Goal: Transaction & Acquisition: Purchase product/service

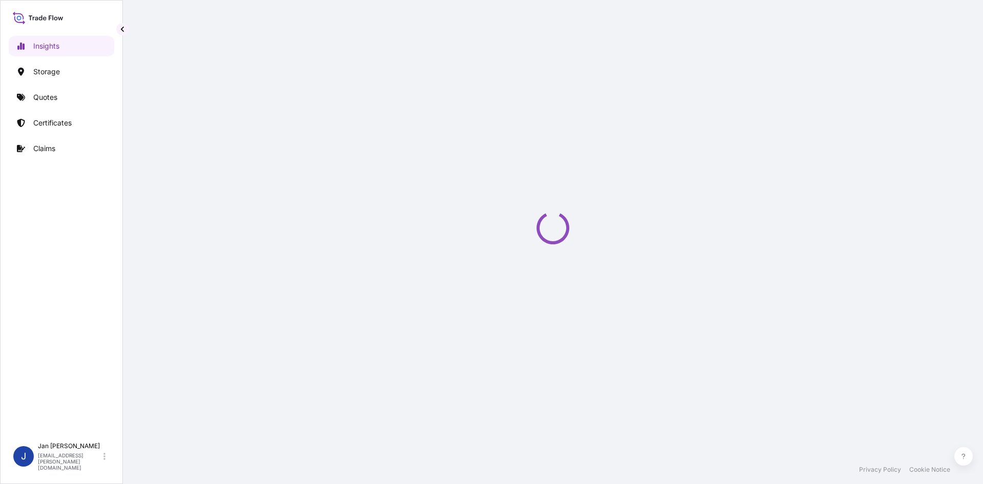
select select "2025"
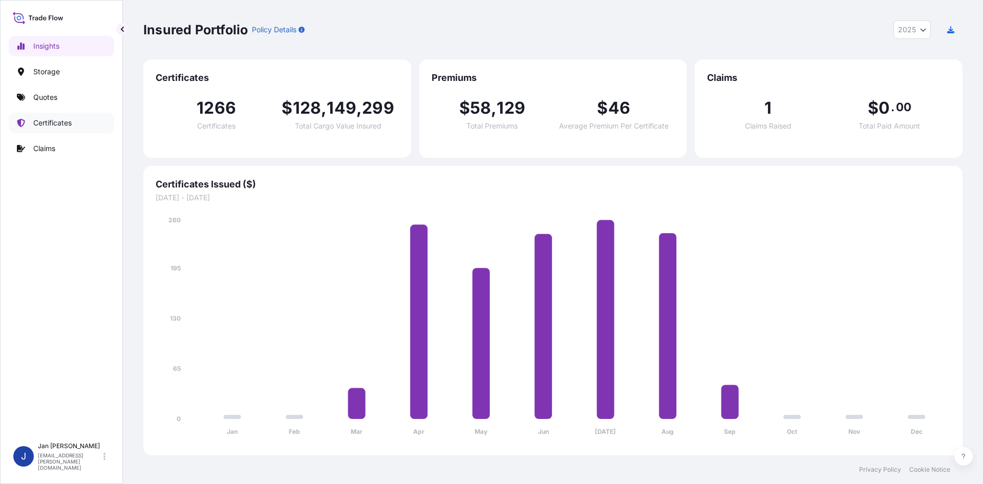
click at [75, 125] on link "Certificates" at bounding box center [61, 123] width 105 height 20
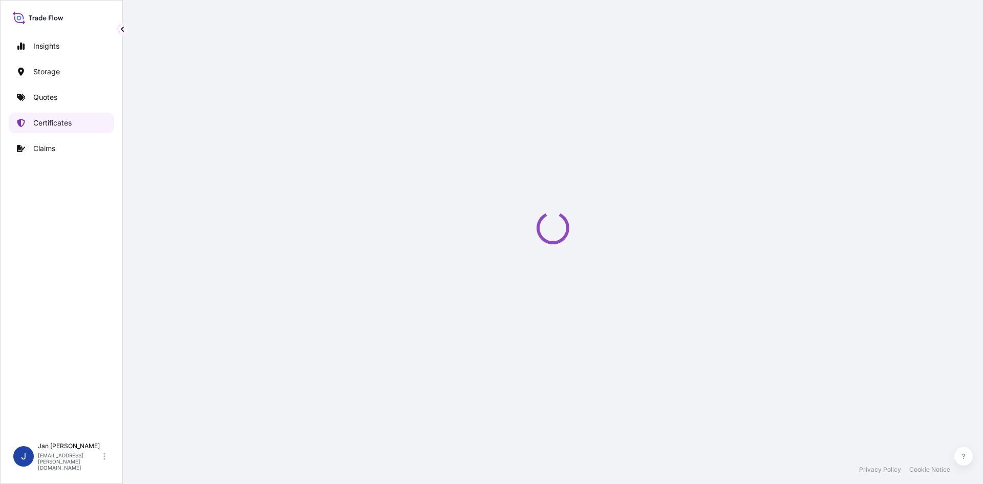
click at [46, 99] on p "Quotes" at bounding box center [45, 97] width 24 height 10
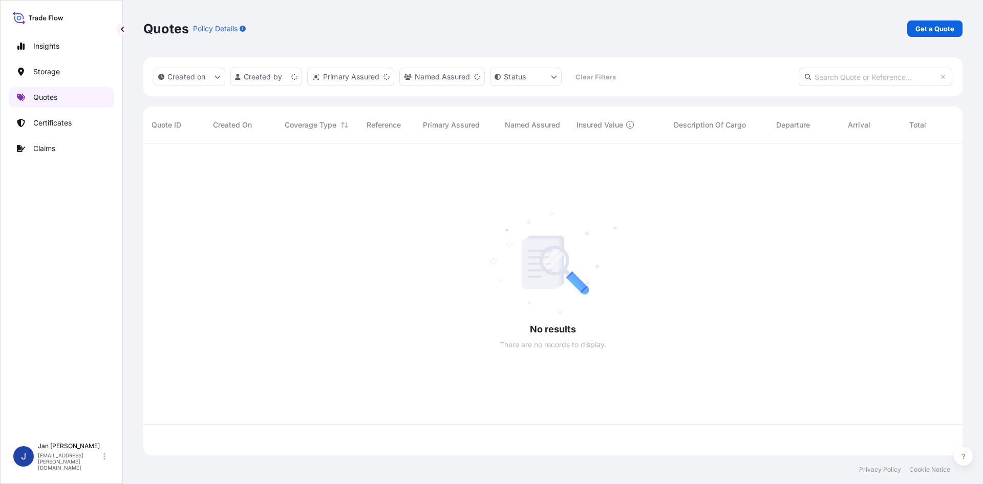
scroll to position [310, 811]
click at [48, 98] on p "Quotes" at bounding box center [45, 97] width 24 height 10
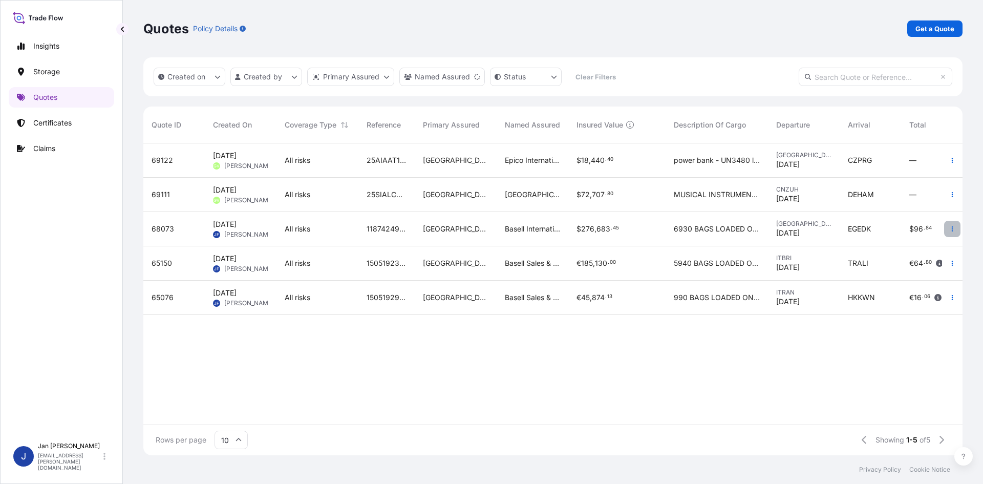
click at [955, 229] on button "button" at bounding box center [952, 229] width 16 height 16
click at [921, 247] on p "Duplicate quote" at bounding box center [910, 249] width 53 height 10
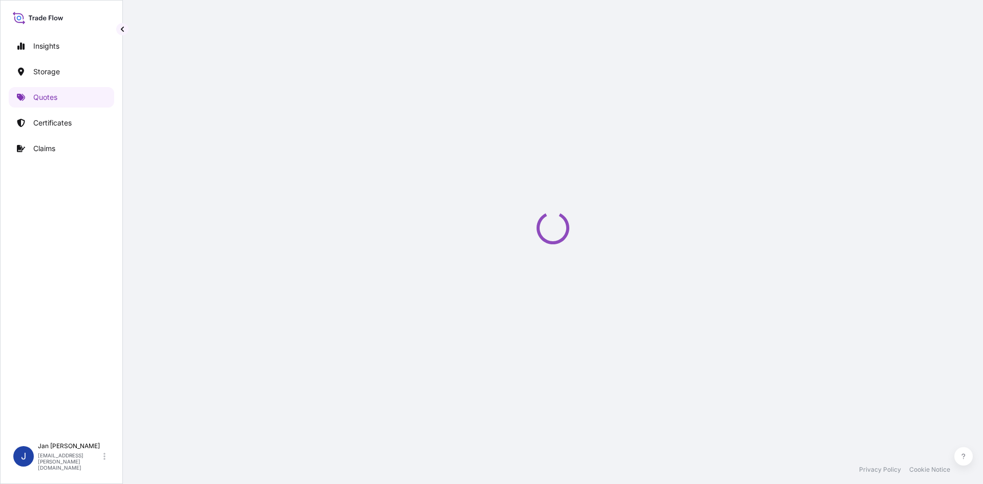
scroll to position [16, 0]
select select "Water"
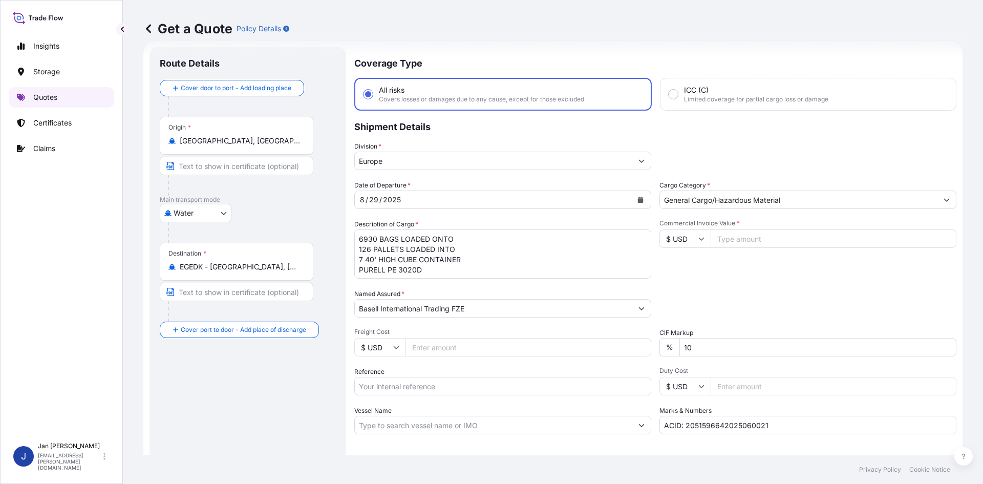
click at [62, 98] on link "Quotes" at bounding box center [61, 97] width 105 height 20
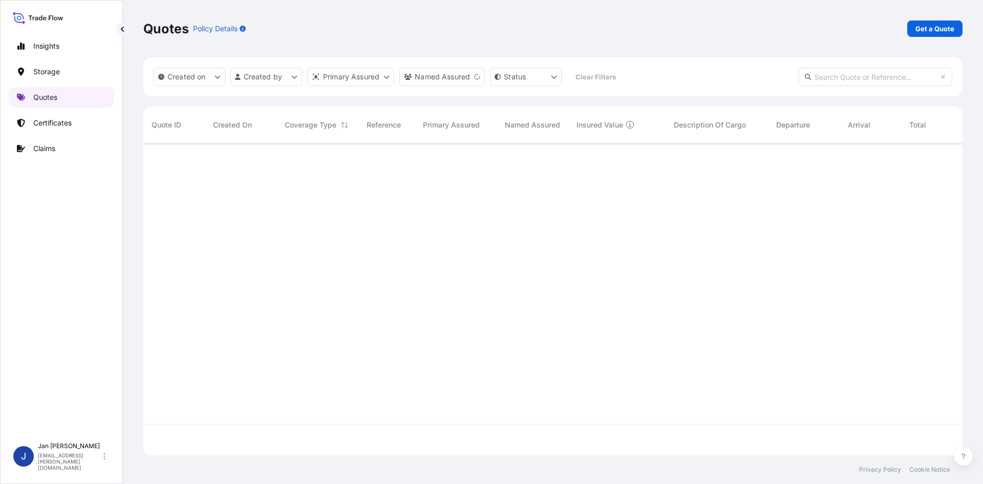
scroll to position [310, 811]
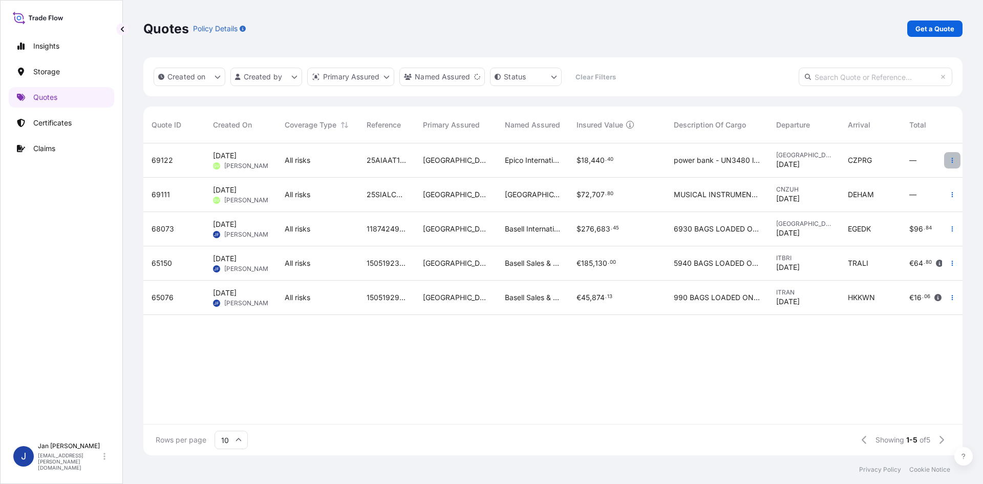
click at [950, 162] on icon "button" at bounding box center [952, 160] width 6 height 6
click at [907, 170] on link "Edit quote" at bounding box center [905, 162] width 80 height 16
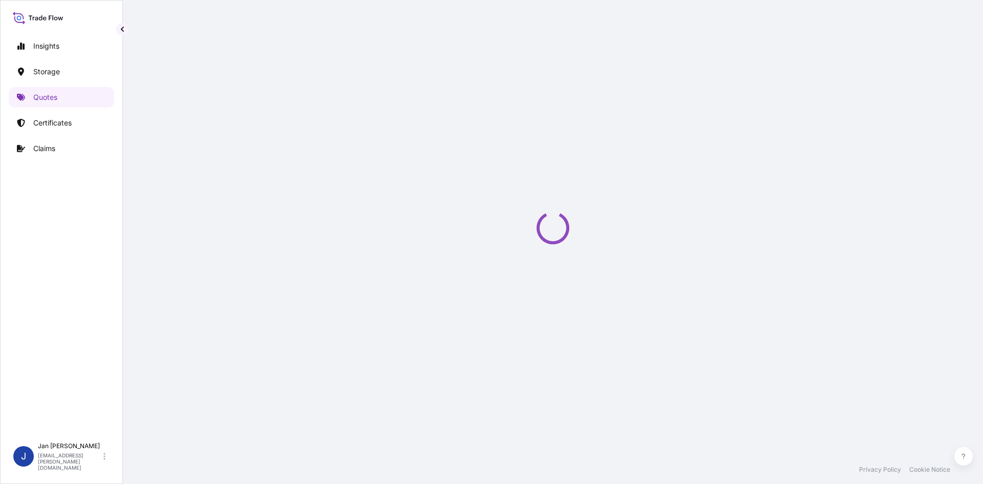
select select "Road / [GEOGRAPHIC_DATA]"
select select "Air"
select select "Road / [GEOGRAPHIC_DATA]"
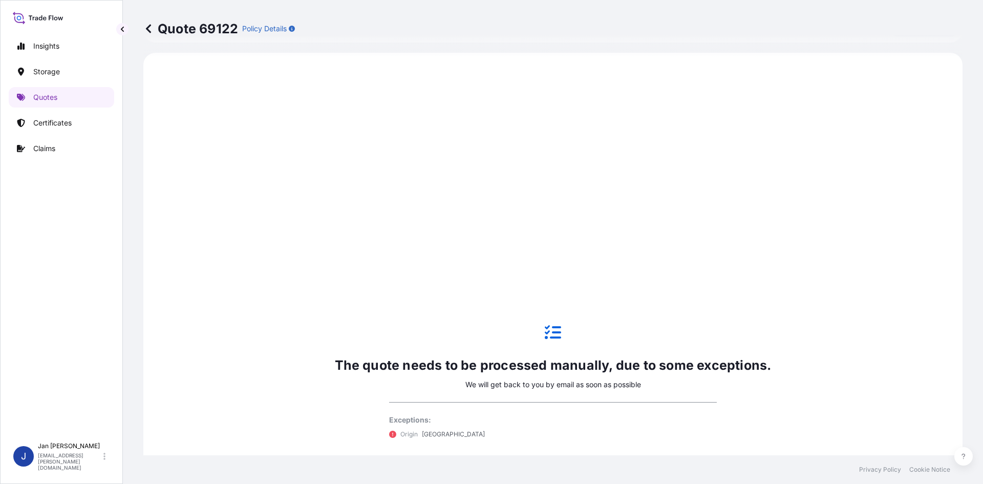
scroll to position [492, 0]
click at [47, 99] on p "Quotes" at bounding box center [45, 97] width 24 height 10
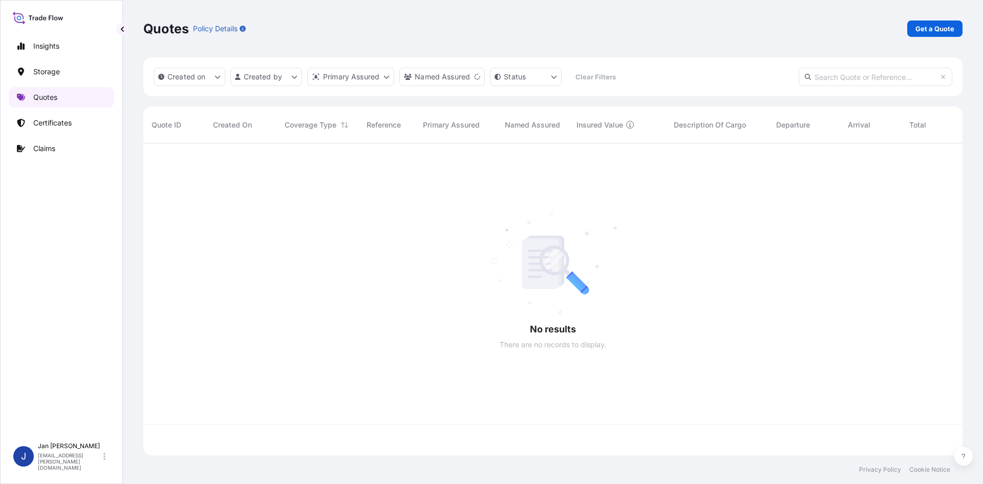
scroll to position [310, 811]
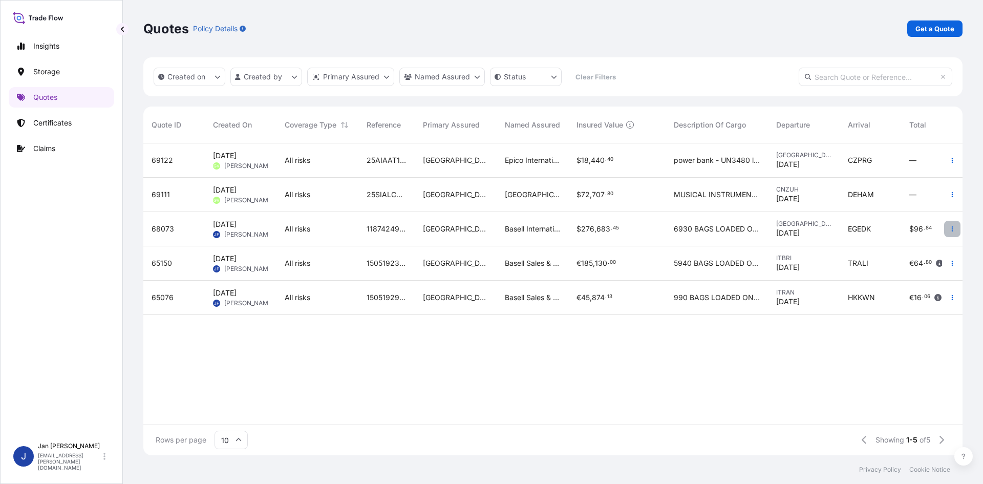
click at [955, 232] on button "button" at bounding box center [952, 229] width 16 height 16
click at [925, 233] on link "Edit quote" at bounding box center [905, 231] width 80 height 16
select select "Water"
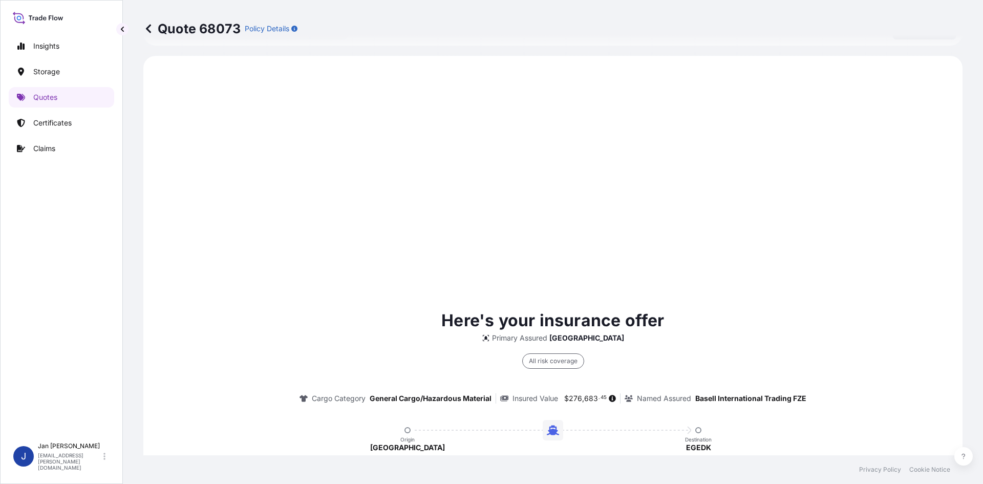
scroll to position [492, 0]
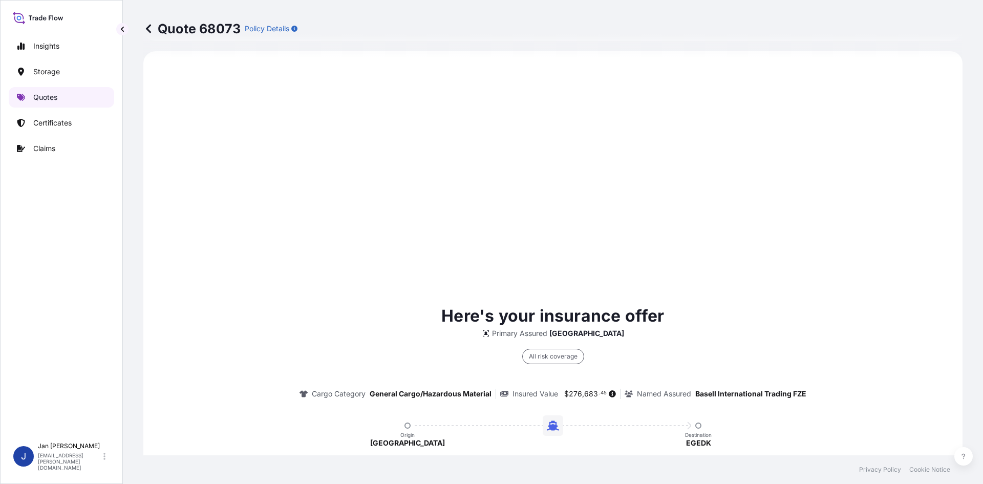
click at [37, 91] on link "Quotes" at bounding box center [61, 97] width 105 height 20
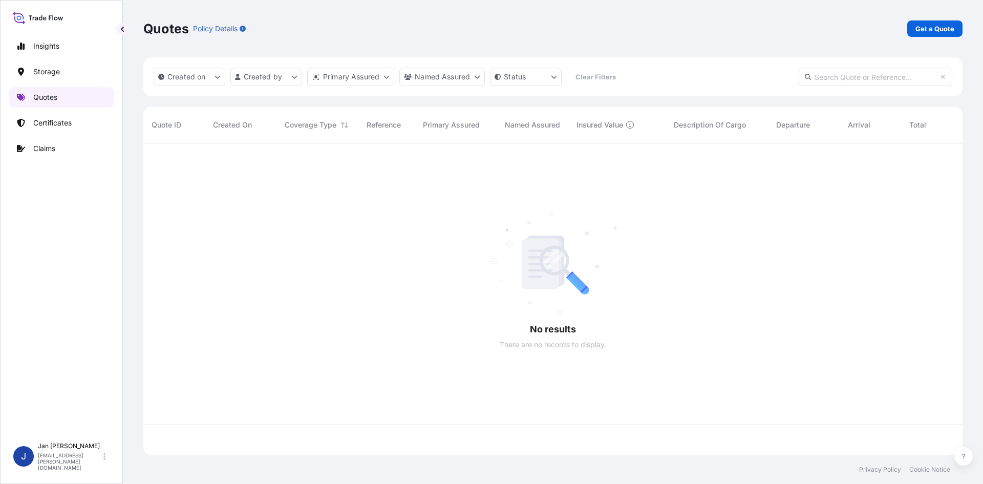
scroll to position [310, 811]
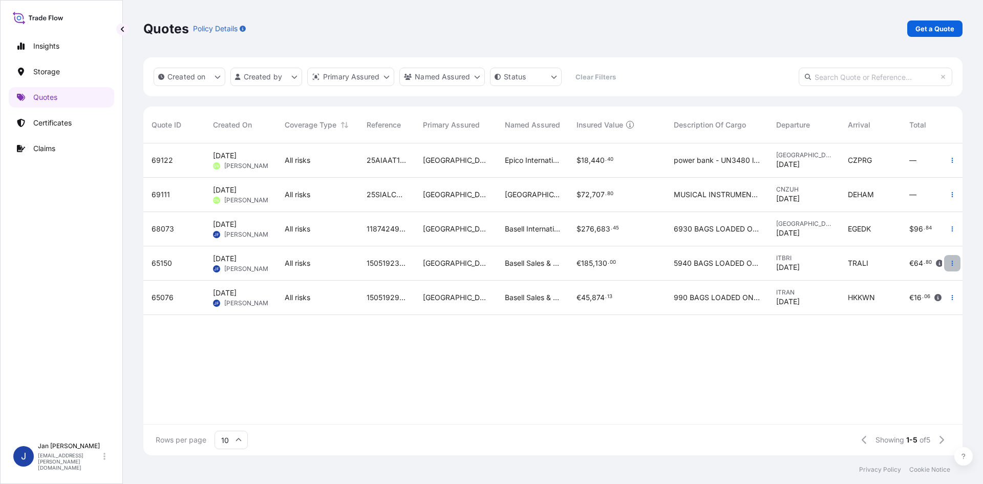
click at [949, 264] on icon "button" at bounding box center [952, 263] width 6 height 6
click at [912, 289] on link "Duplicate quote" at bounding box center [905, 283] width 80 height 16
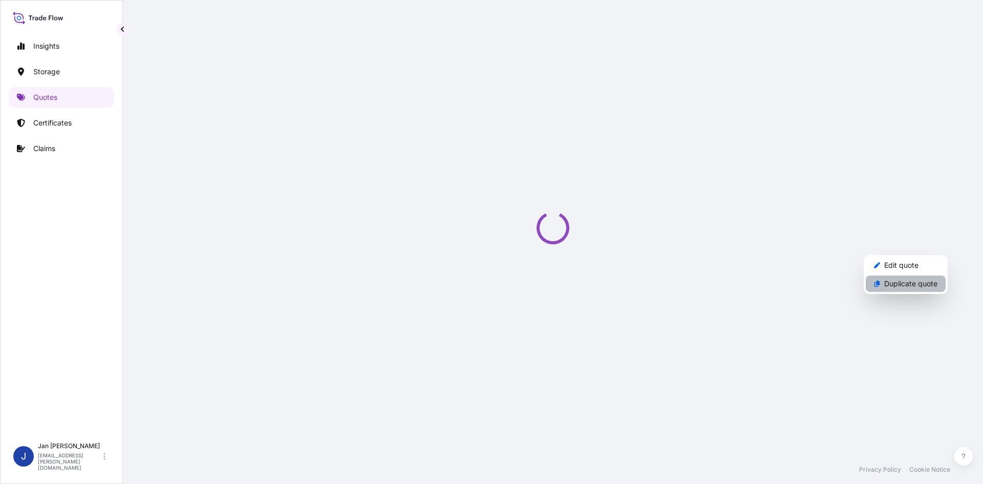
select select "Water"
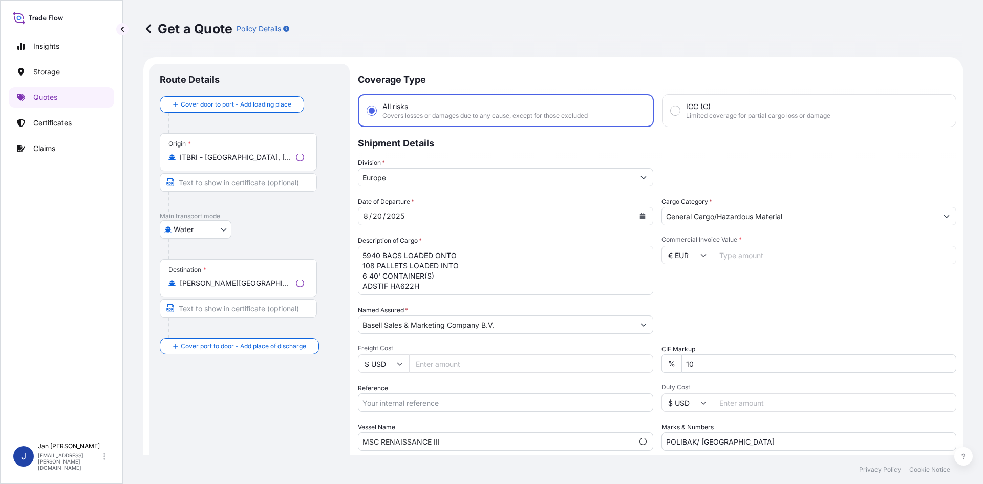
scroll to position [16, 0]
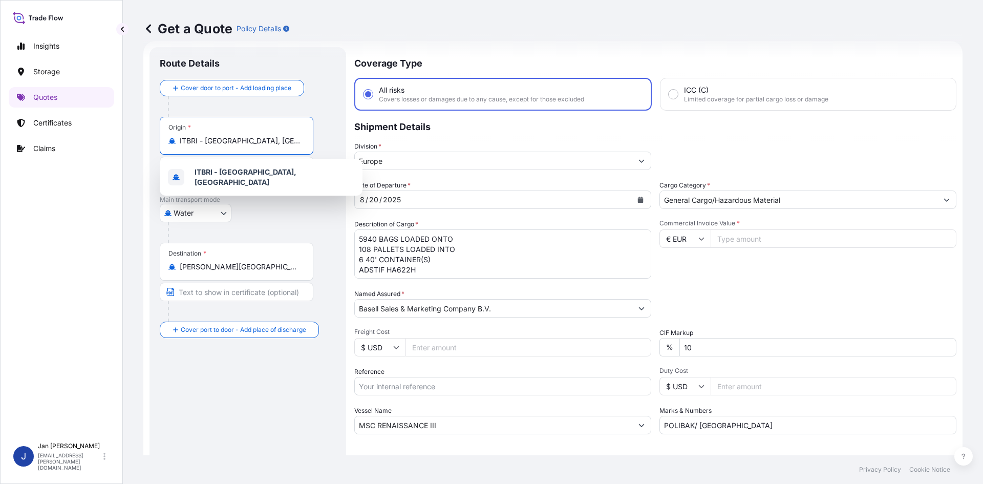
drag, startPoint x: 234, startPoint y: 145, endPoint x: 153, endPoint y: 149, distance: 81.0
click at [153, 149] on div "Route Details Cover door to port - Add loading place Place of loading Road / [G…" at bounding box center [247, 278] width 197 height 463
click at [638, 200] on icon "Calendar" at bounding box center [641, 200] width 6 height 6
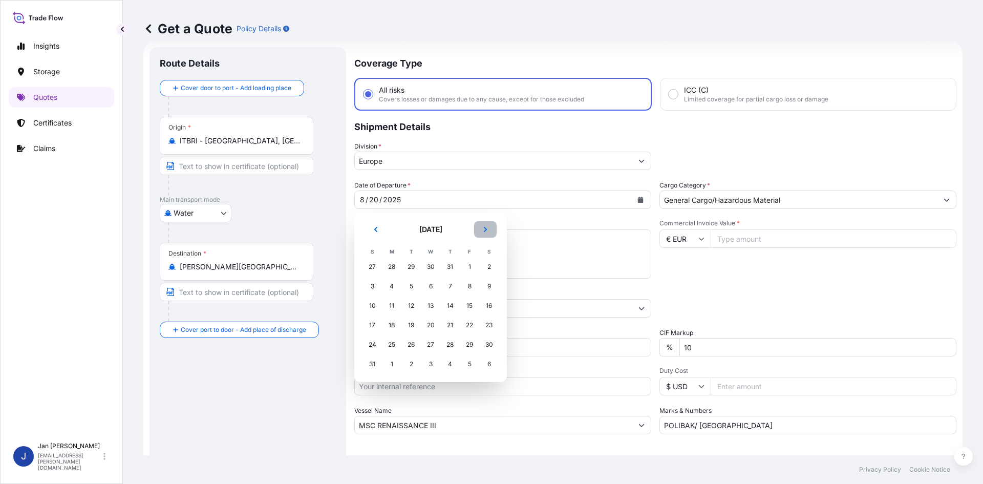
click at [487, 230] on icon "Next" at bounding box center [485, 229] width 6 height 6
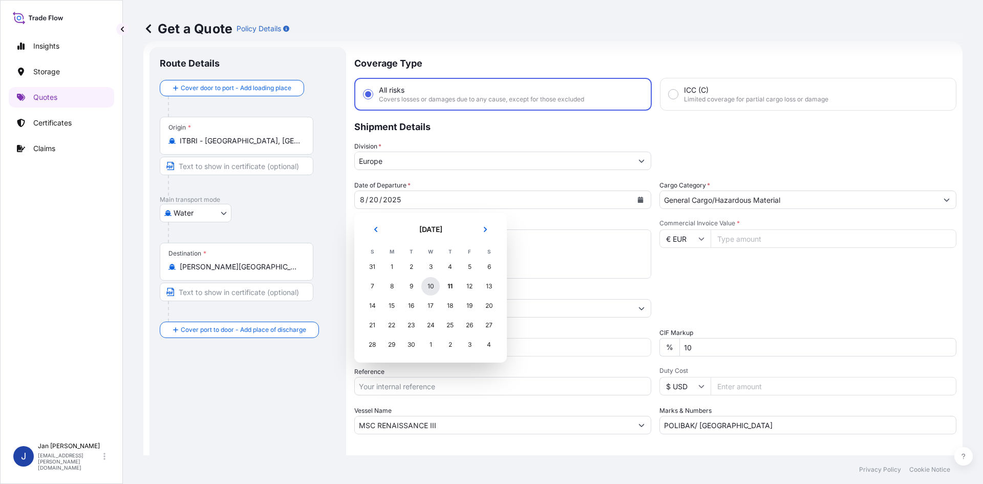
click at [429, 286] on div "10" at bounding box center [430, 286] width 18 height 18
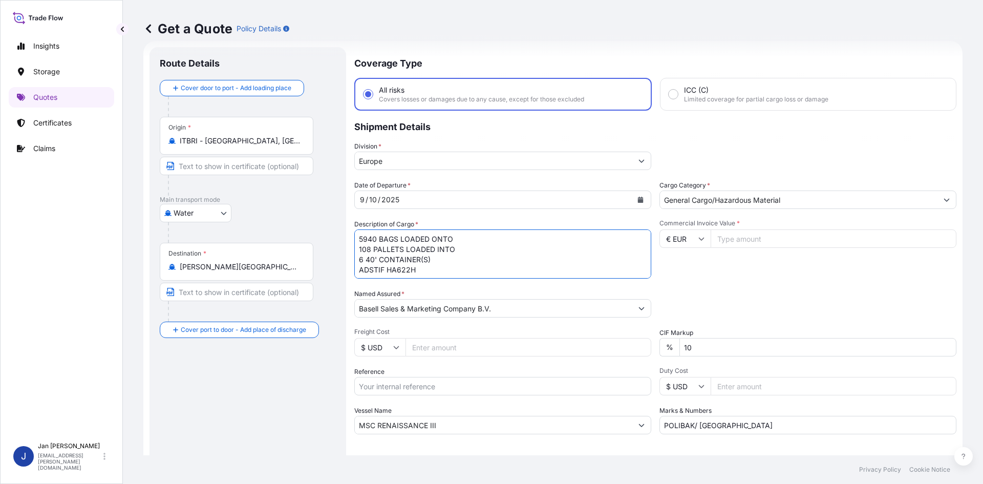
drag, startPoint x: 353, startPoint y: 265, endPoint x: 289, endPoint y: 219, distance: 78.5
click at [289, 221] on form "Route Details Cover door to port - Add loading place Place of loading Road / [G…" at bounding box center [552, 278] width 819 height 475
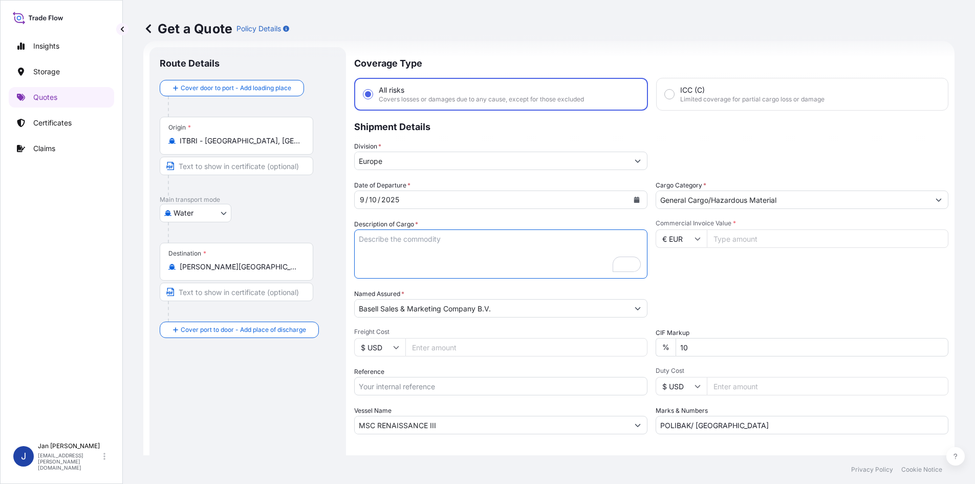
drag, startPoint x: 457, startPoint y: 309, endPoint x: 250, endPoint y: 306, distance: 206.3
click at [250, 306] on form "Route Details Cover door to port - Add loading place Place of loading Road / [G…" at bounding box center [548, 278] width 811 height 475
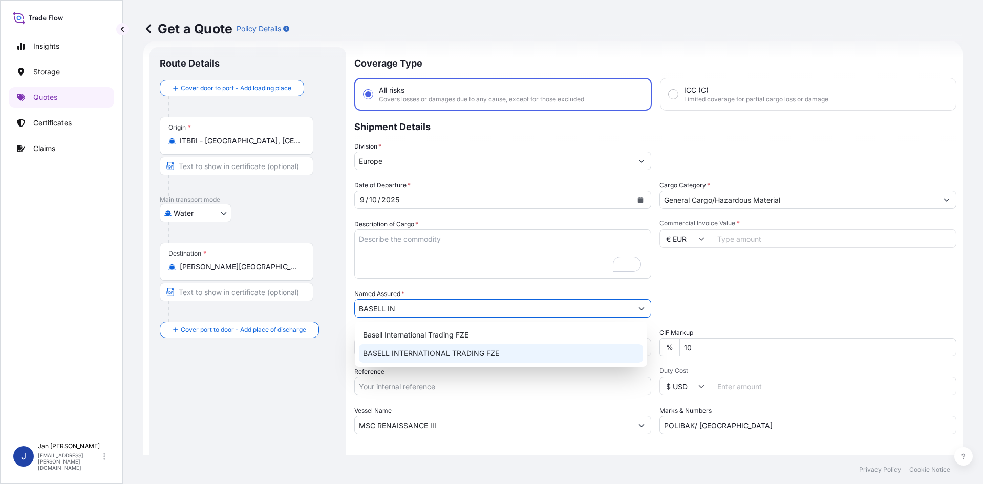
click at [405, 352] on span "BASELL INTERNATIONAL TRADING FZE" at bounding box center [431, 353] width 136 height 10
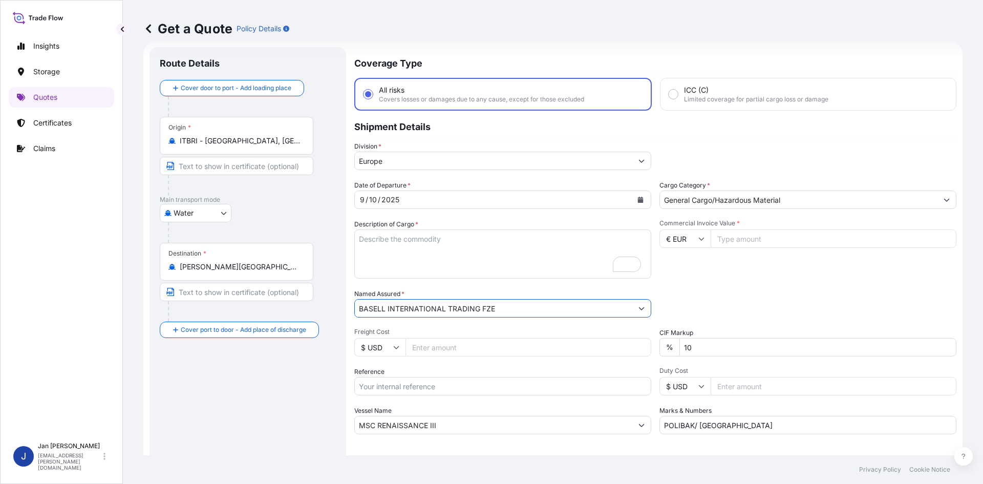
type input "BASELL INTERNATIONAL TRADING FZE"
drag, startPoint x: 256, startPoint y: 147, endPoint x: 165, endPoint y: 144, distance: 91.2
click at [165, 144] on div "Origin * [GEOGRAPHIC_DATA] - [GEOGRAPHIC_DATA], [GEOGRAPHIC_DATA]" at bounding box center [237, 136] width 154 height 38
drag, startPoint x: 234, startPoint y: 138, endPoint x: 242, endPoint y: 138, distance: 8.2
click at [234, 138] on input "ITBRI - [GEOGRAPHIC_DATA], [GEOGRAPHIC_DATA]" at bounding box center [240, 141] width 121 height 10
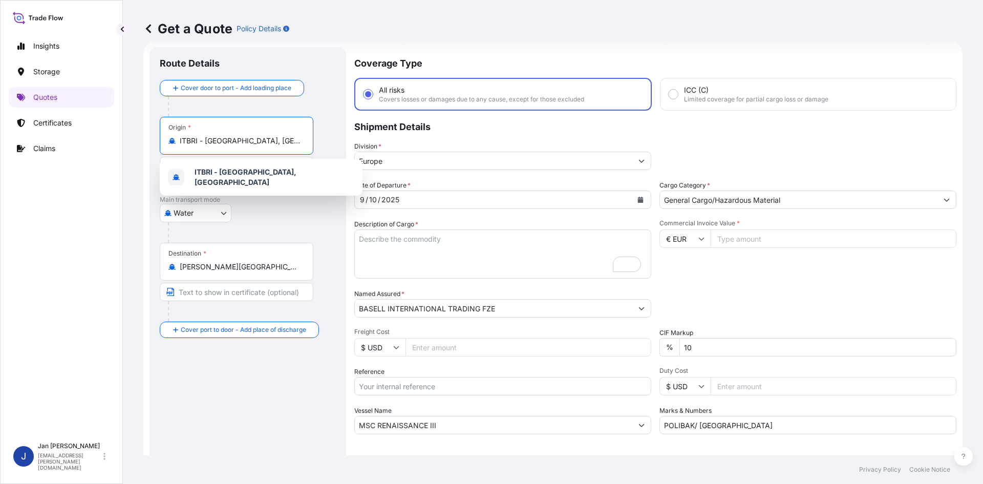
click at [288, 140] on input "ITBRI - [GEOGRAPHIC_DATA], [GEOGRAPHIC_DATA]" at bounding box center [240, 141] width 121 height 10
type input "I"
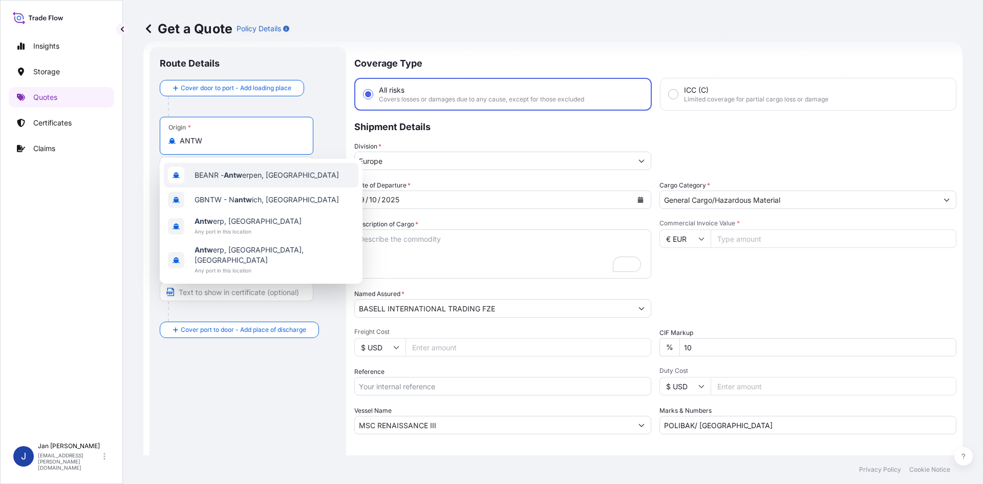
click at [253, 173] on span "BEANR - Antw erpen, [GEOGRAPHIC_DATA]" at bounding box center [266, 175] width 144 height 10
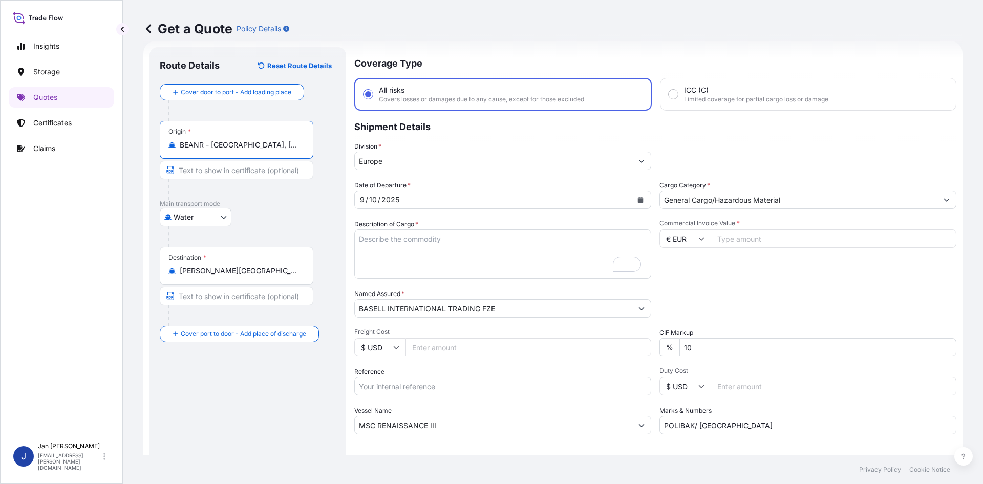
type input "BEANR - [GEOGRAPHIC_DATA], [GEOGRAPHIC_DATA]"
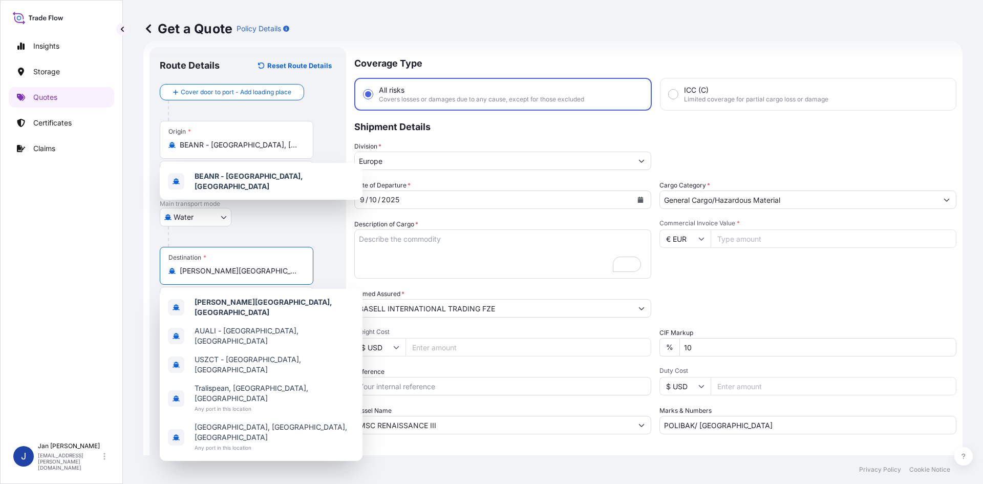
drag, startPoint x: 237, startPoint y: 272, endPoint x: 99, endPoint y: 272, distance: 138.7
click at [99, 272] on div "Insights Storage Quotes Certificates Claims J [PERSON_NAME] [EMAIL_ADDRESS][PER…" at bounding box center [491, 242] width 983 height 484
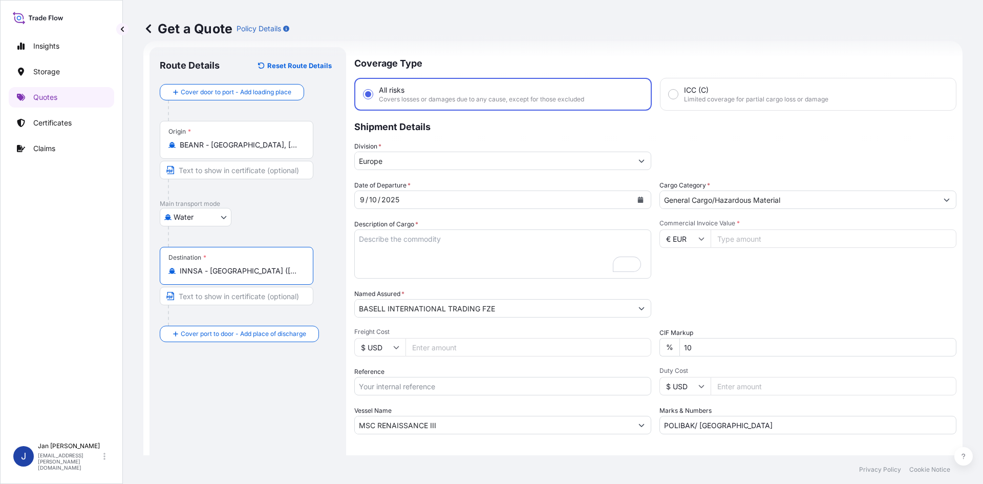
type input "INNSA - [GEOGRAPHIC_DATA] ([PERSON_NAME]), [GEOGRAPHIC_DATA]"
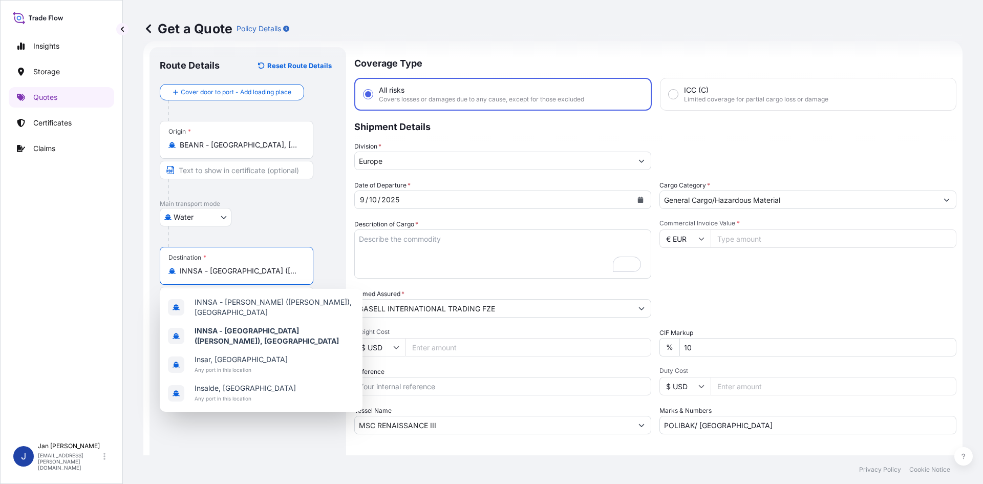
drag, startPoint x: 456, startPoint y: 422, endPoint x: 287, endPoint y: 410, distance: 169.3
click at [292, 412] on form "Route Details Reset Route Details Cover door to port - Add loading place Place …" at bounding box center [552, 278] width 819 height 475
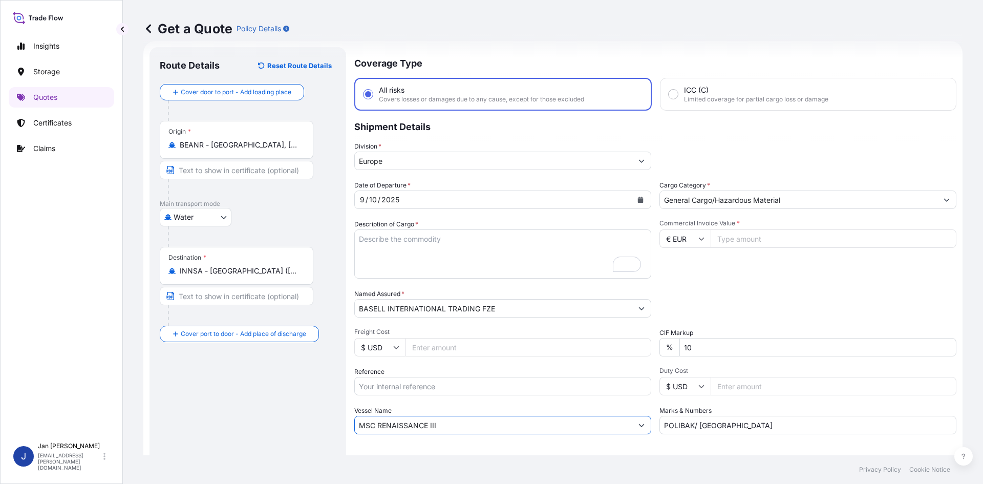
paste input "CSCL NEPTUNE"
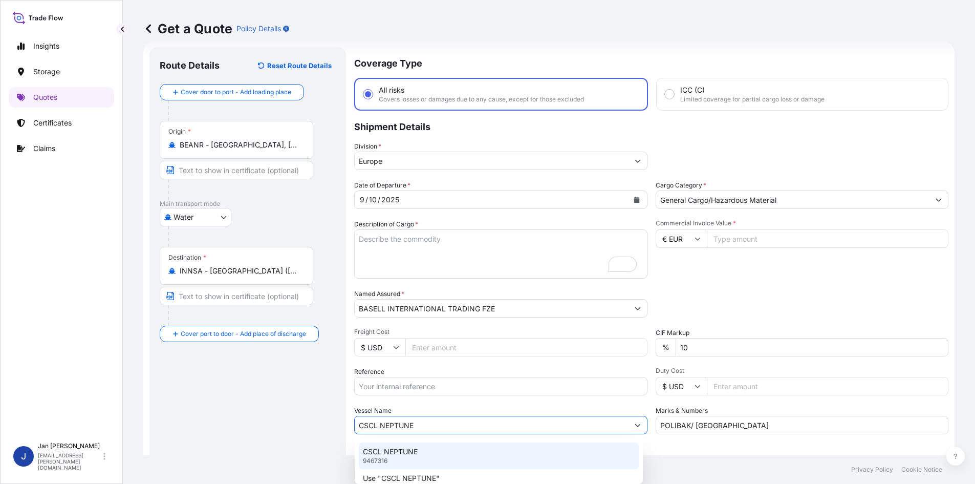
click at [430, 450] on div "CSCL NEPTUNE 9467316" at bounding box center [499, 455] width 280 height 27
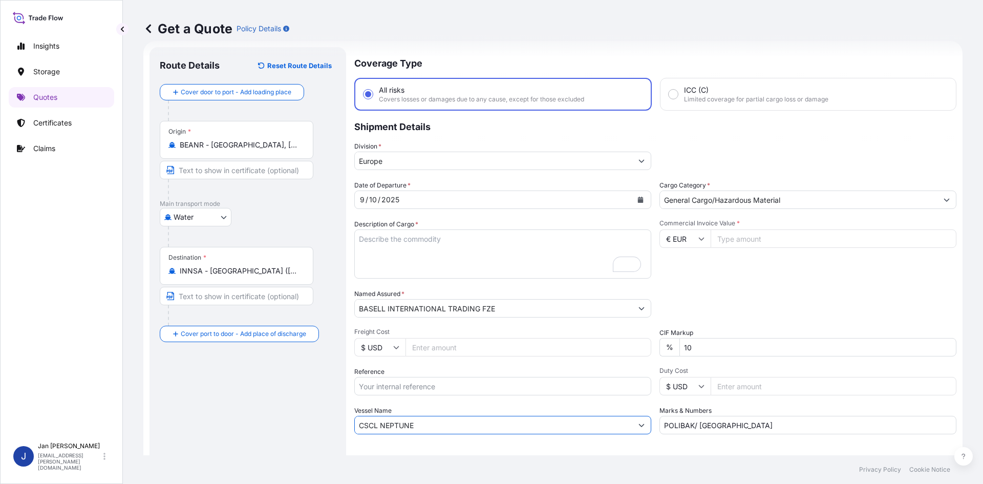
type input "CSCL NEPTUNE"
click at [761, 241] on input "Commercial Invoice Value *" at bounding box center [833, 238] width 246 height 18
type input "47643.75"
click at [749, 263] on div "Commercial Invoice Value * € EUR 47643.75" at bounding box center [807, 248] width 297 height 59
drag, startPoint x: 460, startPoint y: 254, endPoint x: 435, endPoint y: 255, distance: 25.1
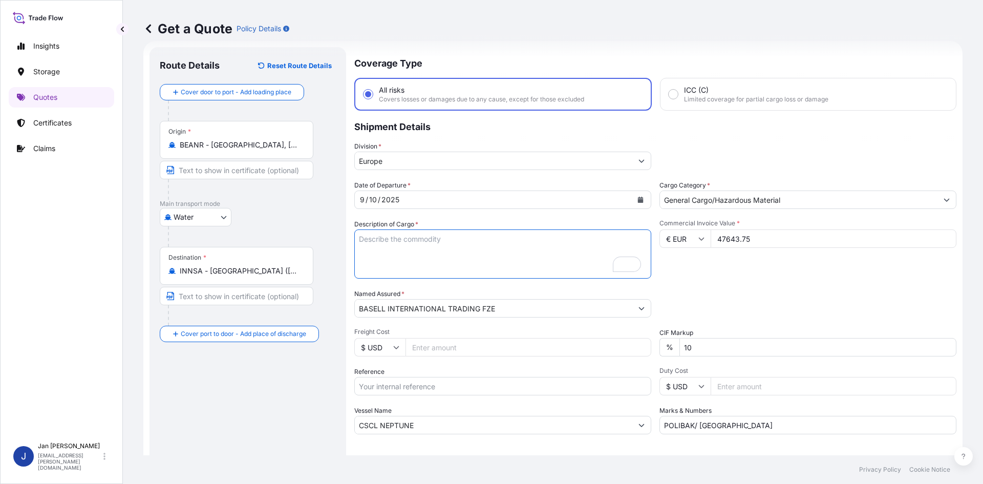
click at [460, 254] on textarea "5940 BAGS LOADED ONTO 108 PALLETS LOADED INTO 6 40' CONTAINER(S) ADSTIF HA622H" at bounding box center [502, 253] width 297 height 49
paste textarea "BAGS LOADED ONTO 18 PALLETS LOADED INTO 1 40' HIGH CUBE CONTAINER HOSTALEN GD 4…"
click at [357, 240] on textarea "5940 BAGS LOADED ONTO 108 PALLETS LOADED INTO 6 40' CONTAINER(S) ADSTIF HA622H" at bounding box center [502, 253] width 297 height 49
type textarea "990 BAGS LOADED ONTO 18 PALLETS LOADED INTO 1 40' HIGH CUBE CONTAINER HOSTALEN …"
drag, startPoint x: 769, startPoint y: 417, endPoint x: 609, endPoint y: 416, distance: 159.7
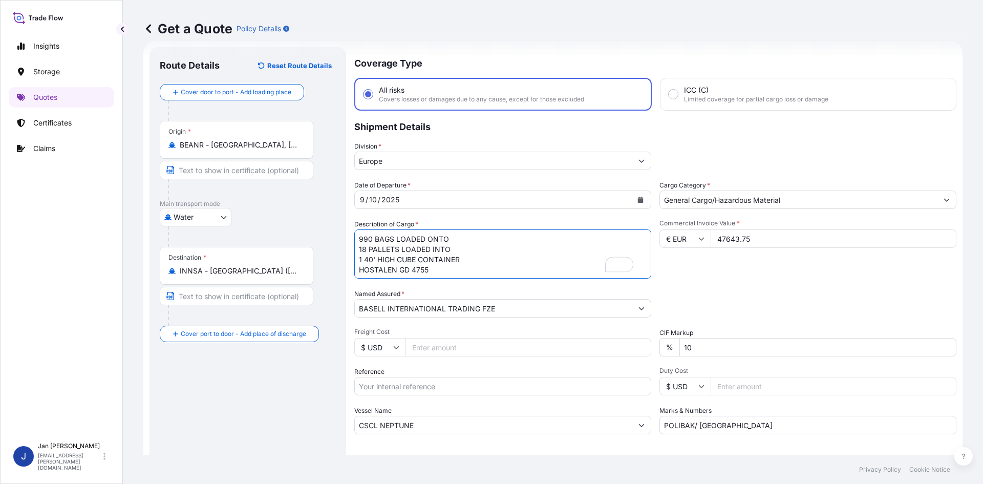
click at [613, 416] on div "Date of Departure * [DATE] Cargo Category * General Cargo/Hazardous Material De…" at bounding box center [655, 307] width 602 height 254
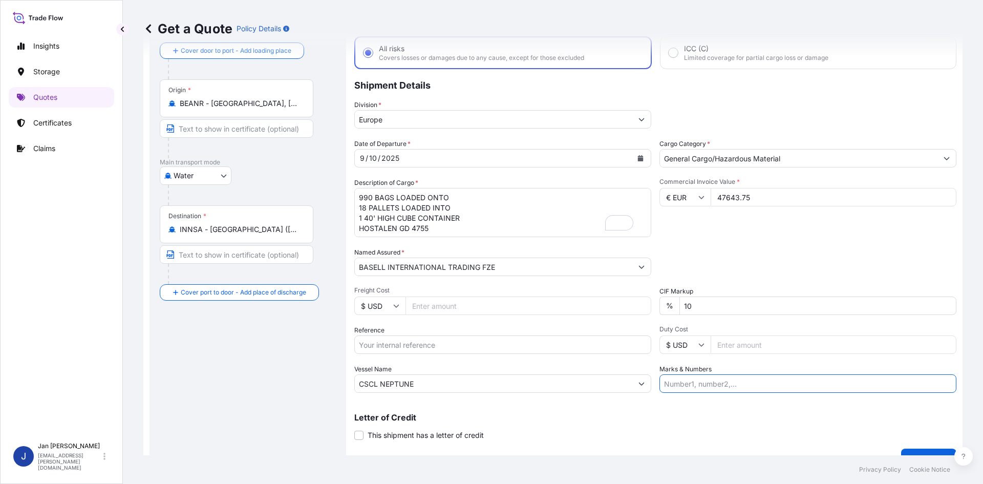
scroll to position [78, 0]
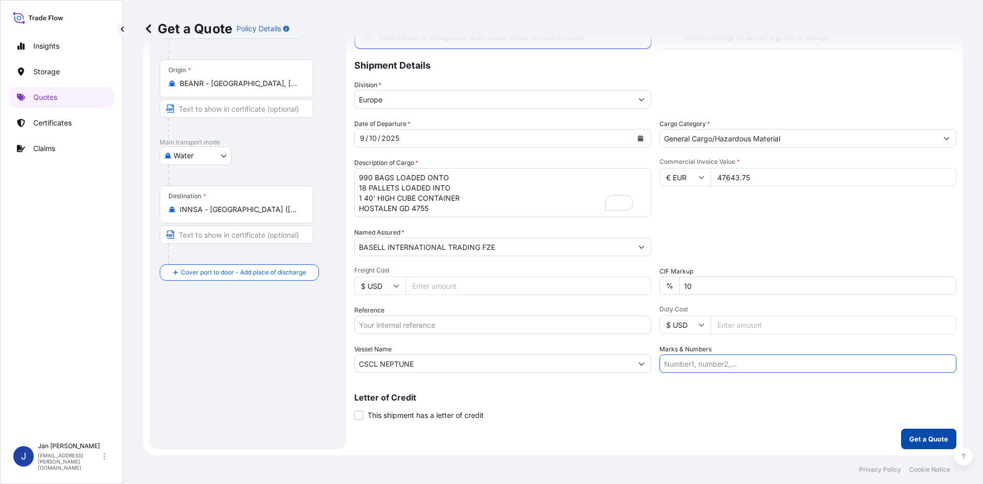
click at [932, 435] on p "Get a Quote" at bounding box center [928, 439] width 39 height 10
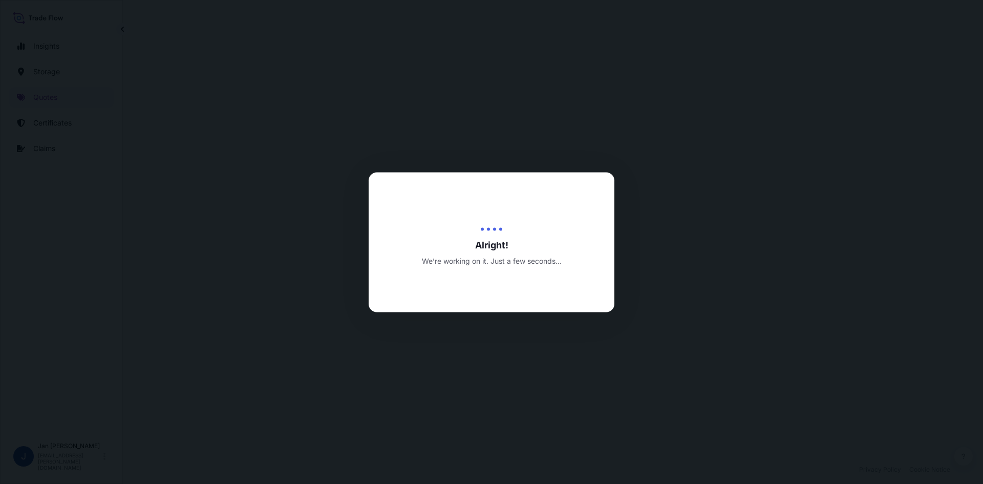
select select "Water"
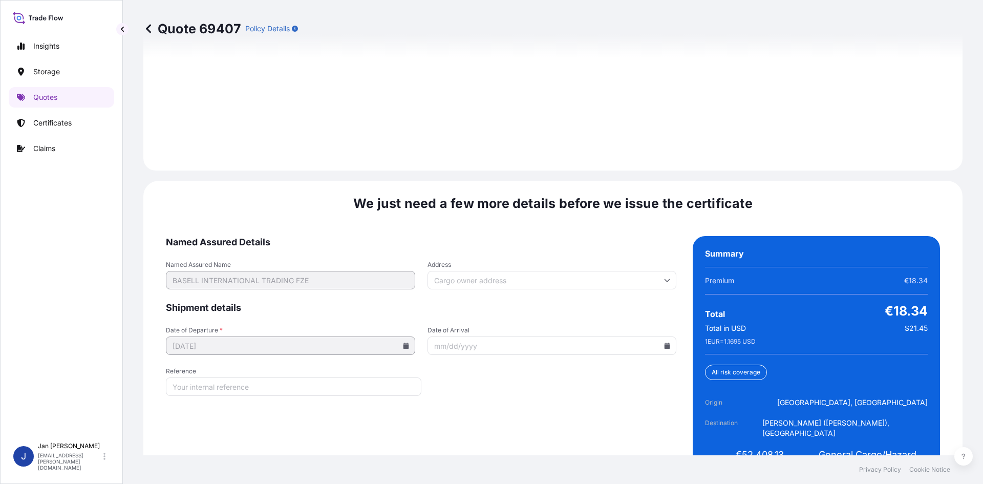
scroll to position [1468, 0]
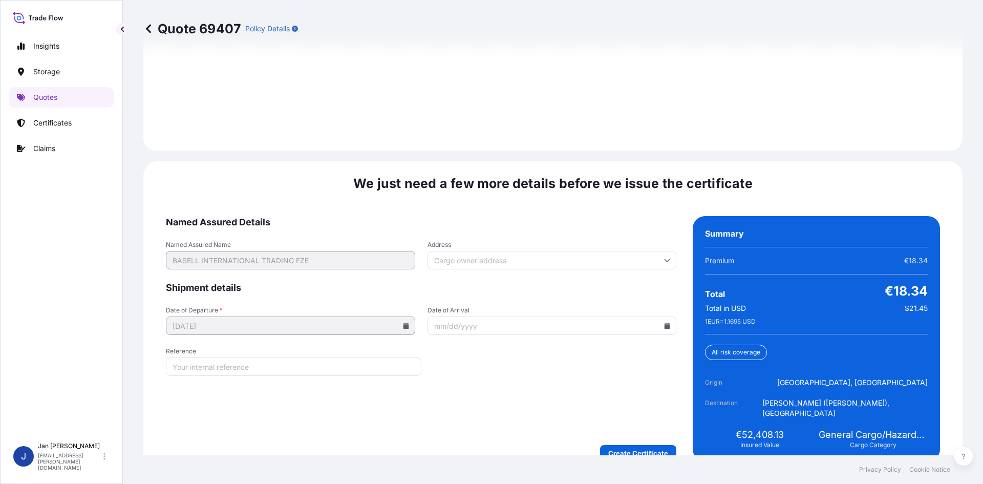
click at [664, 322] on icon at bounding box center [667, 325] width 6 height 6
click at [617, 143] on icon at bounding box center [618, 143] width 4 height 6
click at [546, 243] on button "23" at bounding box center [548, 243] width 16 height 16
click at [667, 316] on input "[DATE]" at bounding box center [551, 325] width 249 height 18
click at [664, 322] on icon at bounding box center [667, 325] width 6 height 6
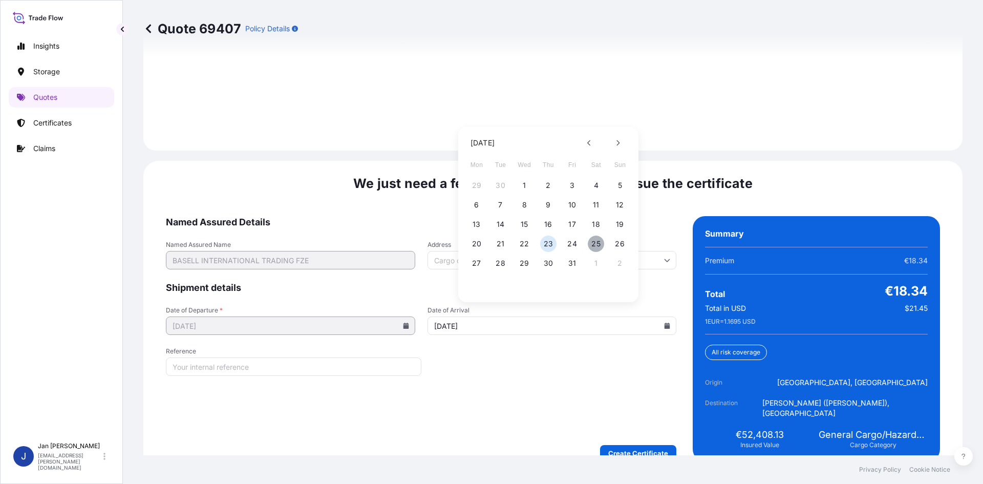
click at [595, 242] on button "25" at bounding box center [596, 243] width 16 height 16
type input "[DATE]"
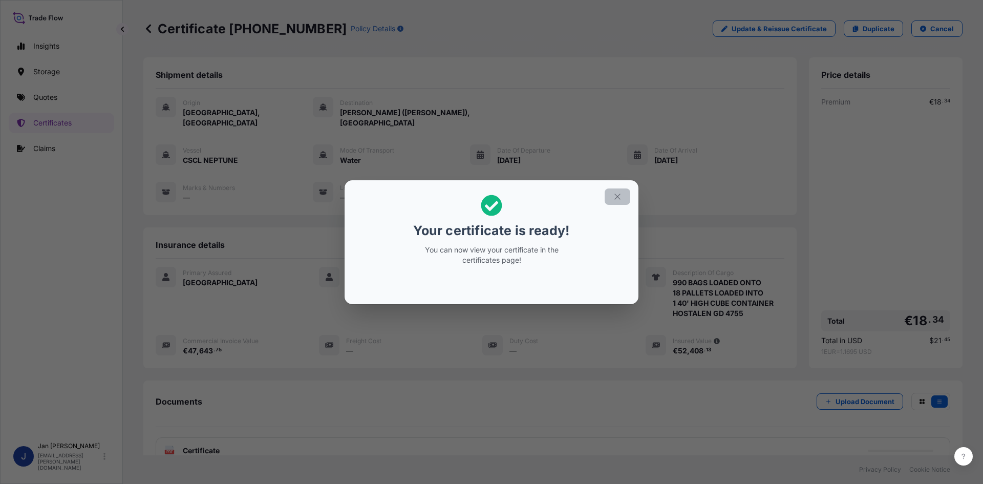
click at [619, 195] on icon "button" at bounding box center [617, 196] width 9 height 9
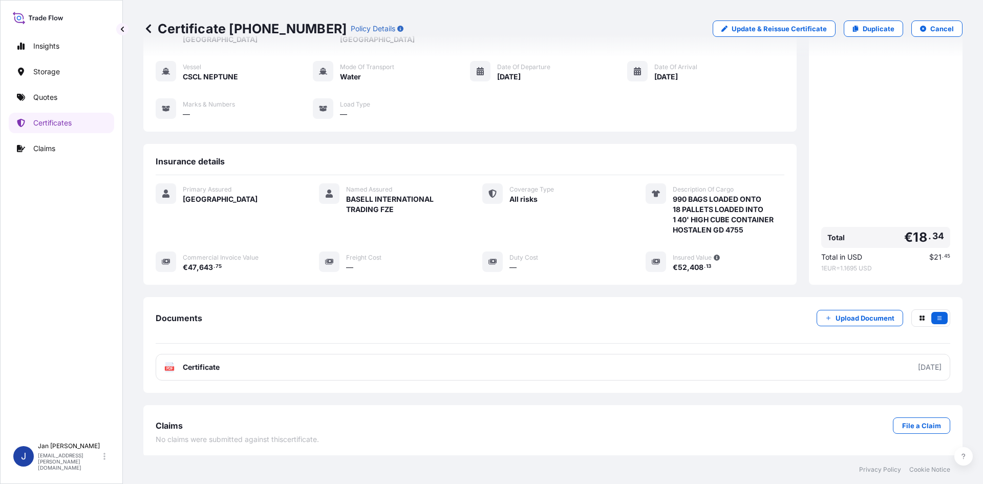
scroll to position [85, 0]
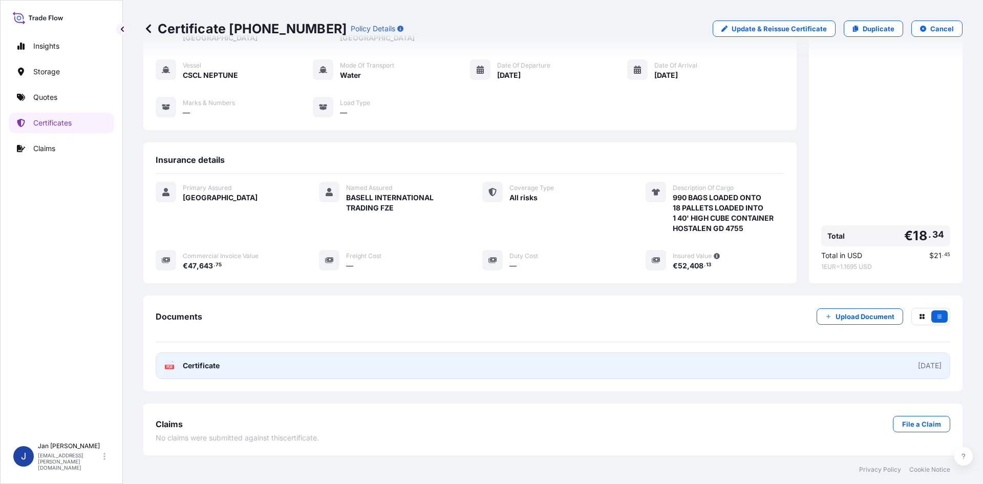
click at [183, 364] on span "Certificate" at bounding box center [201, 365] width 37 height 10
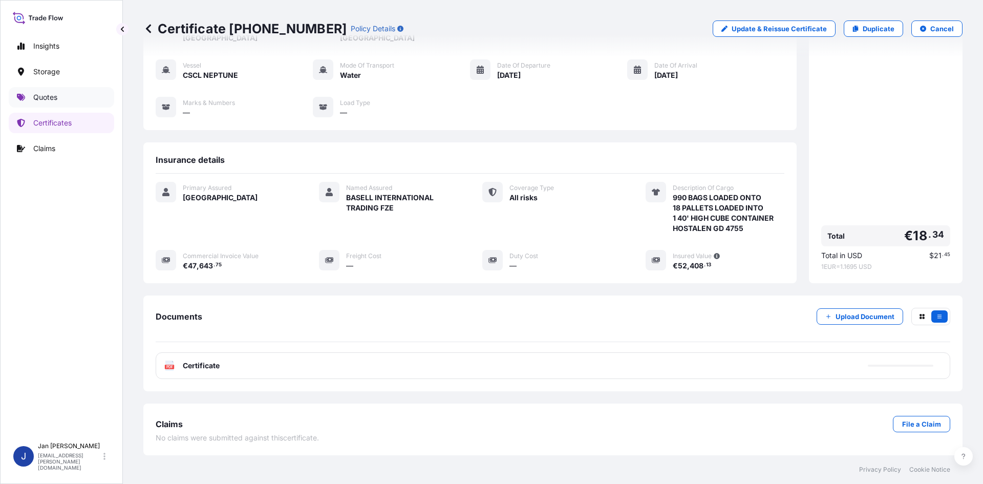
click at [57, 100] on p "Quotes" at bounding box center [45, 97] width 24 height 10
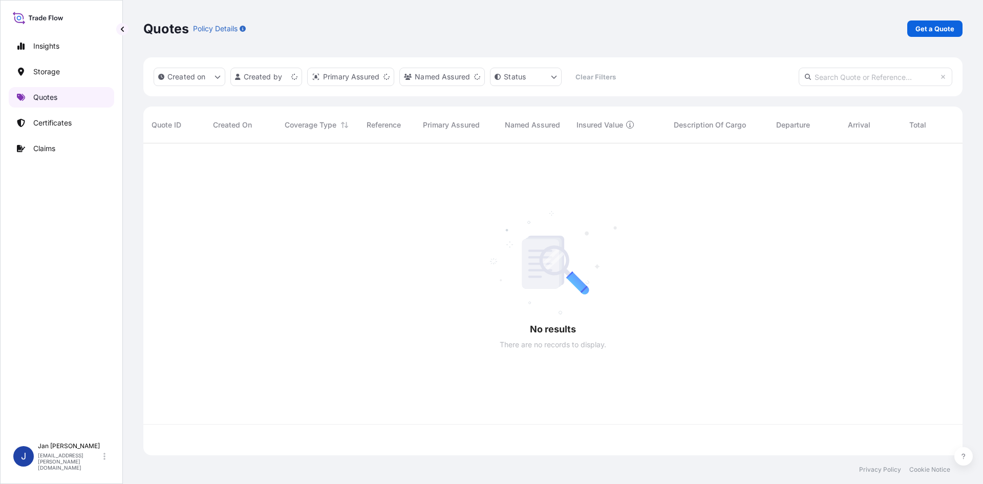
scroll to position [310, 811]
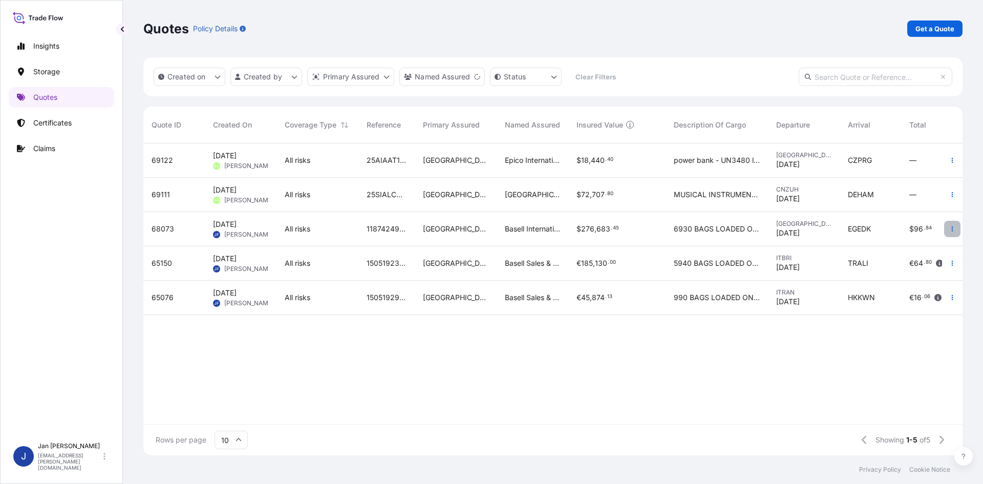
click at [950, 224] on button "button" at bounding box center [952, 229] width 16 height 16
click at [905, 251] on p "Duplicate quote" at bounding box center [910, 249] width 53 height 10
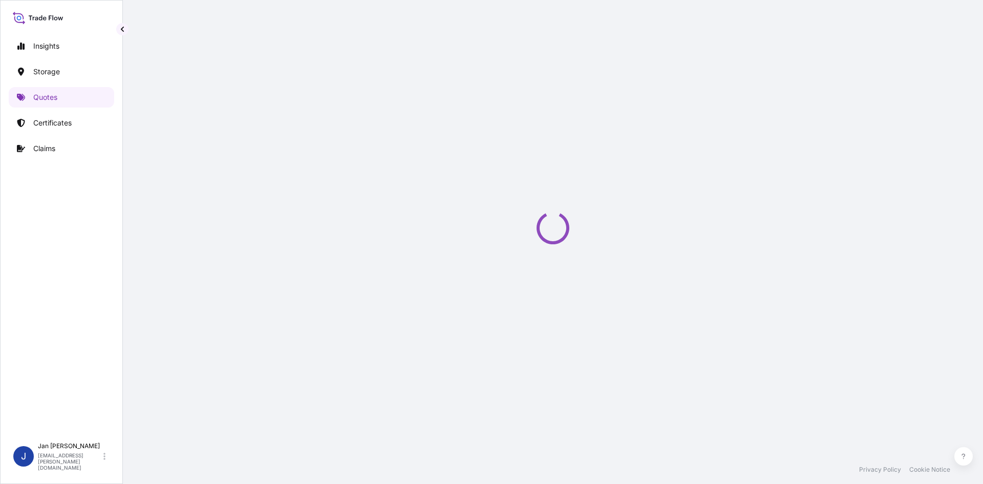
scroll to position [16, 0]
select select "Water"
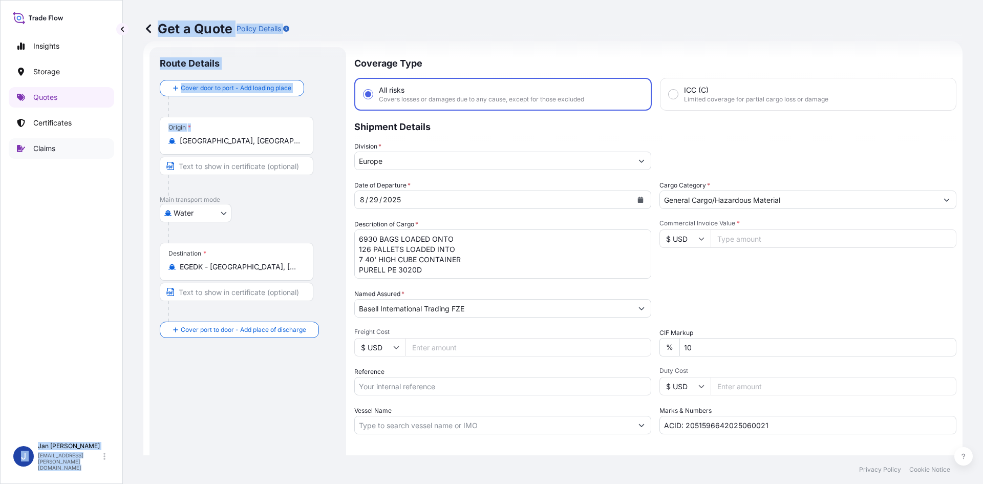
drag, startPoint x: 285, startPoint y: 148, endPoint x: 111, endPoint y: 145, distance: 174.0
click at [111, 145] on div "Insights Storage Quotes Certificates Claims J [PERSON_NAME] [EMAIL_ADDRESS][PER…" at bounding box center [491, 242] width 983 height 484
click at [269, 145] on input "[GEOGRAPHIC_DATA], [GEOGRAPHIC_DATA]" at bounding box center [240, 141] width 121 height 10
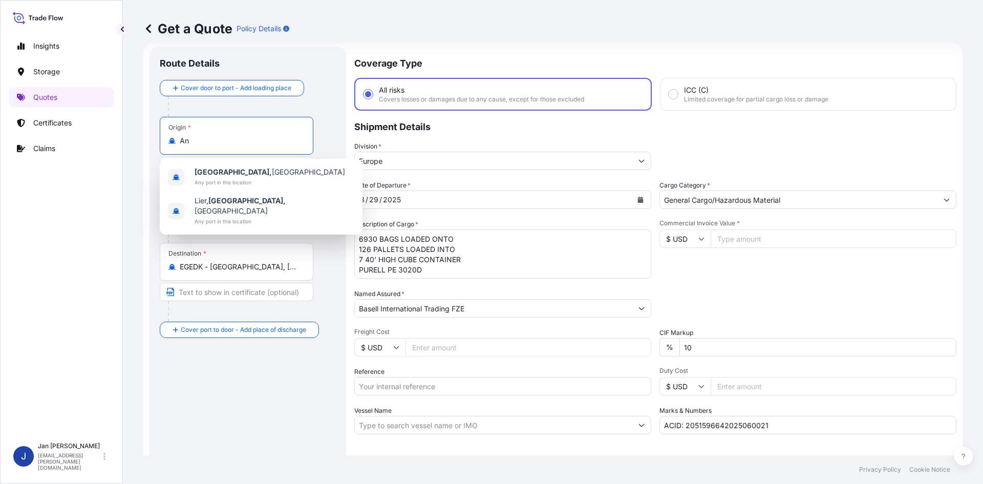
type input "A"
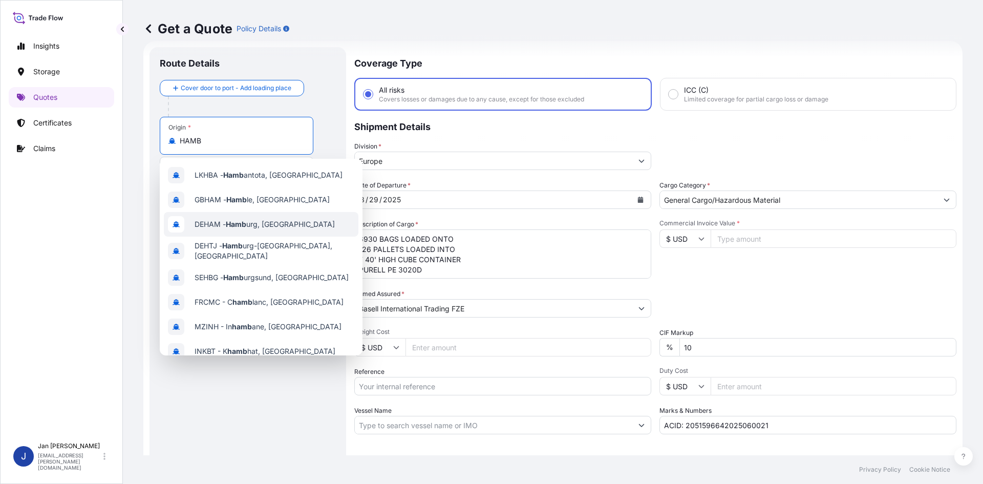
click at [249, 222] on span "DEHAM - Hamb urg, [GEOGRAPHIC_DATA]" at bounding box center [264, 224] width 140 height 10
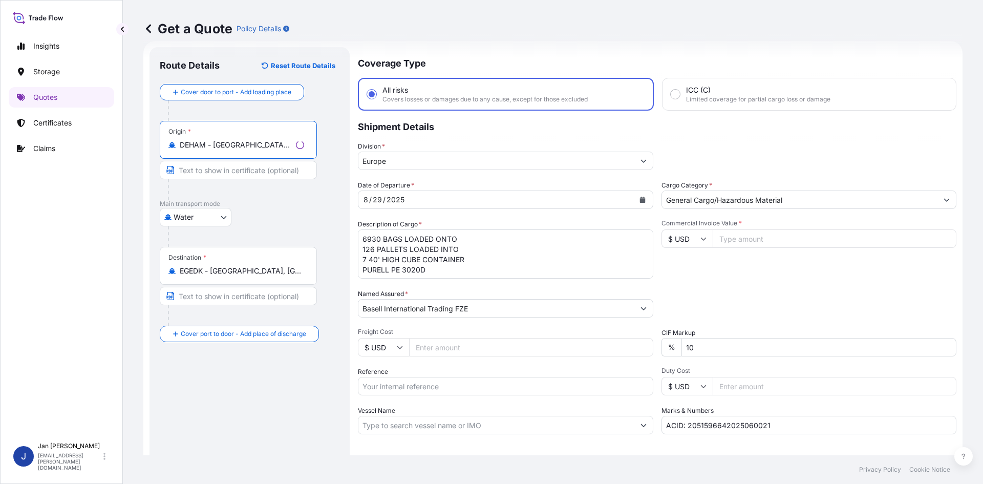
type input "DEHAM - [GEOGRAPHIC_DATA], [GEOGRAPHIC_DATA]"
click at [416, 428] on input "Vessel Name" at bounding box center [493, 425] width 277 height 18
paste input "COSCO [GEOGRAPHIC_DATA]"
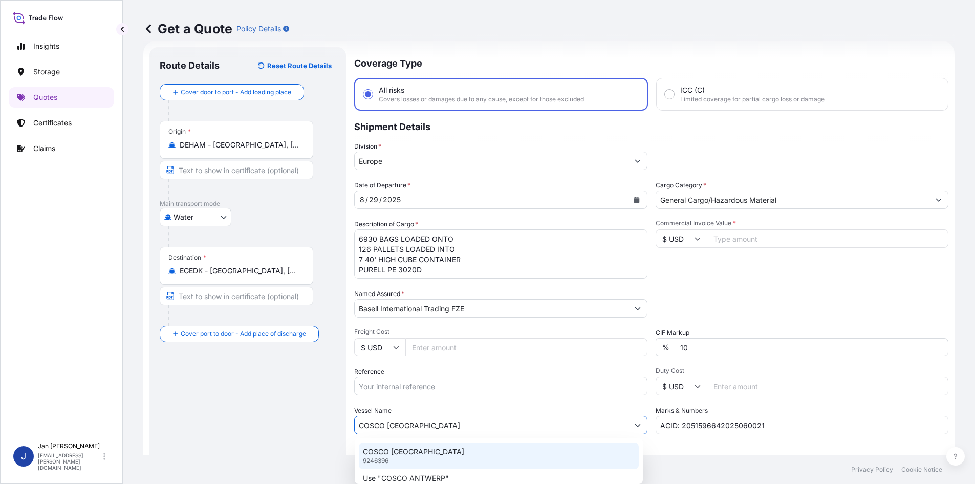
click at [397, 450] on p "COSCO [GEOGRAPHIC_DATA]" at bounding box center [413, 451] width 101 height 10
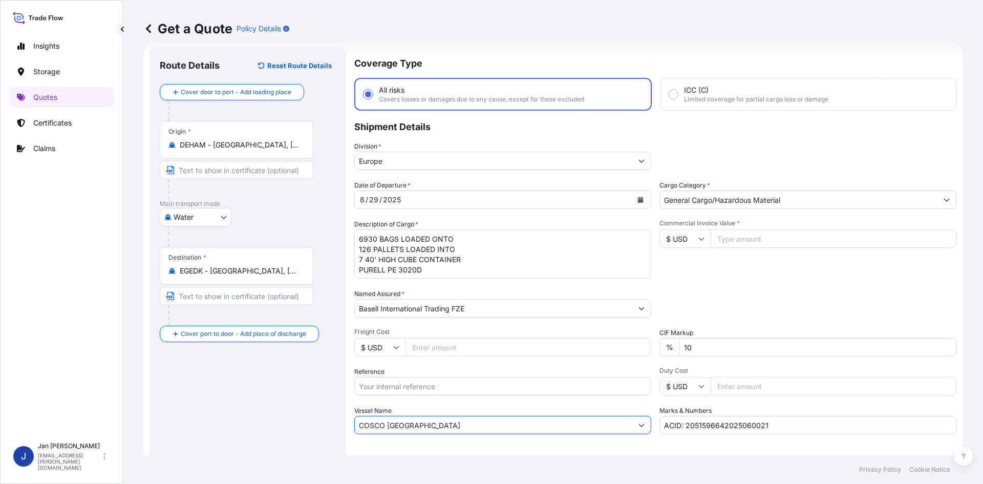
type input "COSCO [GEOGRAPHIC_DATA]"
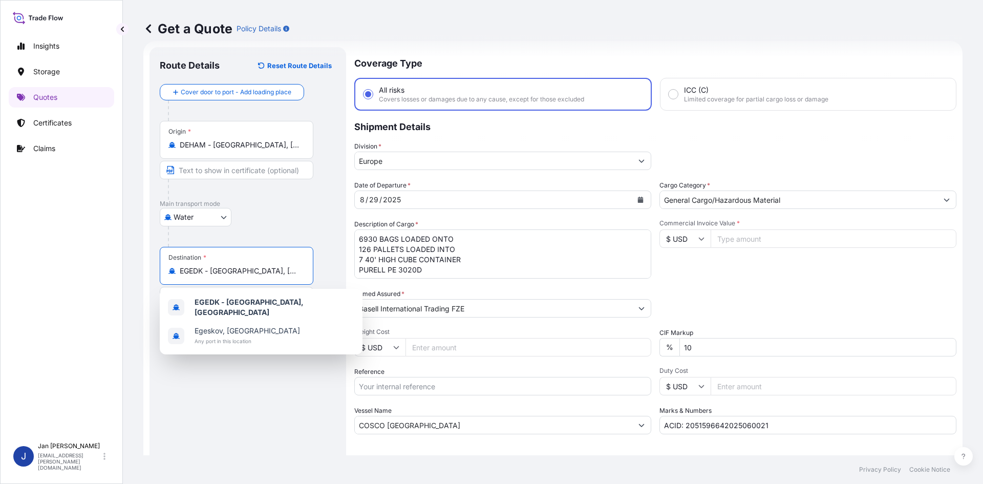
drag, startPoint x: 284, startPoint y: 274, endPoint x: 110, endPoint y: 271, distance: 174.1
click at [110, 271] on div "Insights Storage Quotes Certificates Claims J [PERSON_NAME] [EMAIL_ADDRESS][PER…" at bounding box center [491, 242] width 983 height 484
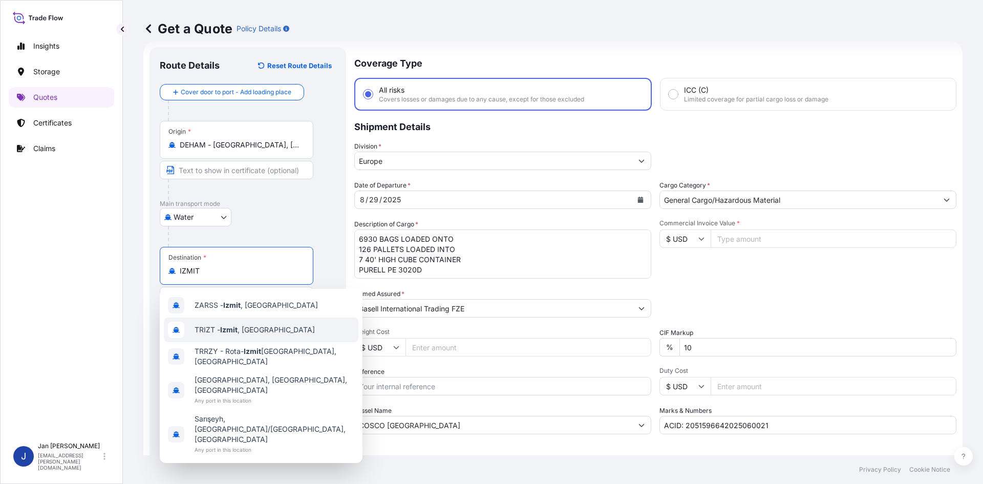
click at [221, 328] on span "TRIZT - [GEOGRAPHIC_DATA] , [GEOGRAPHIC_DATA]" at bounding box center [254, 329] width 120 height 10
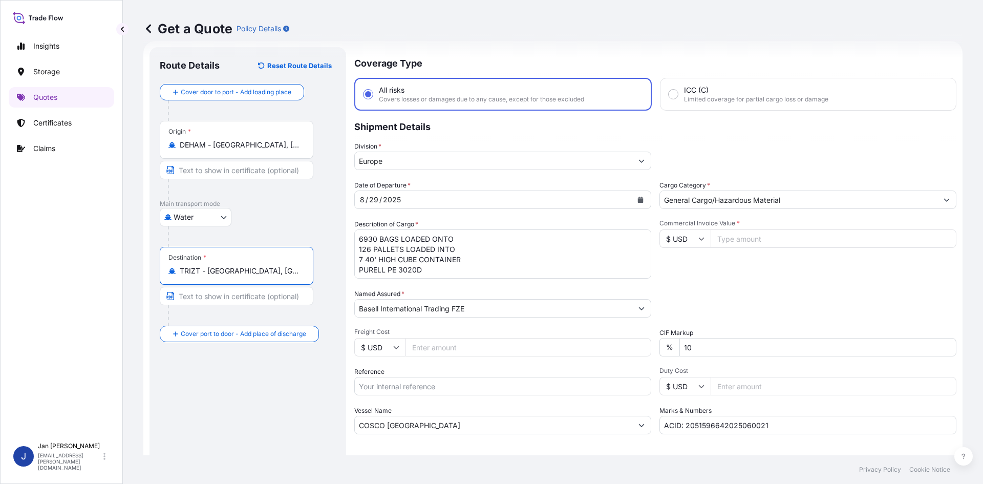
type input "TRIZT - [GEOGRAPHIC_DATA], [GEOGRAPHIC_DATA]"
drag, startPoint x: 449, startPoint y: 265, endPoint x: 297, endPoint y: 202, distance: 164.1
click at [297, 202] on form "Route Details Reset Route Details Cover door to port - Add loading place Place …" at bounding box center [552, 278] width 819 height 475
click at [639, 199] on icon "Calendar" at bounding box center [640, 200] width 6 height 6
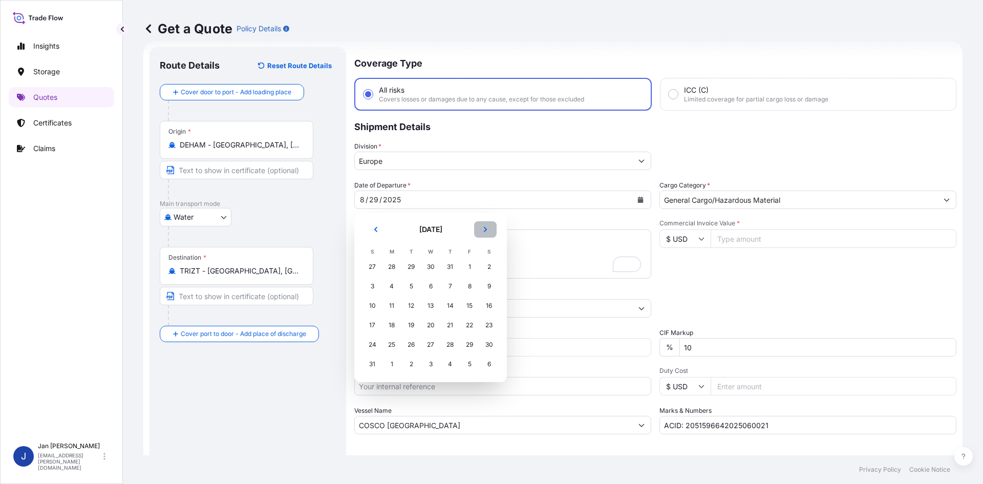
click at [489, 231] on button "Next" at bounding box center [485, 229] width 23 height 16
click at [451, 290] on div "11" at bounding box center [450, 286] width 18 height 18
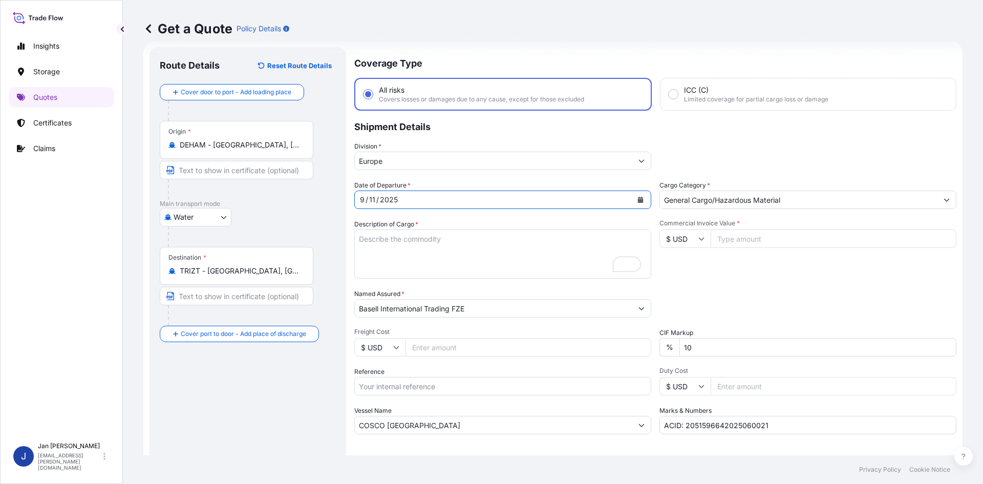
click at [401, 387] on input "Reference" at bounding box center [502, 386] width 297 height 18
paste input "5013081465 304252827"
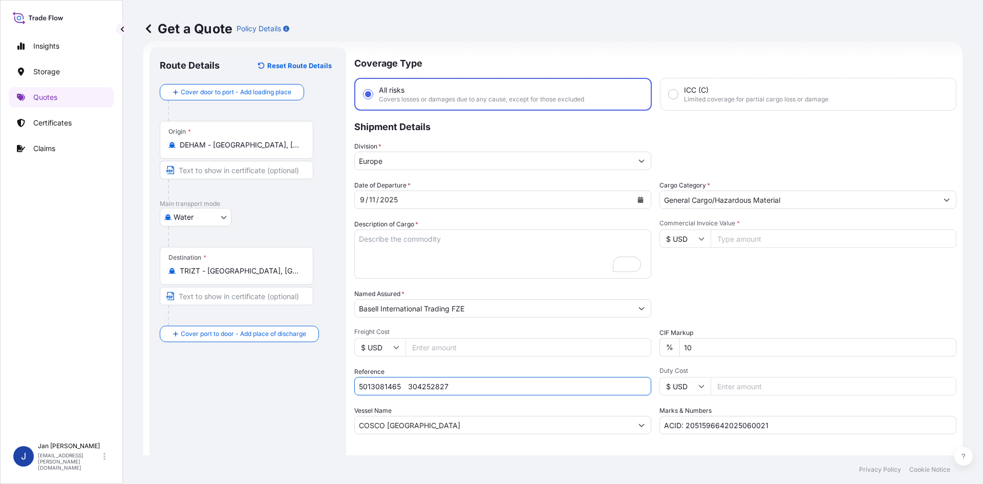
click at [400, 386] on input "5013081465 304252827" at bounding box center [502, 386] width 297 height 18
click at [495, 389] on input "5013081465 304252827" at bounding box center [502, 386] width 297 height 18
paste input "1187430299"
type input "5013081465 304252827 1187430299"
click at [760, 240] on input "Commercial Invoice Value *" at bounding box center [833, 238] width 246 height 18
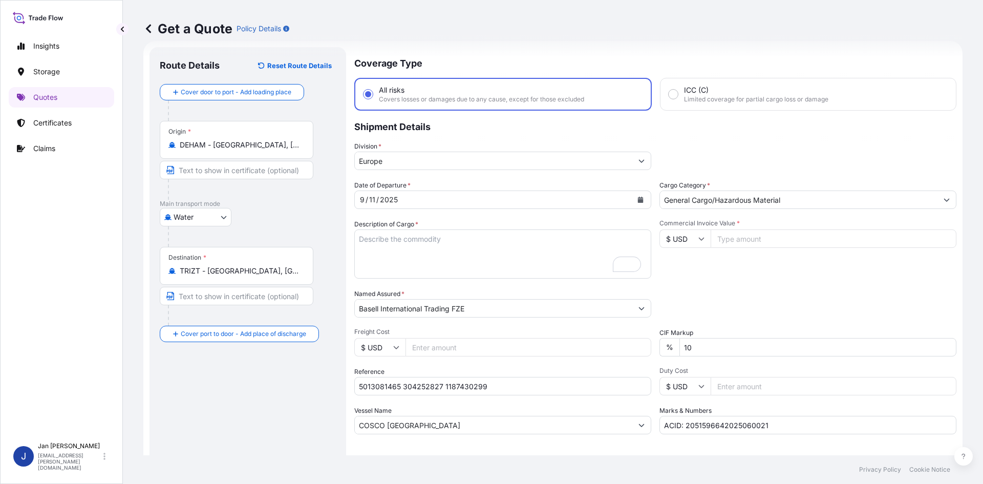
click at [695, 244] on input "$ USD" at bounding box center [684, 238] width 51 height 18
click at [680, 272] on div "€ EUR" at bounding box center [681, 266] width 43 height 19
type input "€ EUR"
click at [742, 244] on input "Commercial Invoice Value *" at bounding box center [833, 238] width 246 height 18
type input "48202"
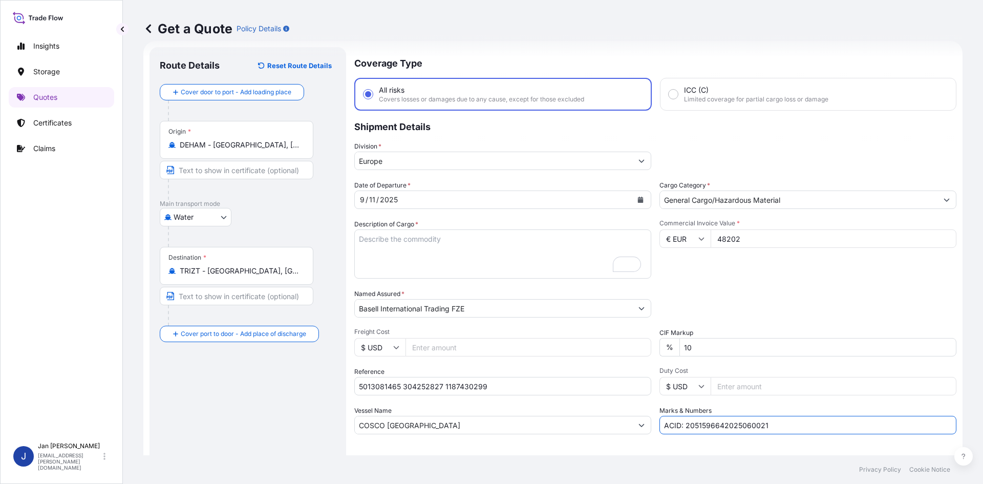
drag, startPoint x: 771, startPoint y: 426, endPoint x: 373, endPoint y: 397, distance: 399.2
click at [395, 406] on div "Date of Departure * [DATE] Cargo Category * General Cargo/Hazardous Material De…" at bounding box center [655, 307] width 602 height 254
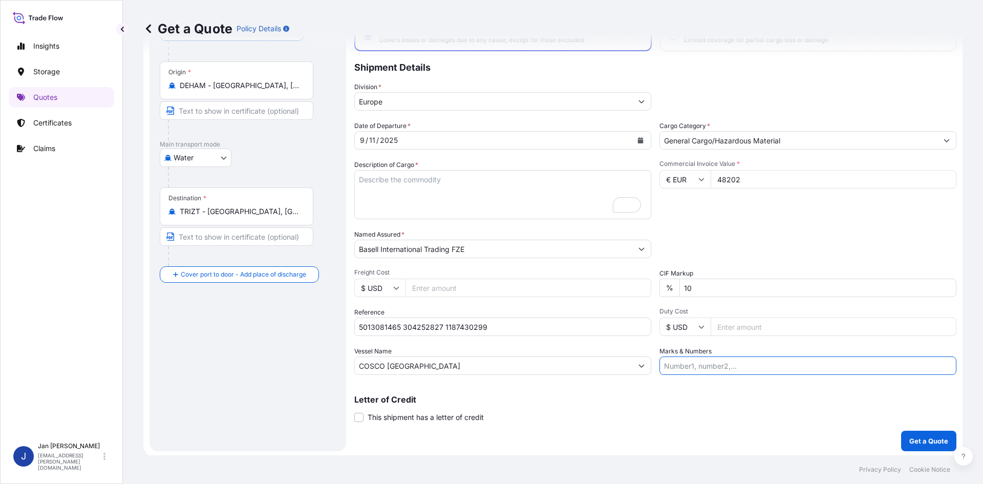
scroll to position [0, 0]
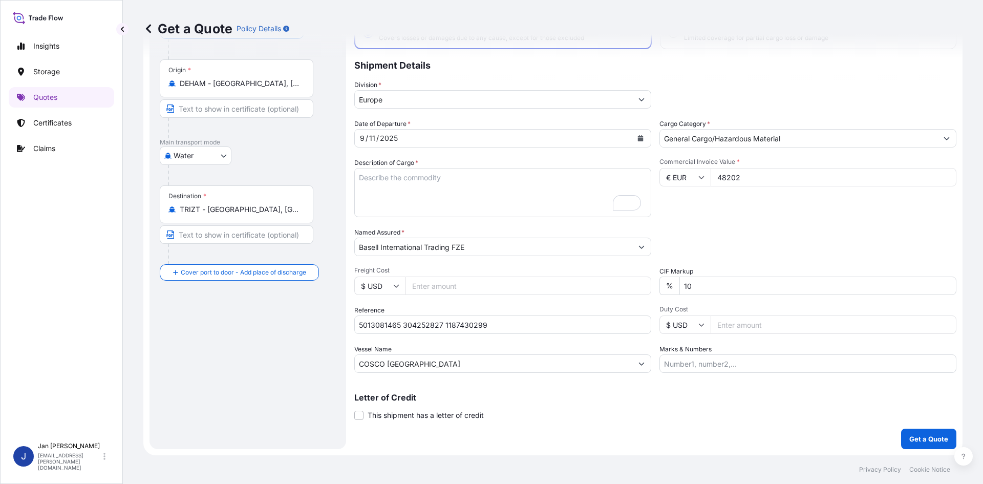
click at [456, 199] on textarea "6930 BAGS LOADED ONTO 126 PALLETS LOADED INTO 7 40' HIGH CUBE CONTAINER PURELL …" at bounding box center [502, 192] width 297 height 49
paste textarea "OCTABINS LOADED ONTO 20 PALLETS LOADED INTO 1 40' HIGH CUBE CONTAINER HIFAX TRC…"
click at [359, 177] on textarea "6930 BAGS LOADED ONTO 126 PALLETS LOADED INTO 7 40' HIGH CUBE CONTAINER PURELL …" at bounding box center [502, 192] width 297 height 49
type textarea "20 OCTABINS LOADED ONTO 20 PALLETS LOADED INTO 1 40' HIGH CUBE CONTAINER HIFAX …"
click at [724, 357] on input "Marks & Numbers" at bounding box center [807, 363] width 297 height 18
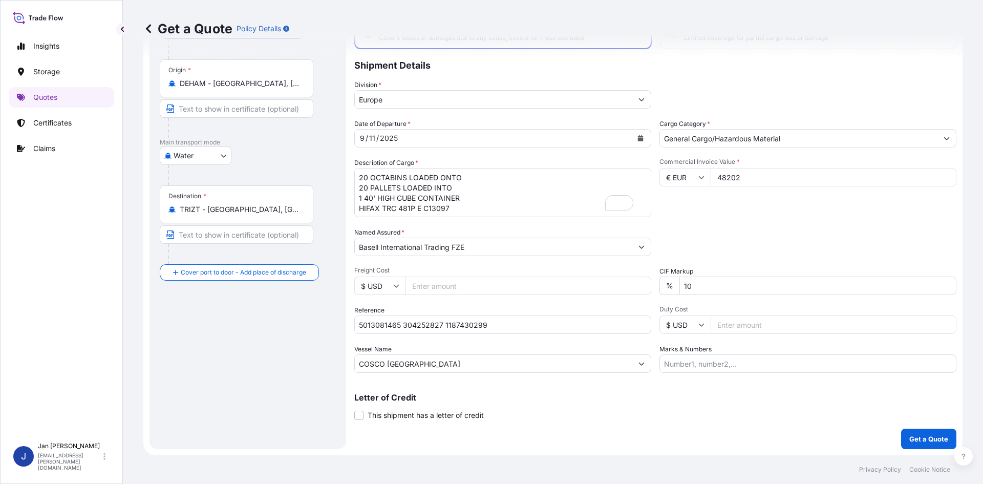
paste input "ULTRA PLASTIK / [GEOGRAPHIC_DATA]"
type input "ULTRA PLASTIK / [GEOGRAPHIC_DATA]"
click at [921, 440] on p "Get a Quote" at bounding box center [928, 439] width 39 height 10
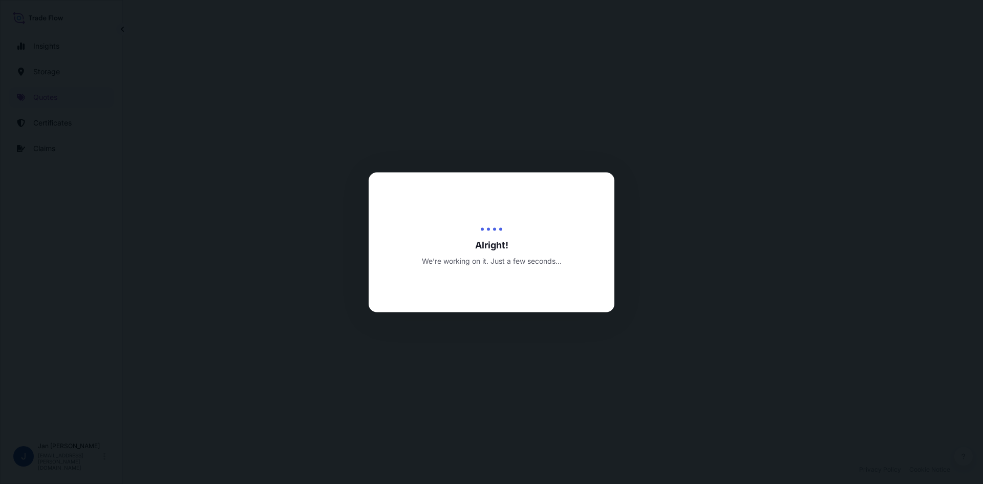
select select "Water"
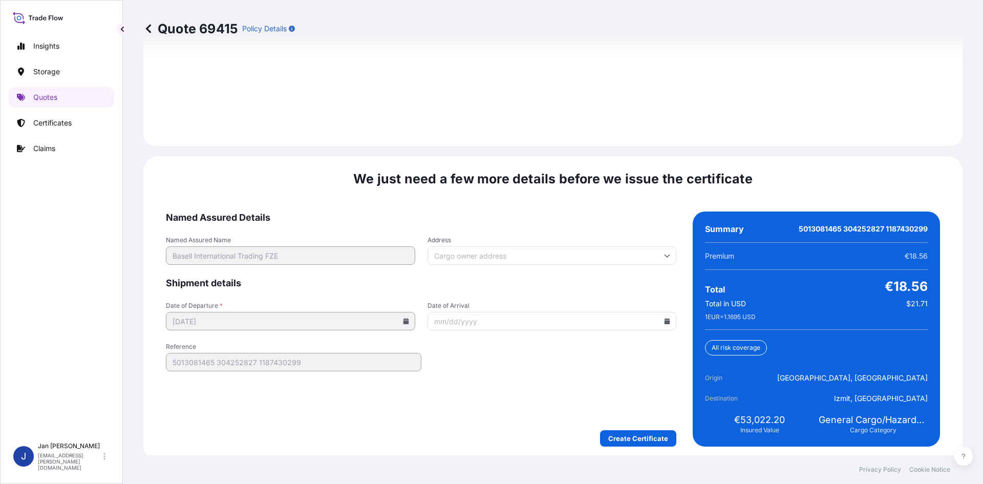
scroll to position [1468, 0]
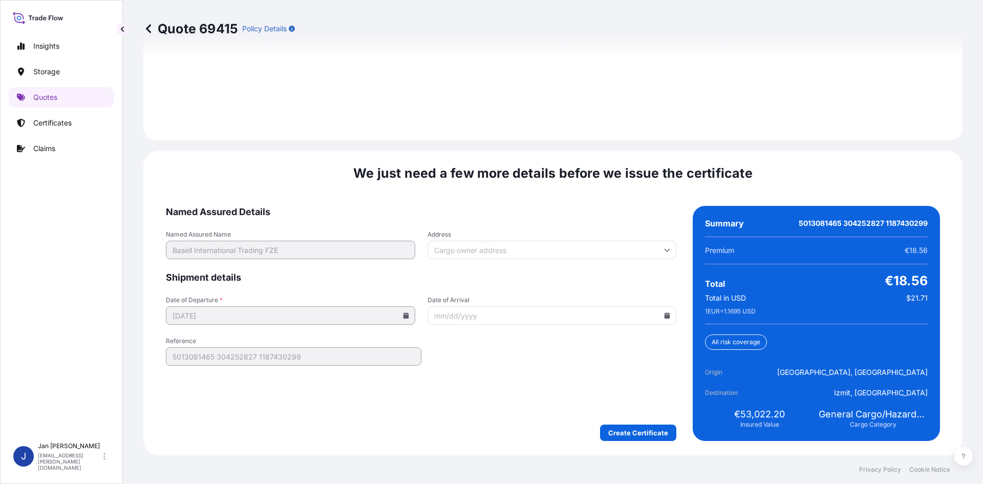
click at [664, 316] on icon at bounding box center [667, 315] width 6 height 6
click at [573, 243] on button "26" at bounding box center [572, 243] width 16 height 16
type input "[DATE]"
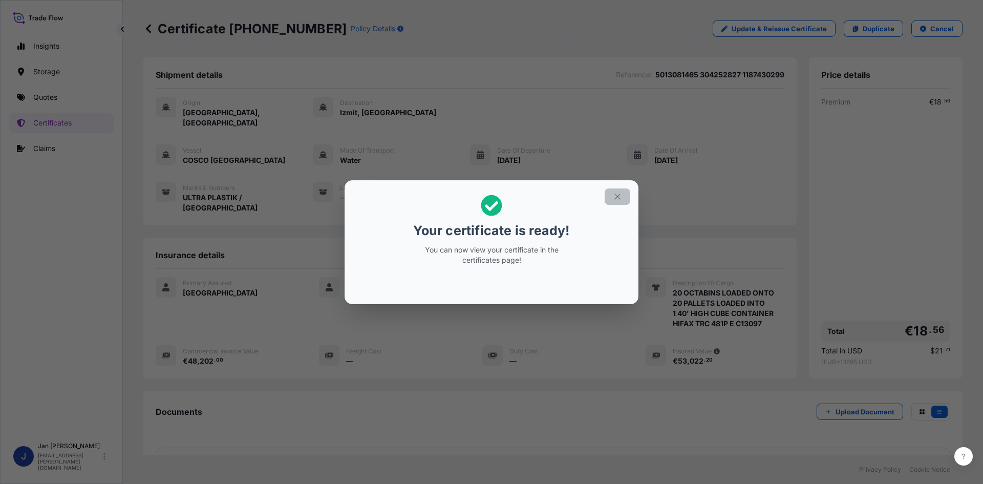
click at [616, 191] on button "button" at bounding box center [617, 196] width 26 height 16
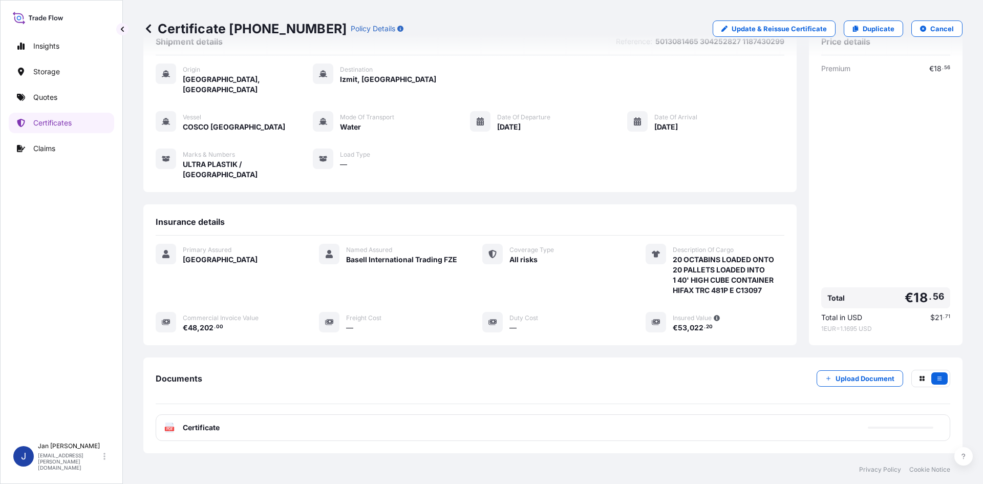
scroll to position [51, 0]
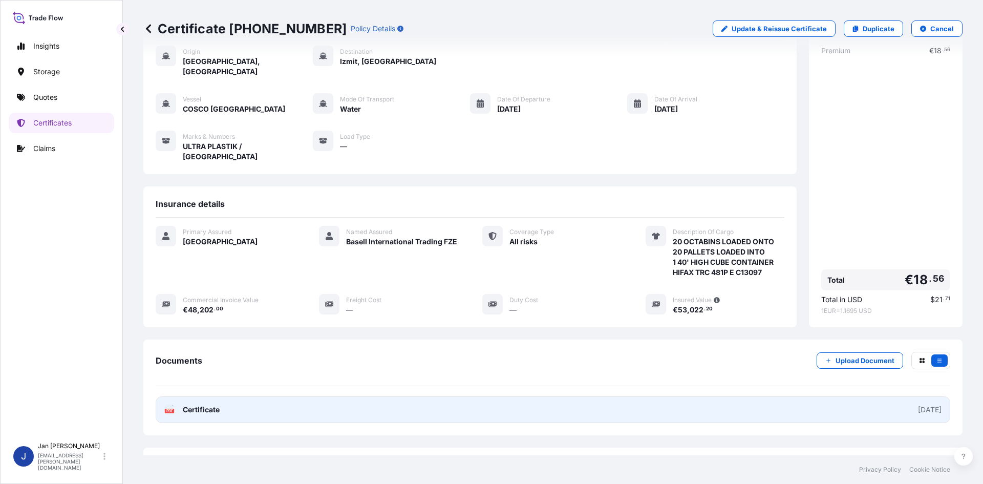
click at [168, 404] on icon at bounding box center [169, 409] width 9 height 10
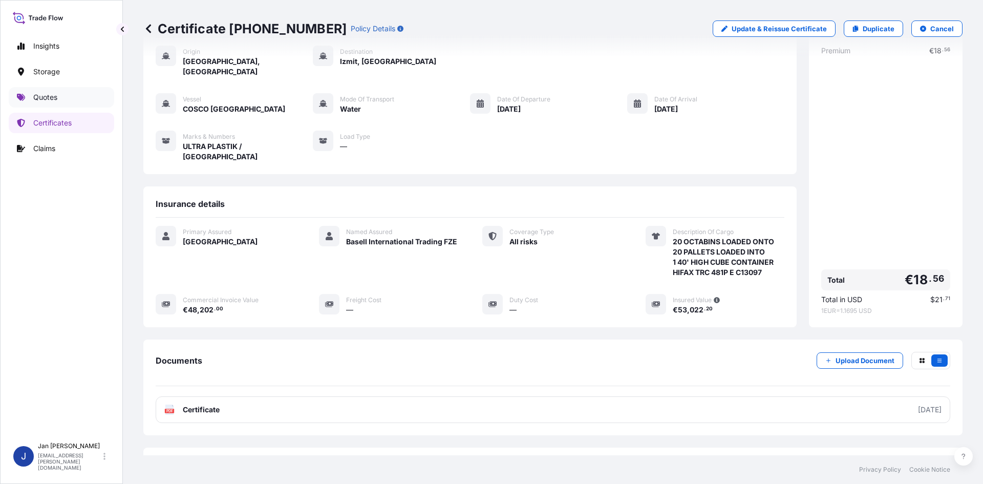
click at [54, 95] on p "Quotes" at bounding box center [45, 97] width 24 height 10
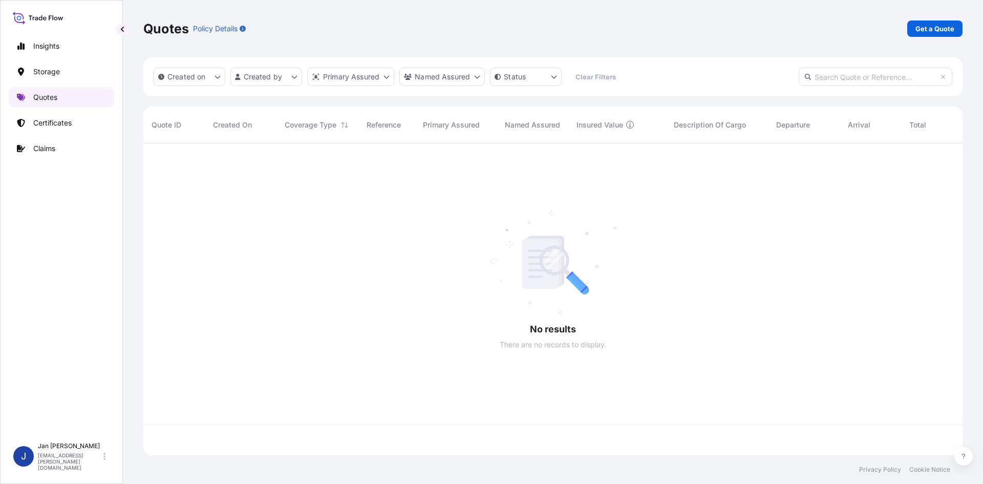
scroll to position [310, 811]
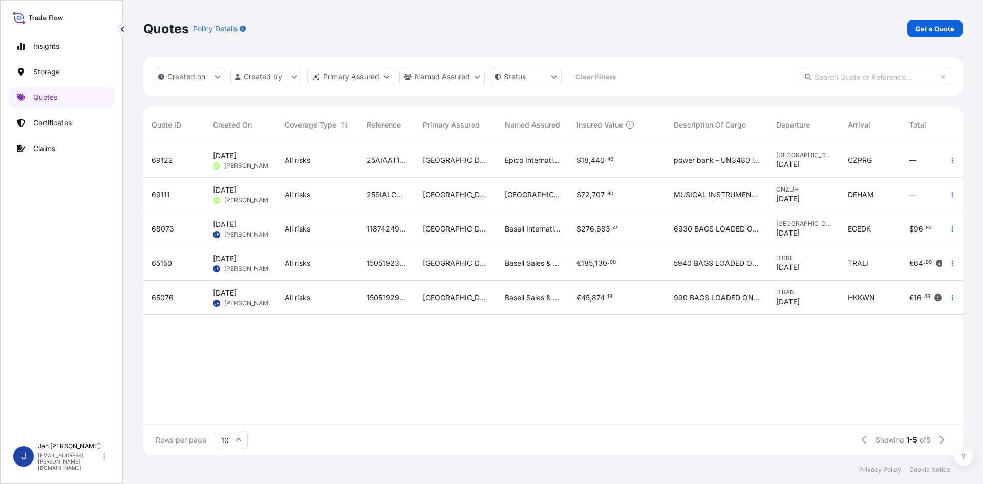
click at [863, 77] on input "text" at bounding box center [875, 77] width 154 height 18
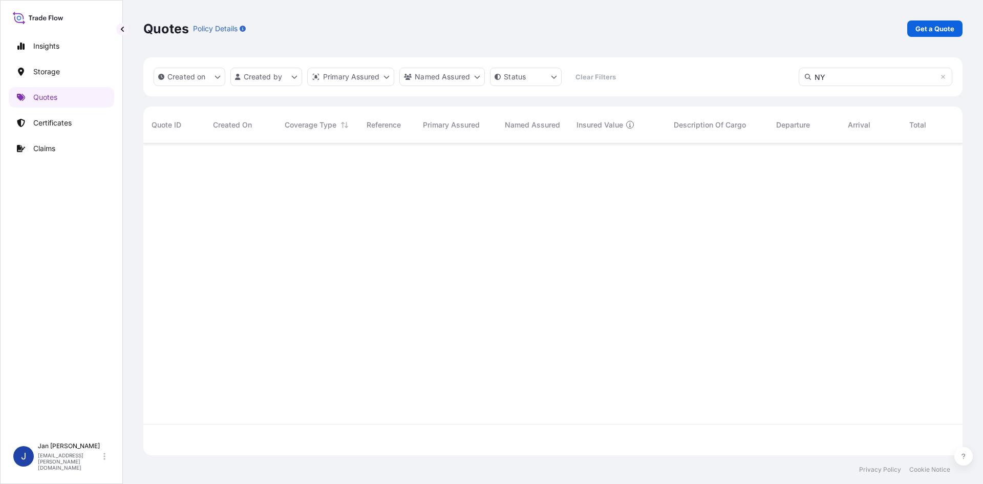
type input "N"
type input "[PHONE_NUMBER]"
click at [568, 77] on div "Created on Created by Primary Assured Named Assured Status Clear Filters [PHONE…" at bounding box center [552, 76] width 819 height 39
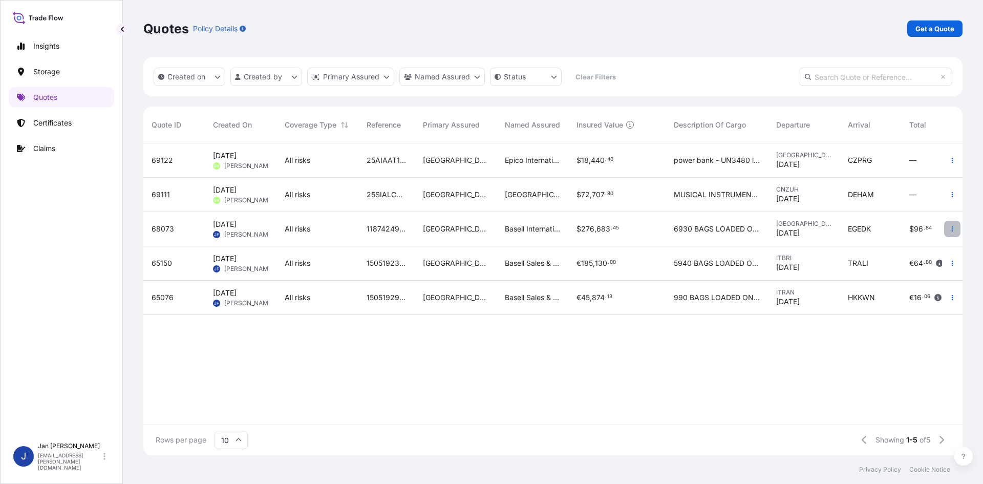
click at [948, 223] on button "button" at bounding box center [952, 229] width 16 height 16
click at [911, 247] on p "Duplicate quote" at bounding box center [910, 249] width 53 height 10
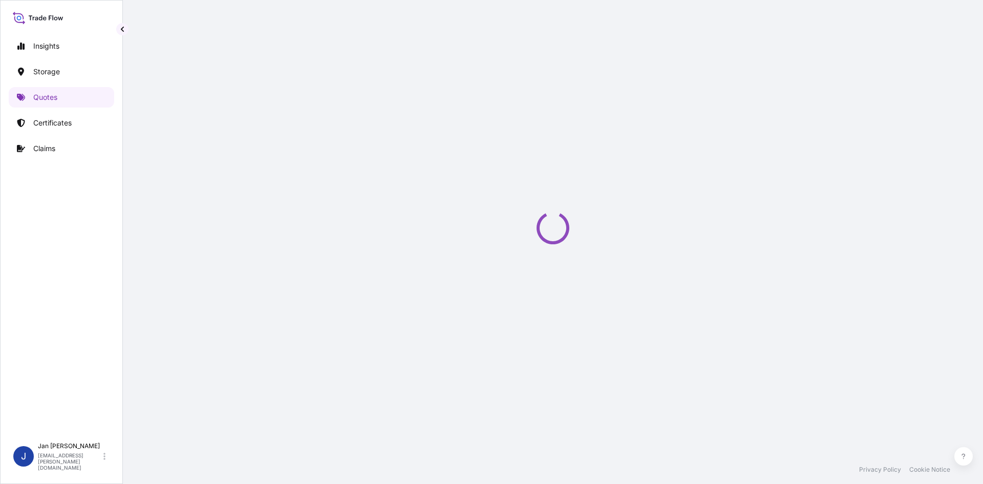
scroll to position [16, 0]
select select "Water"
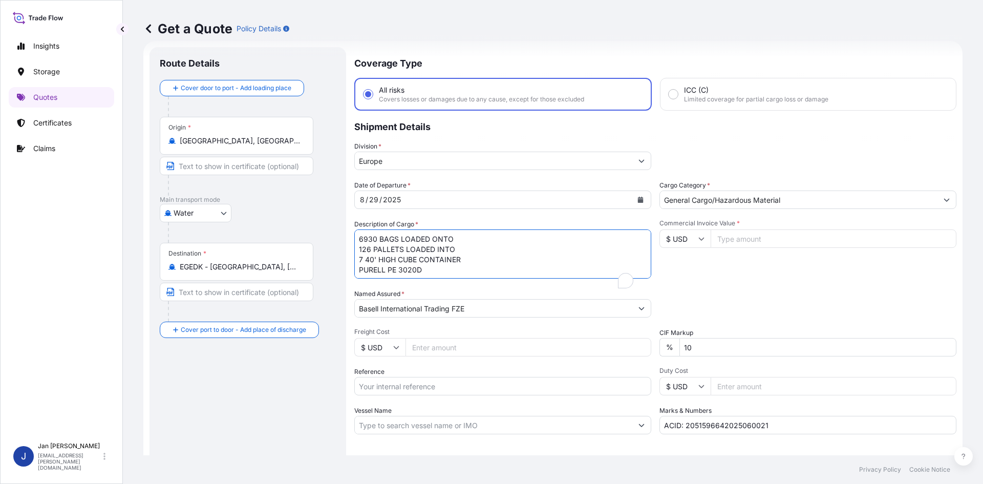
drag, startPoint x: 402, startPoint y: 265, endPoint x: 239, endPoint y: 205, distance: 173.4
click at [239, 205] on form "Route Details Cover door to port - Add loading place Place of loading Road / [G…" at bounding box center [552, 278] width 819 height 475
click at [637, 197] on icon "Calendar" at bounding box center [640, 200] width 6 height 6
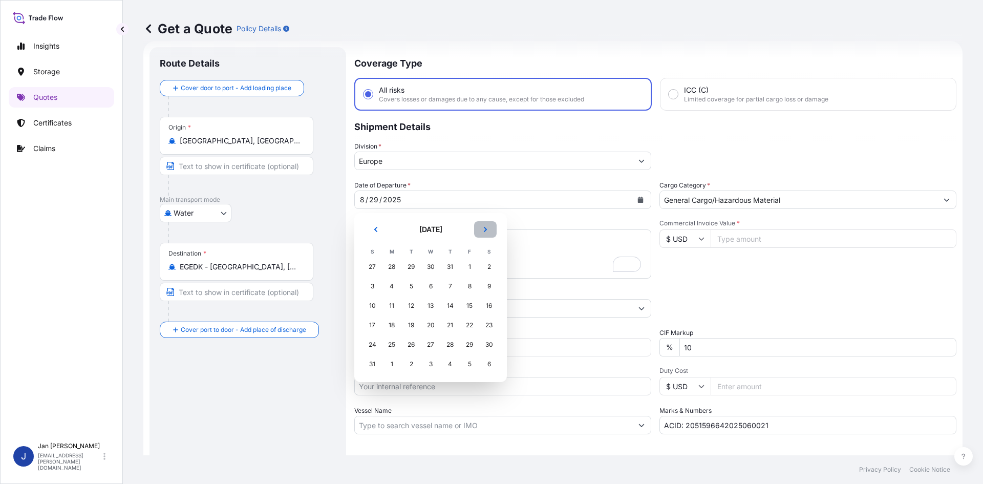
click at [481, 231] on button "Next" at bounding box center [485, 229] width 23 height 16
click at [451, 287] on div "11" at bounding box center [450, 286] width 18 height 18
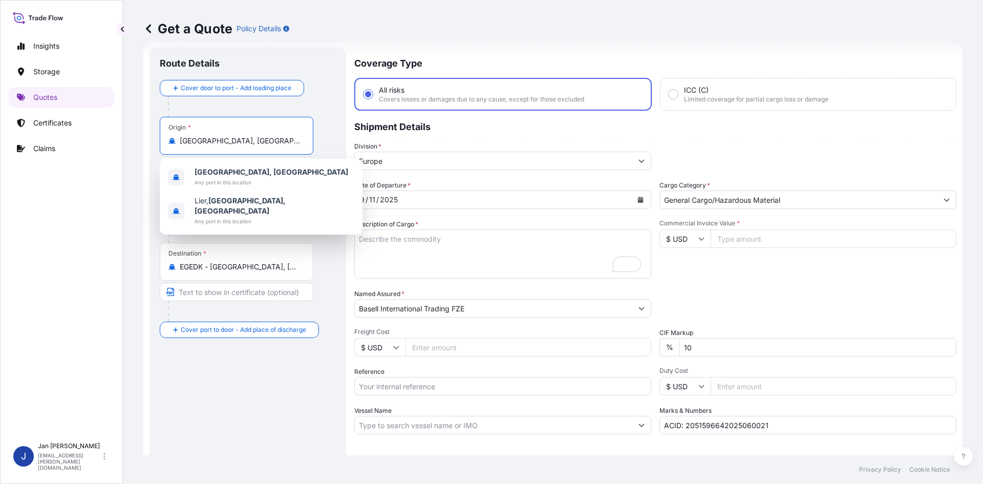
drag, startPoint x: 256, startPoint y: 141, endPoint x: 82, endPoint y: 150, distance: 174.8
click at [99, 150] on div "Insights Storage Quotes Certificates Claims J [PERSON_NAME] [EMAIL_ADDRESS][PER…" at bounding box center [491, 242] width 983 height 484
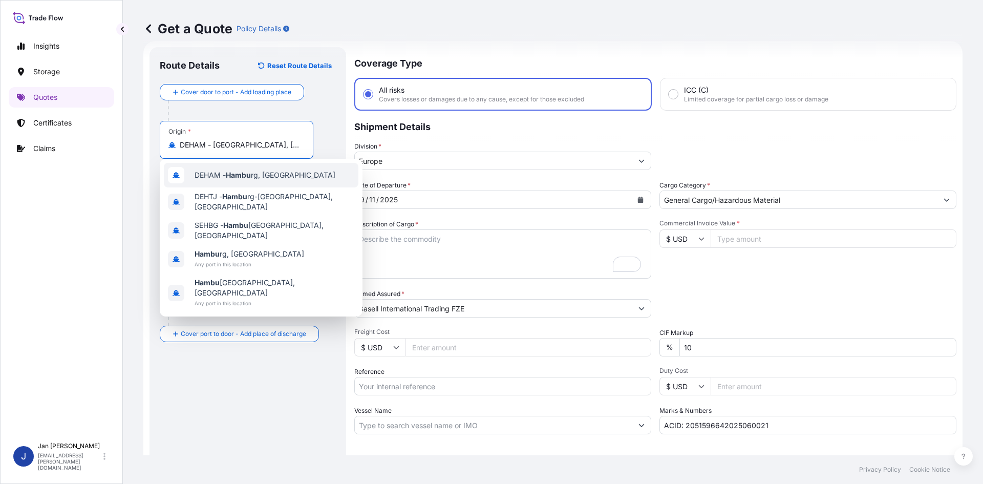
type input "DEHAM - [GEOGRAPHIC_DATA], [GEOGRAPHIC_DATA]"
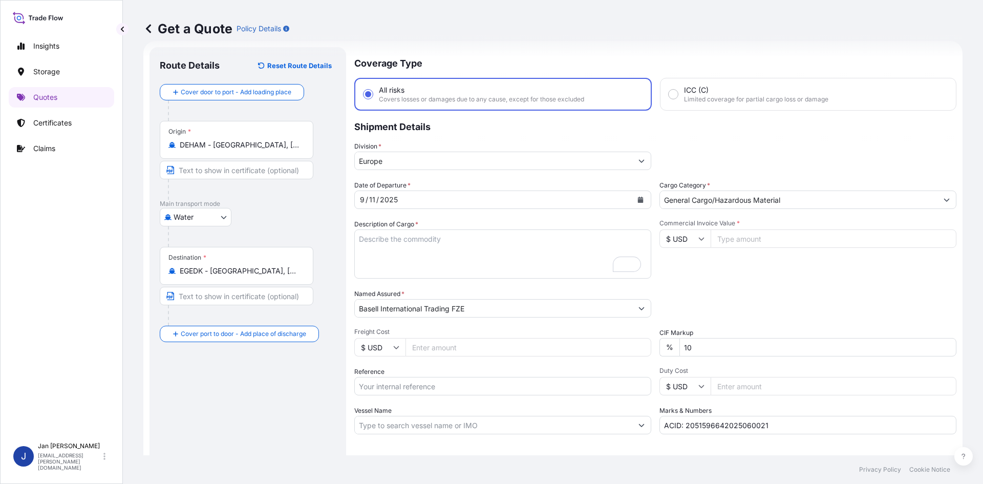
click at [389, 424] on input "Vessel Name" at bounding box center [493, 425] width 277 height 18
paste input "COSCO [GEOGRAPHIC_DATA]"
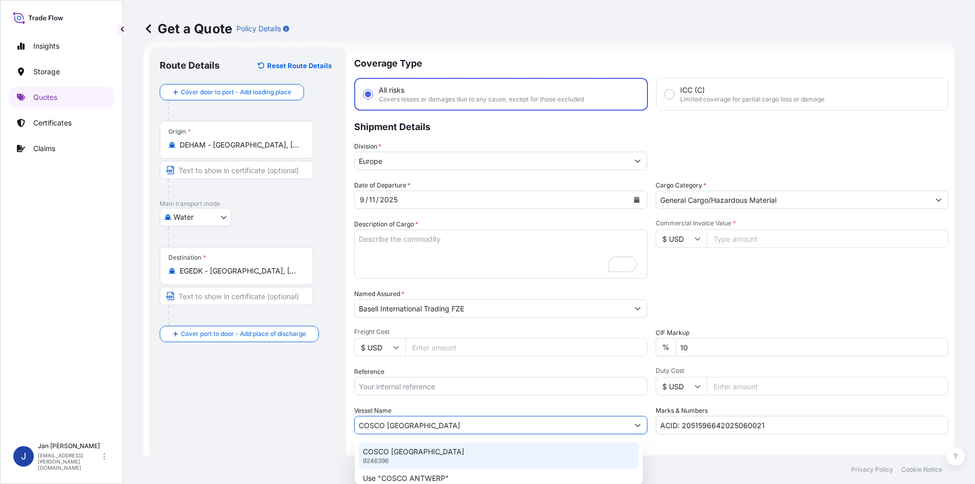
click at [396, 452] on p "COSCO [GEOGRAPHIC_DATA]" at bounding box center [413, 451] width 101 height 10
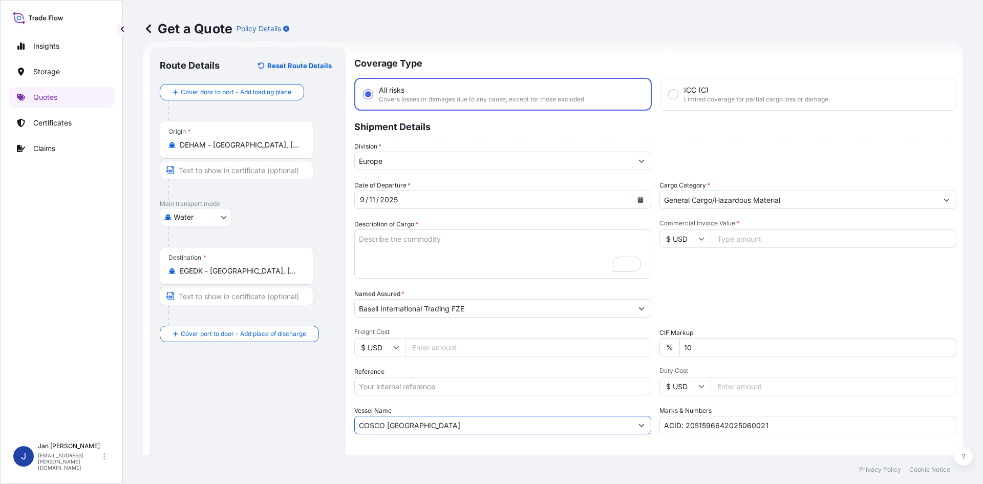
type input "COSCO [GEOGRAPHIC_DATA]"
click at [416, 382] on input "Reference" at bounding box center [502, 386] width 297 height 18
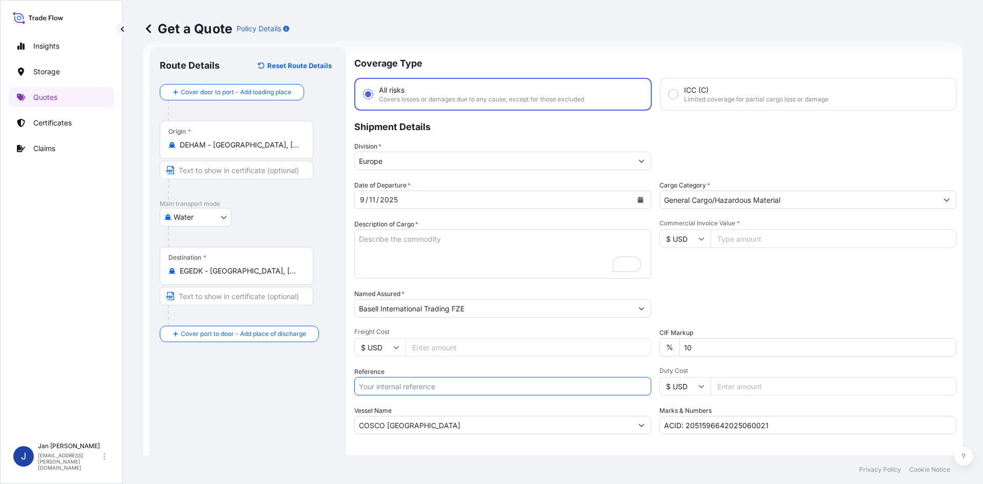
paste input "5013081464 304252825"
click at [401, 385] on input "5013081464 304252825" at bounding box center [502, 386] width 297 height 18
click at [471, 394] on input "5013081464 304252825" at bounding box center [502, 386] width 297 height 18
paste input "1187430259"
type input "5013081464 304252825 1187430259"
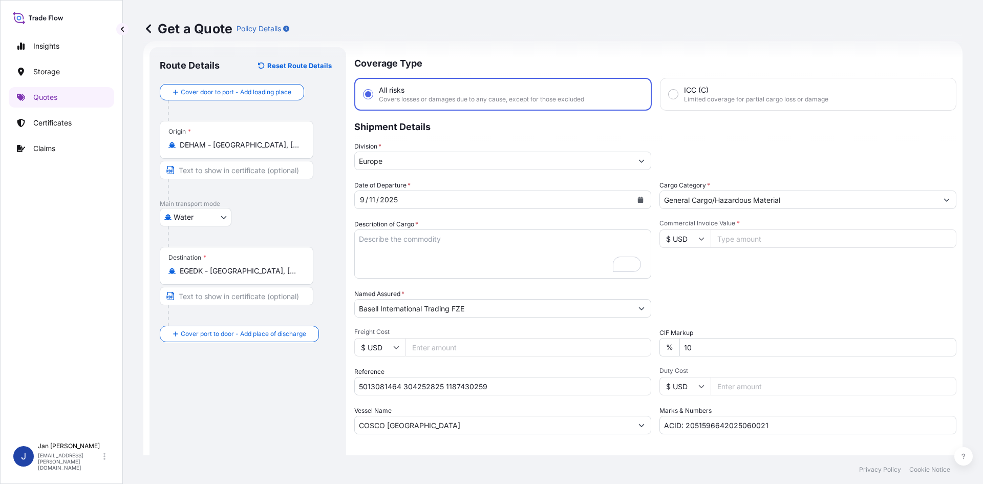
click at [692, 235] on input "$ USD" at bounding box center [684, 238] width 51 height 18
click at [676, 262] on div "€ EUR" at bounding box center [681, 266] width 43 height 19
type input "€ EUR"
click at [741, 245] on input "Commercial Invoice Value *" at bounding box center [833, 238] width 246 height 18
type input "48202"
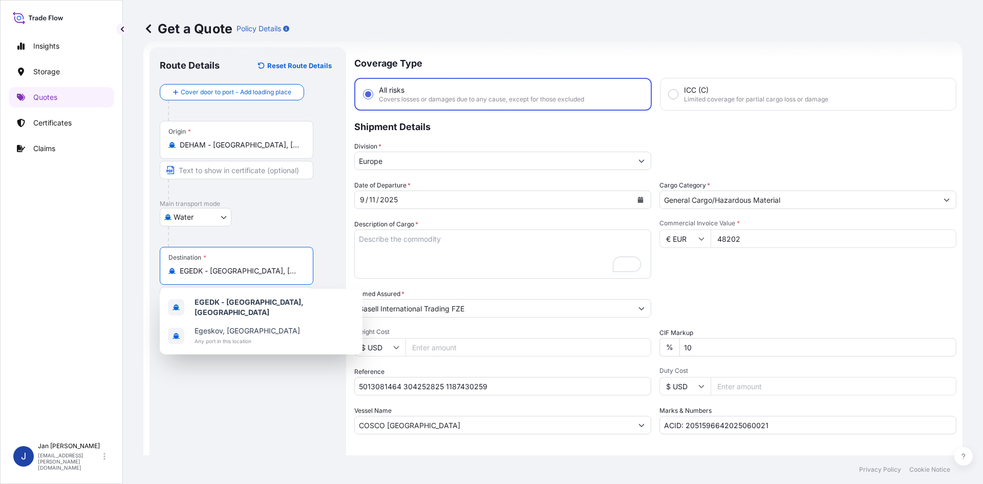
drag, startPoint x: 280, startPoint y: 270, endPoint x: 45, endPoint y: 278, distance: 235.6
click at [56, 278] on div "Insights Storage Quotes Certificates Claims J [PERSON_NAME] [EMAIL_ADDRESS][PER…" at bounding box center [491, 242] width 983 height 484
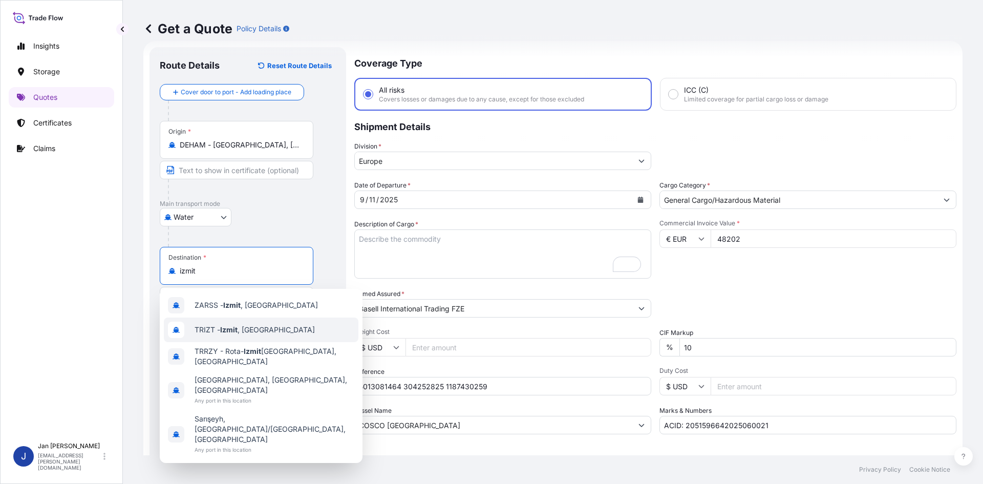
click at [241, 323] on div "TRIZT - [GEOGRAPHIC_DATA] , [GEOGRAPHIC_DATA]" at bounding box center [261, 329] width 194 height 25
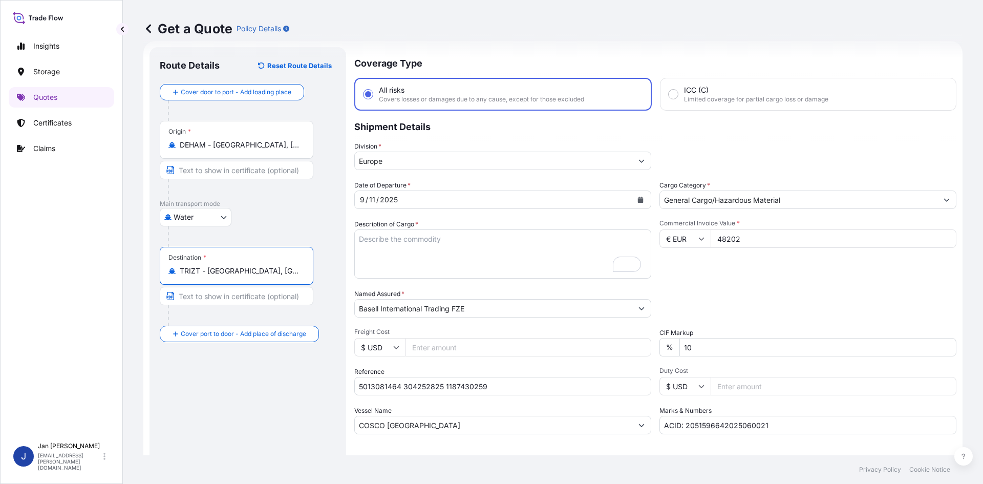
type input "TRIZT - [GEOGRAPHIC_DATA], [GEOGRAPHIC_DATA]"
drag, startPoint x: 789, startPoint y: 428, endPoint x: 480, endPoint y: 430, distance: 309.1
click at [492, 430] on div "Date of Departure * [DATE] Cargo Category * General Cargo/Hazardous Material De…" at bounding box center [655, 307] width 602 height 254
click at [450, 243] on textarea "6930 BAGS LOADED ONTO 126 PALLETS LOADED INTO 7 40' HIGH CUBE CONTAINER PURELL …" at bounding box center [502, 253] width 297 height 49
paste textarea "OCTABINS LOADED ONTO 20 PALLETS LOADED INTO 1 40' HIGH CUBE CONTAINER HIFAX TRC…"
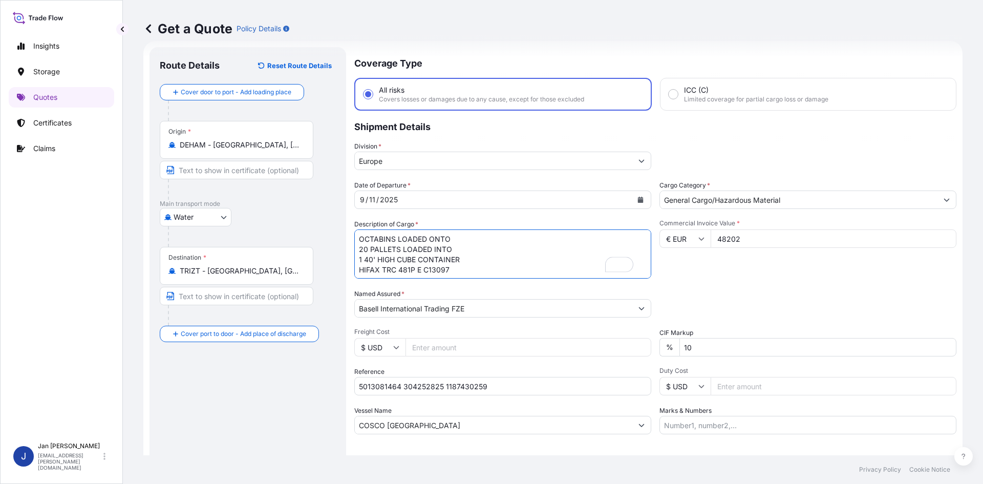
click at [357, 238] on textarea "6930 BAGS LOADED ONTO 126 PALLETS LOADED INTO 7 40' HIGH CUBE CONTAINER PURELL …" at bounding box center [502, 253] width 297 height 49
type textarea "20 OCTABINS LOADED ONTO 20 PALLETS LOADED INTO 1 40' HIGH CUBE CONTAINER HIFAX …"
click at [714, 422] on input "Marks & Numbers" at bounding box center [807, 425] width 297 height 18
paste input "ULTRA PLASTIK / [GEOGRAPHIC_DATA]"
type input "ULTRA PLASTIK / [GEOGRAPHIC_DATA]"
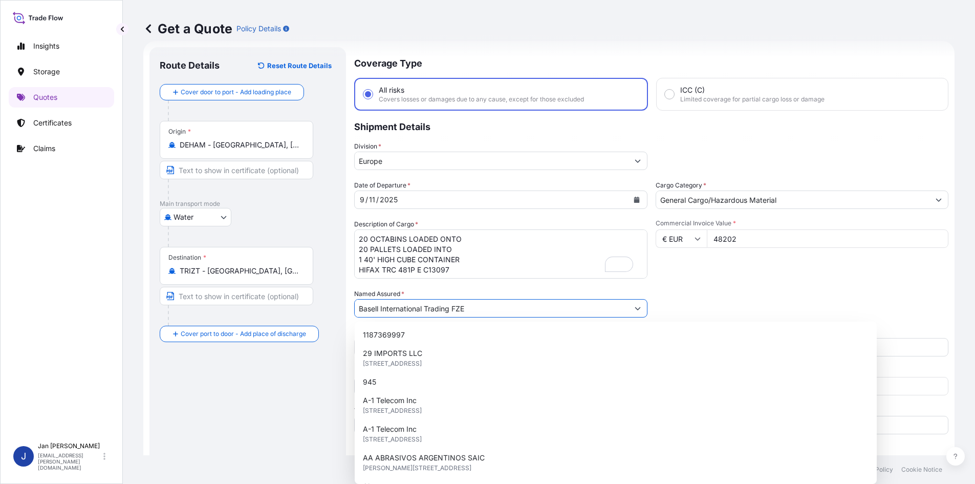
drag, startPoint x: 535, startPoint y: 313, endPoint x: 200, endPoint y: 311, distance: 335.8
click at [200, 311] on form "Route Details Reset Route Details Cover door to port - Add loading place Place …" at bounding box center [548, 278] width 811 height 475
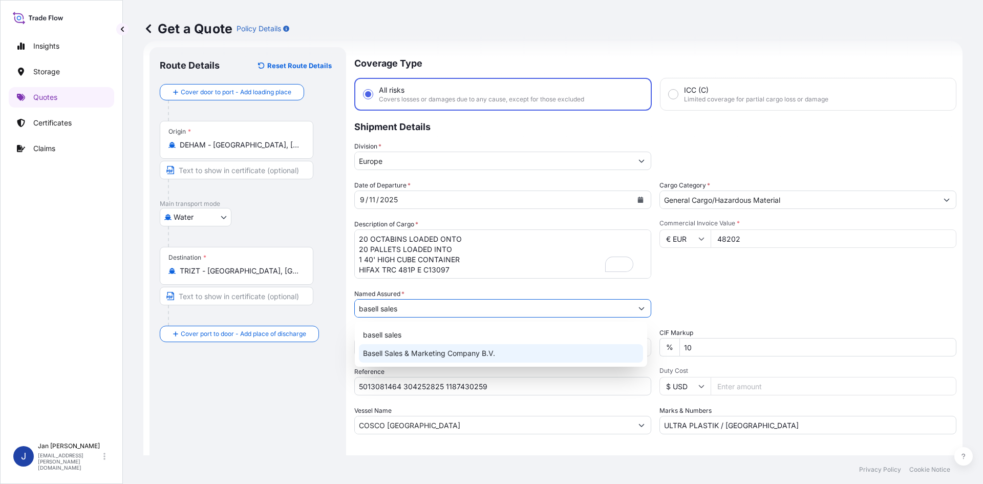
click at [435, 351] on span "Basell Sales & Marketing Company B.V." at bounding box center [429, 353] width 132 height 10
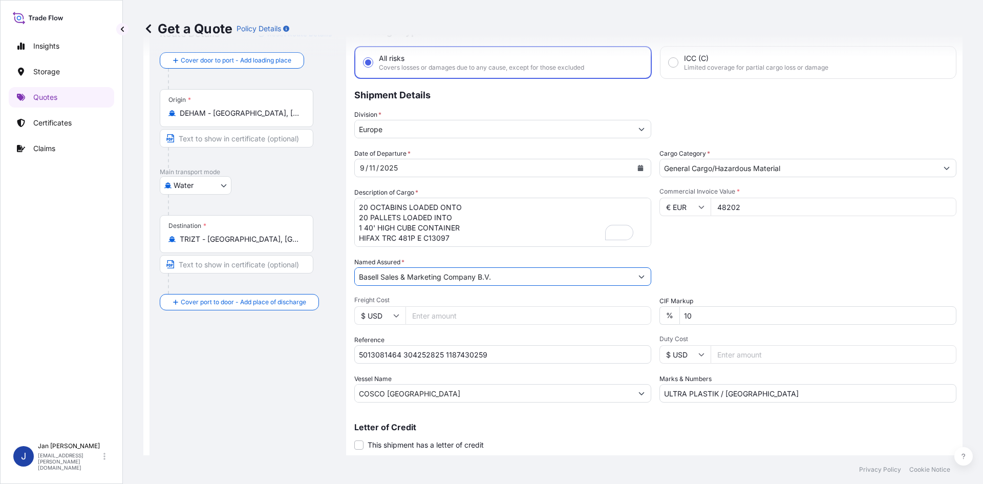
scroll to position [78, 0]
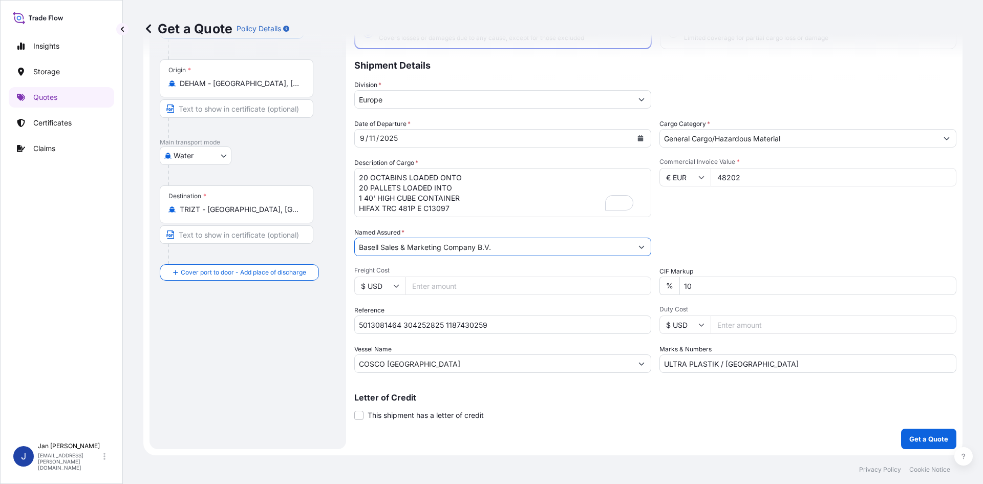
type input "Basell Sales & Marketing Company B.V."
click at [927, 445] on button "Get a Quote" at bounding box center [928, 438] width 55 height 20
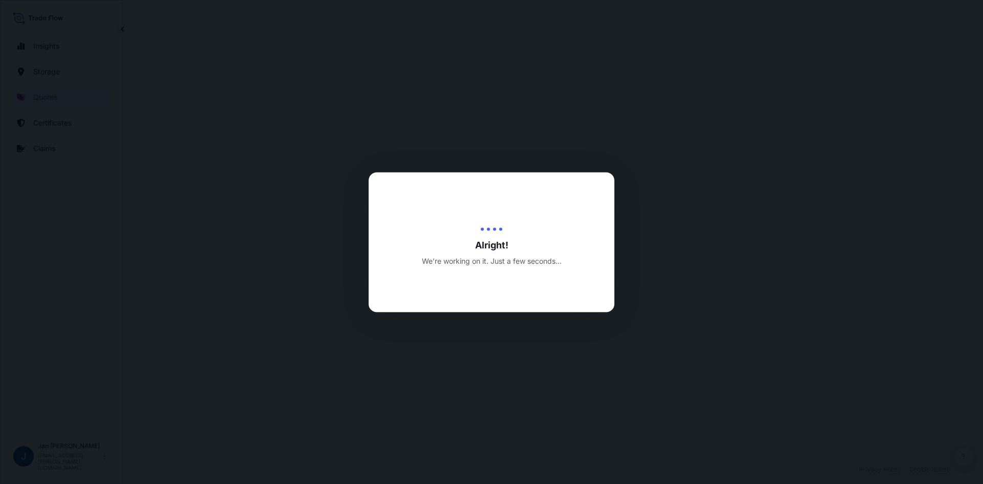
select select "Water"
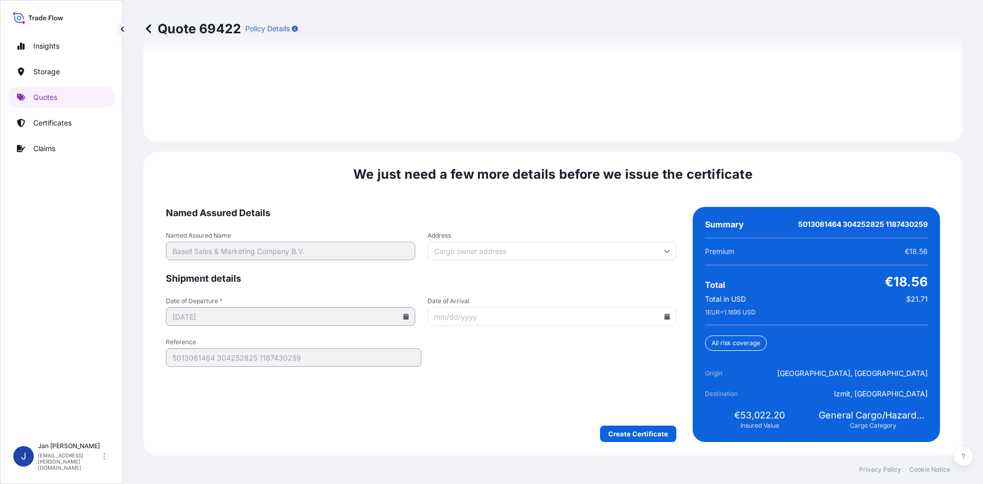
scroll to position [1468, 0]
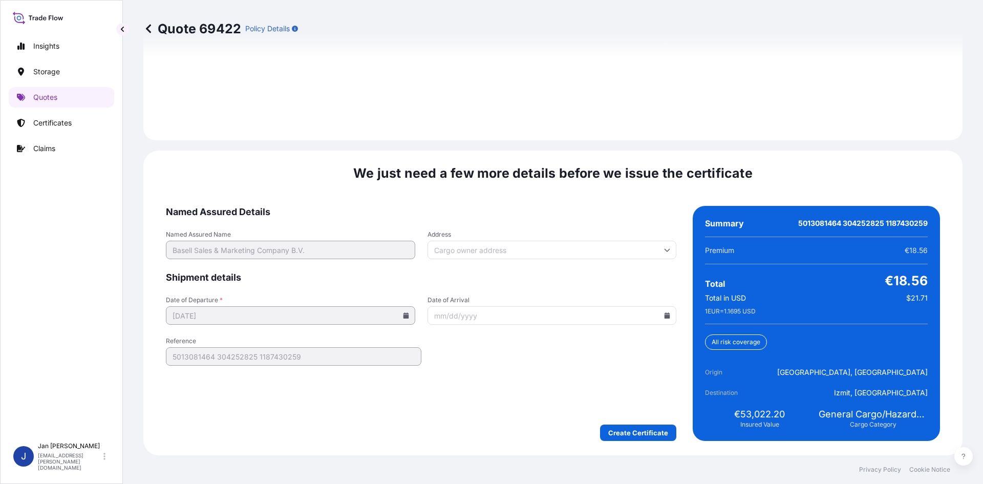
click at [656, 313] on input "Date of Arrival" at bounding box center [551, 315] width 249 height 18
click at [664, 314] on icon at bounding box center [667, 315] width 6 height 6
click at [571, 245] on button "26" at bounding box center [572, 243] width 16 height 16
type input "[DATE]"
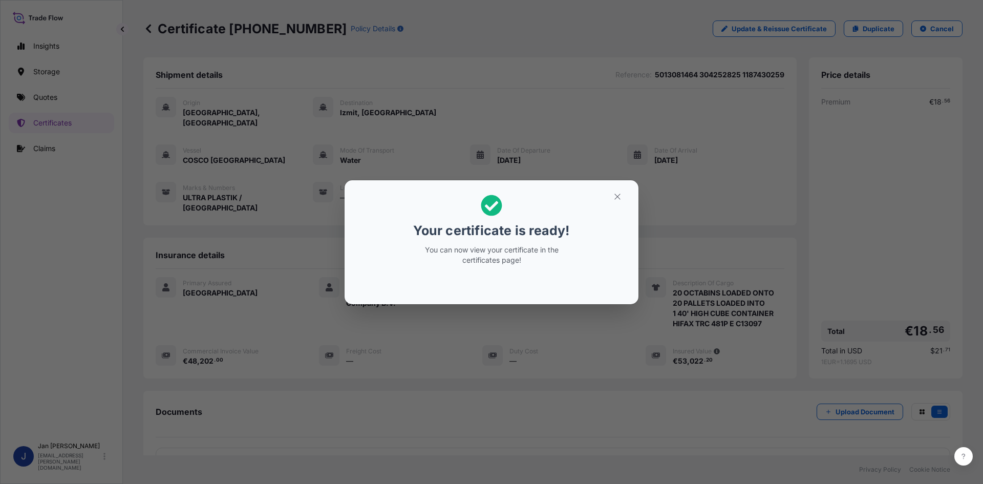
click at [619, 194] on icon "button" at bounding box center [617, 196] width 9 height 9
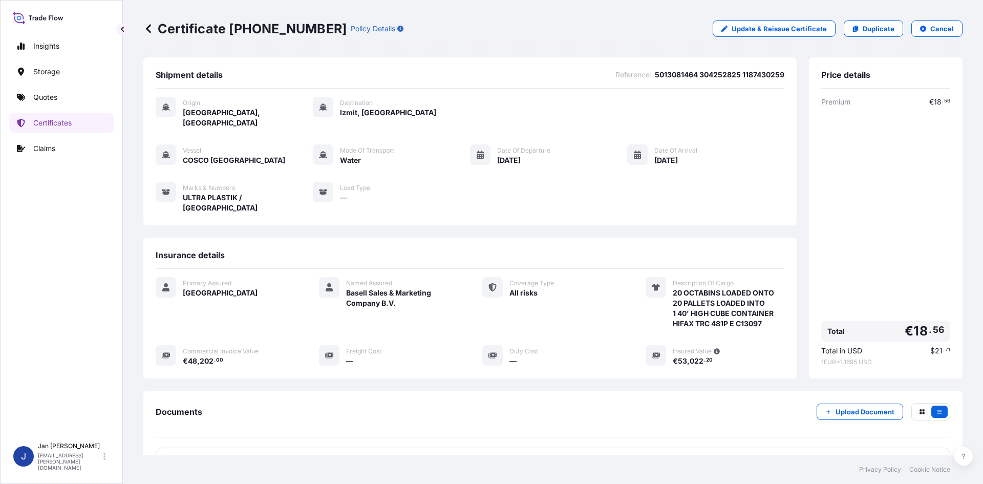
scroll to position [75, 0]
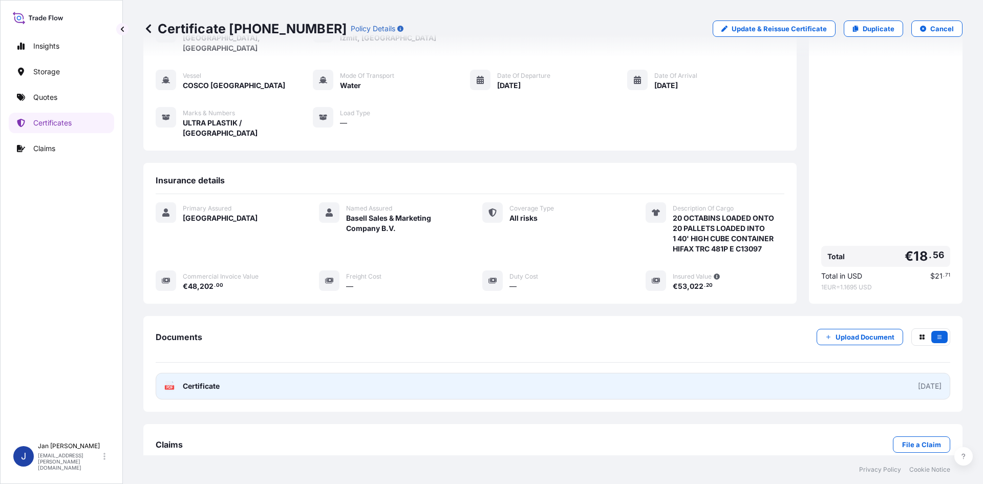
click at [169, 385] on text "PDF" at bounding box center [169, 387] width 7 height 4
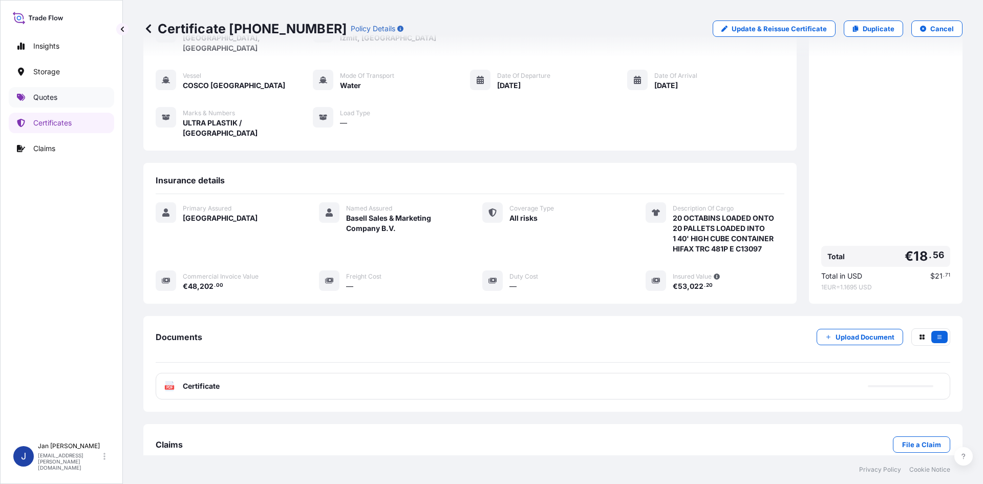
click at [57, 95] on p "Quotes" at bounding box center [45, 97] width 24 height 10
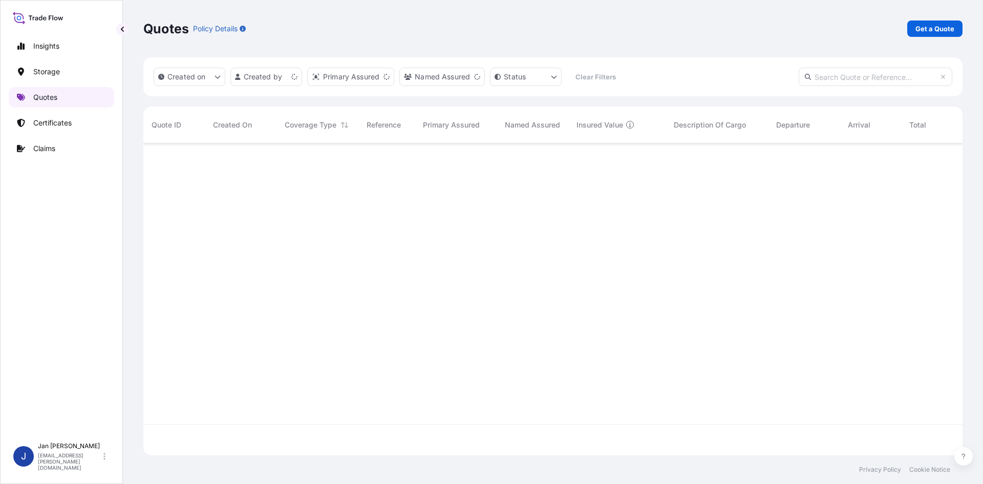
scroll to position [310, 811]
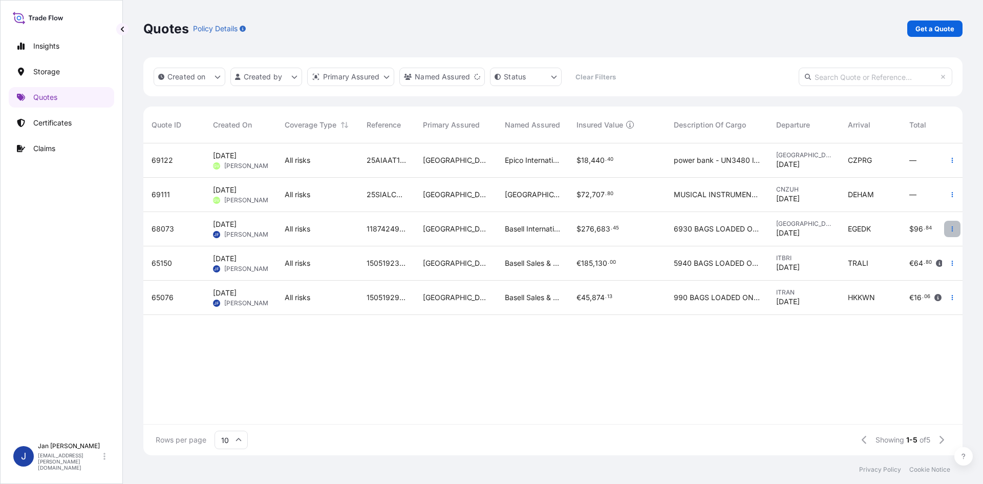
click at [951, 226] on icon "button" at bounding box center [952, 229] width 6 height 6
click at [918, 250] on p "Duplicate quote" at bounding box center [910, 249] width 53 height 10
select select "Water"
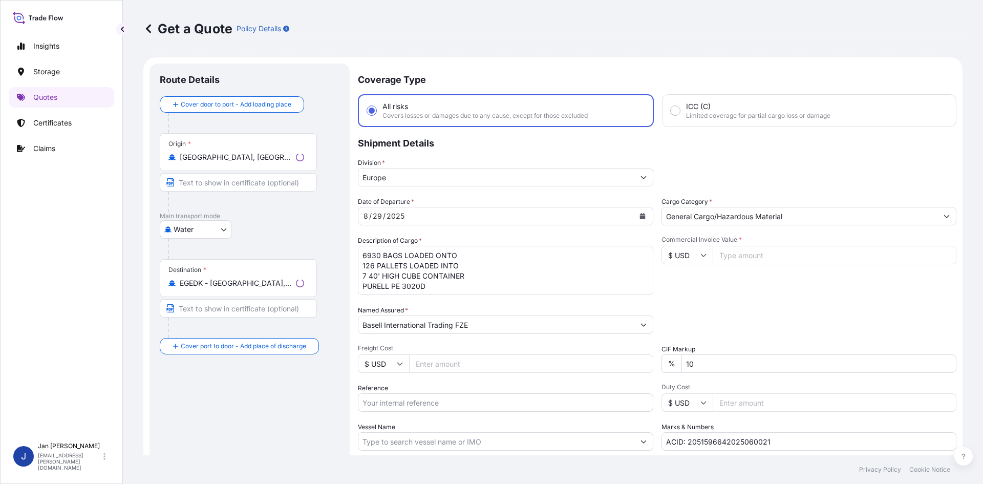
scroll to position [16, 0]
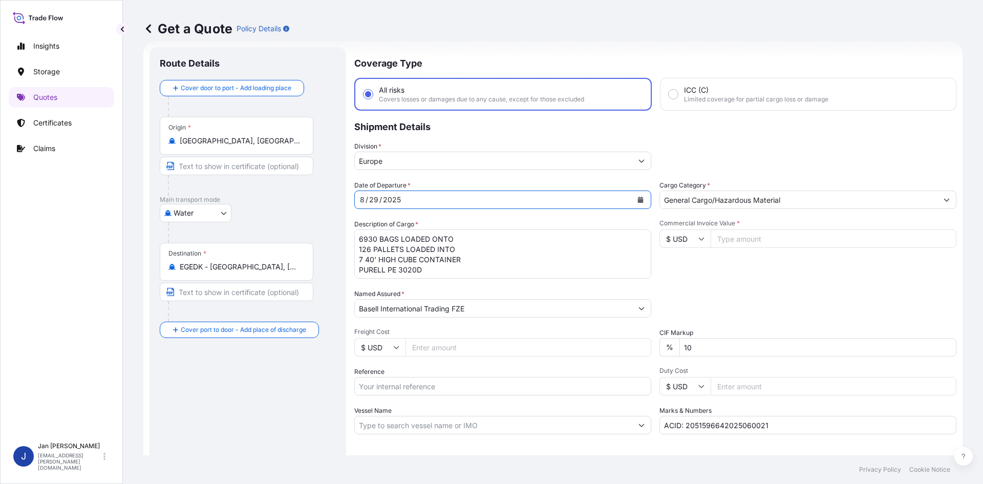
click at [638, 202] on icon "Calendar" at bounding box center [641, 200] width 6 height 6
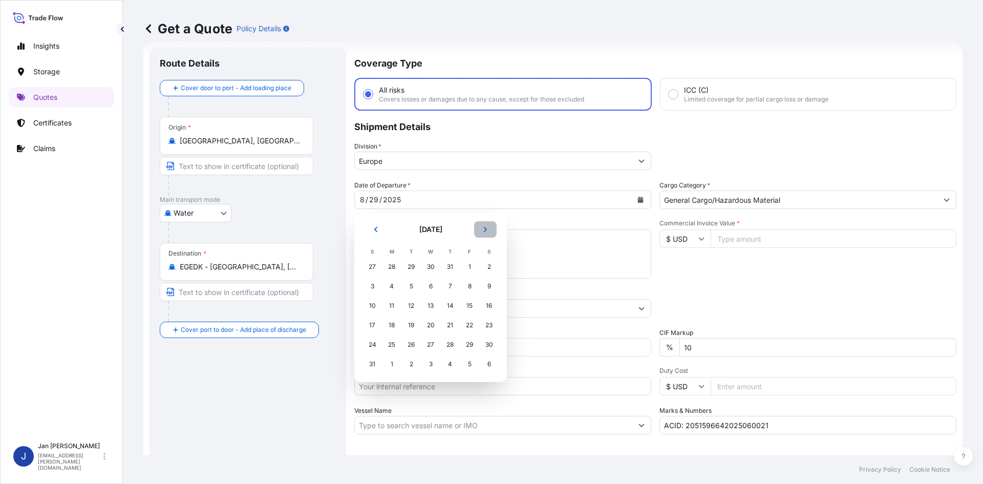
click at [485, 228] on icon "Next" at bounding box center [485, 229] width 3 height 5
click at [451, 286] on div "11" at bounding box center [450, 286] width 18 height 18
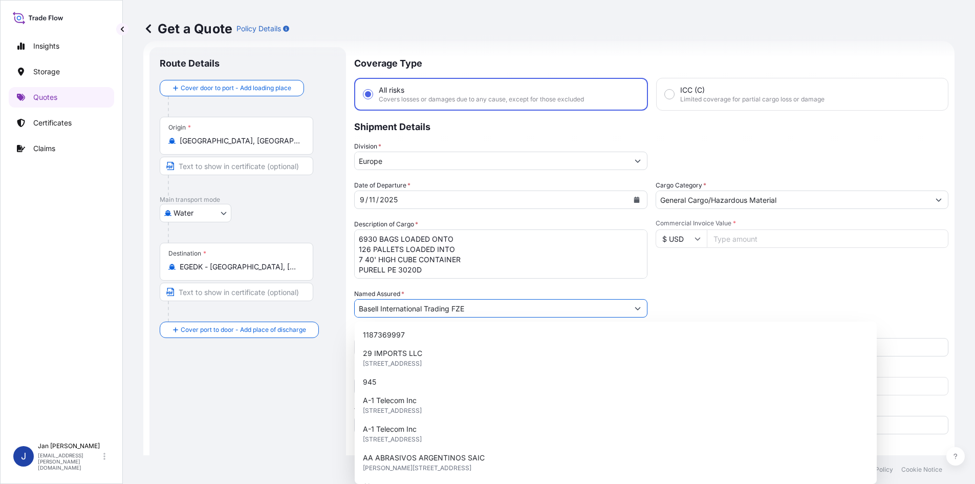
drag, startPoint x: 485, startPoint y: 311, endPoint x: 224, endPoint y: 294, distance: 261.0
click at [231, 295] on form "Route Details Cover door to port - Add loading place Place of loading Road / [G…" at bounding box center [548, 278] width 811 height 475
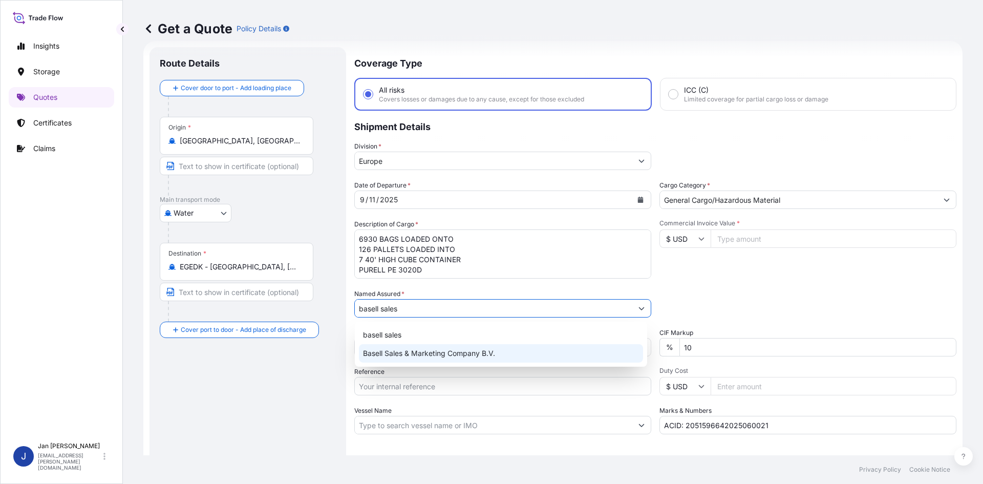
click at [413, 353] on span "Basell Sales & Marketing Company B.V." at bounding box center [429, 353] width 132 height 10
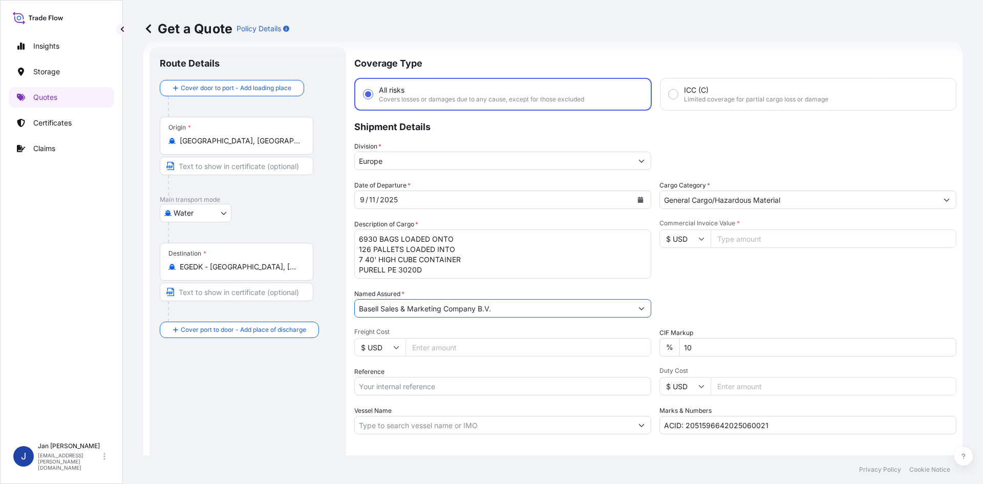
type input "Basell Sales & Marketing Company B.V."
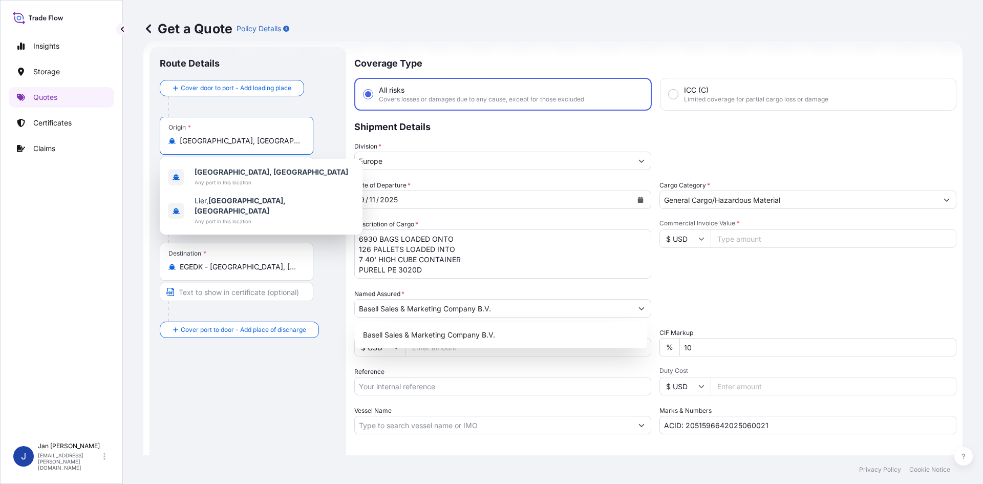
drag, startPoint x: 258, startPoint y: 141, endPoint x: 114, endPoint y: 143, distance: 144.3
click at [114, 143] on div "Insights Storage Quotes Certificates Claims J [PERSON_NAME] [EMAIL_ADDRESS][PER…" at bounding box center [491, 242] width 983 height 484
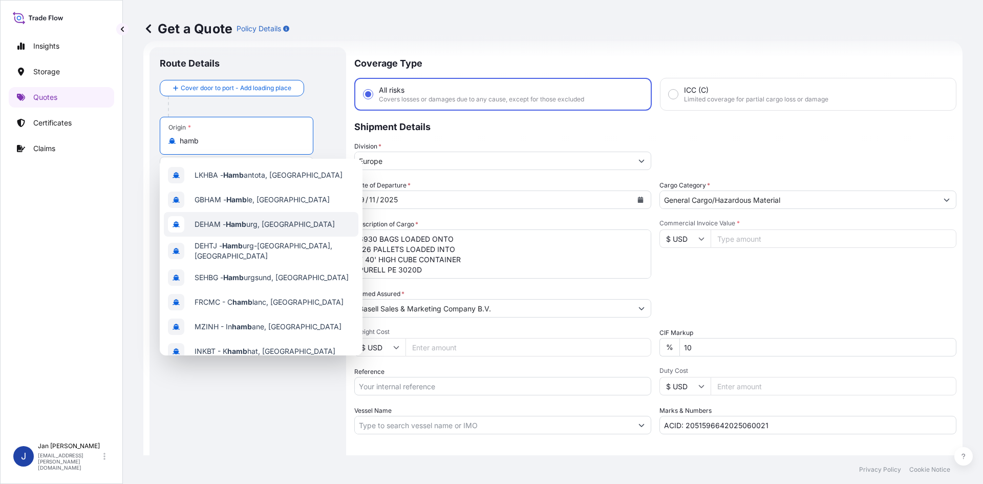
click at [254, 224] on span "DEHAM - Hamb urg, [GEOGRAPHIC_DATA]" at bounding box center [264, 224] width 140 height 10
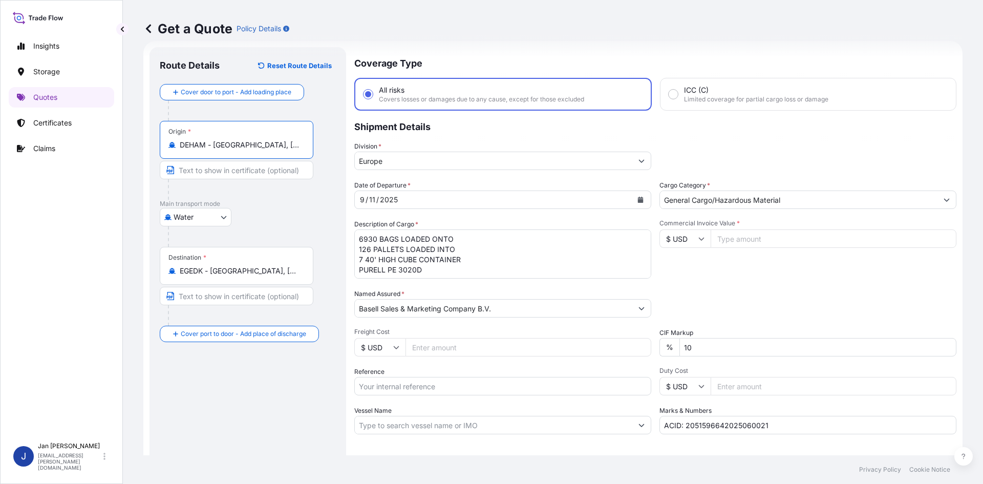
type input "DEHAM - [GEOGRAPHIC_DATA], [GEOGRAPHIC_DATA]"
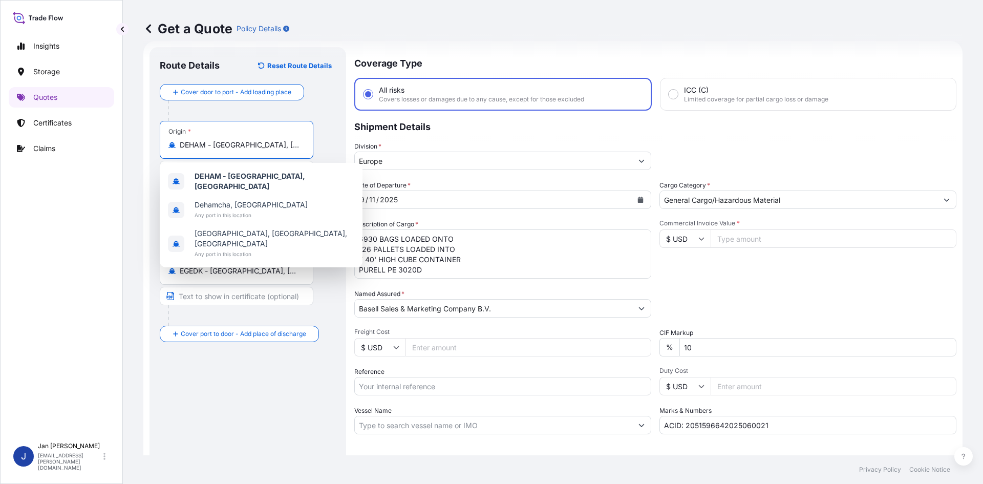
click at [384, 430] on input "Vessel Name" at bounding box center [493, 425] width 277 height 18
paste input "COSCO [GEOGRAPHIC_DATA]"
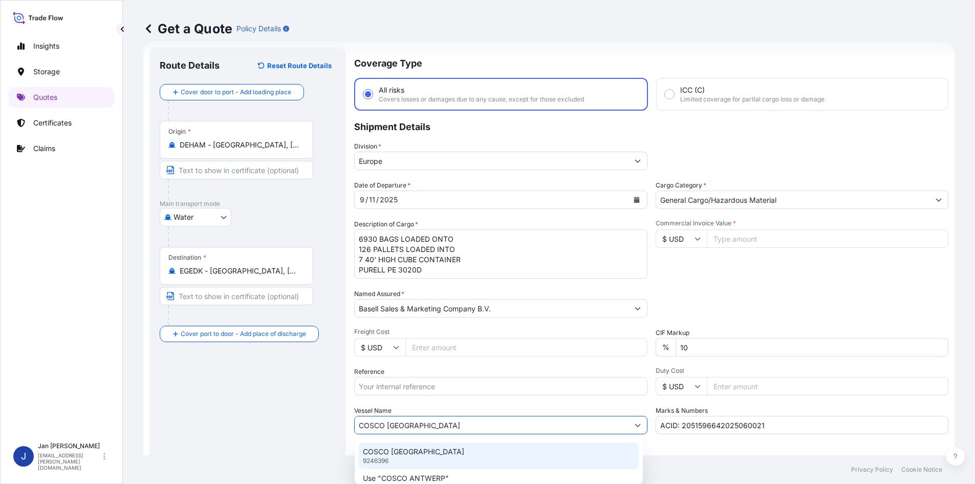
click at [389, 452] on p "COSCO [GEOGRAPHIC_DATA]" at bounding box center [413, 451] width 101 height 10
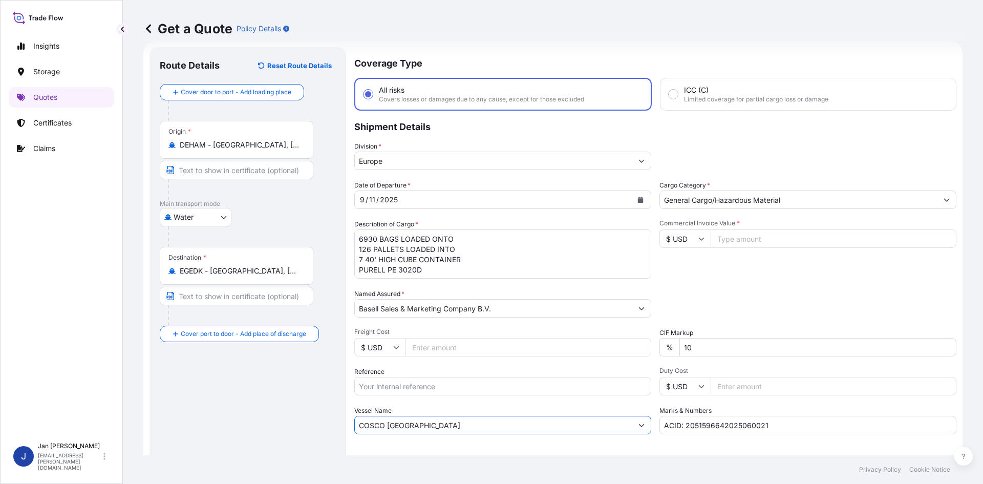
type input "COSCO [GEOGRAPHIC_DATA]"
click at [417, 392] on input "Reference" at bounding box center [502, 386] width 297 height 18
paste input "5013030908 304259816"
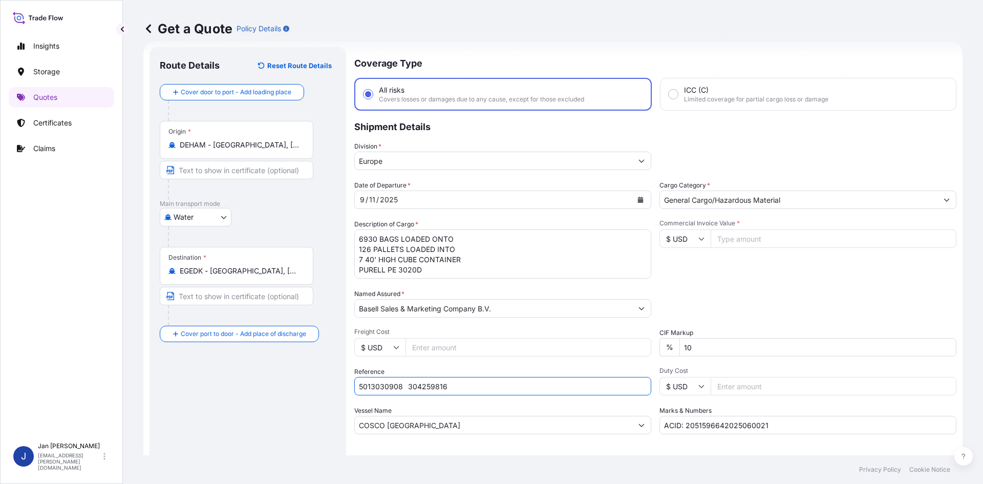
click at [404, 386] on input "5013030908 304259816" at bounding box center [502, 386] width 297 height 18
click at [501, 388] on input "5013030908 304259816" at bounding box center [502, 386] width 297 height 18
paste input "1187435274"
type input "5013030908 304259816 1187435274"
drag, startPoint x: 278, startPoint y: 271, endPoint x: 14, endPoint y: 268, distance: 263.6
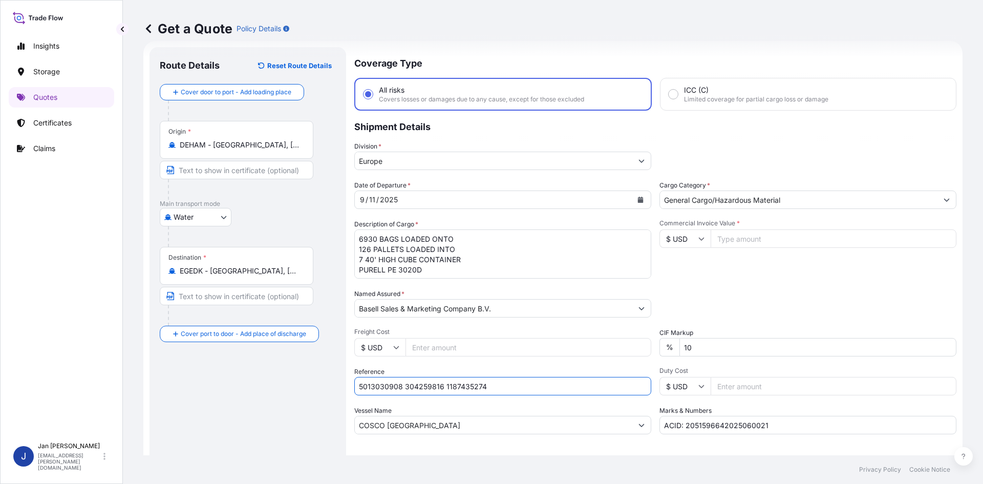
click at [17, 268] on div "Insights Storage Quotes Certificates Claims J [PERSON_NAME] [EMAIL_ADDRESS][PER…" at bounding box center [491, 242] width 983 height 484
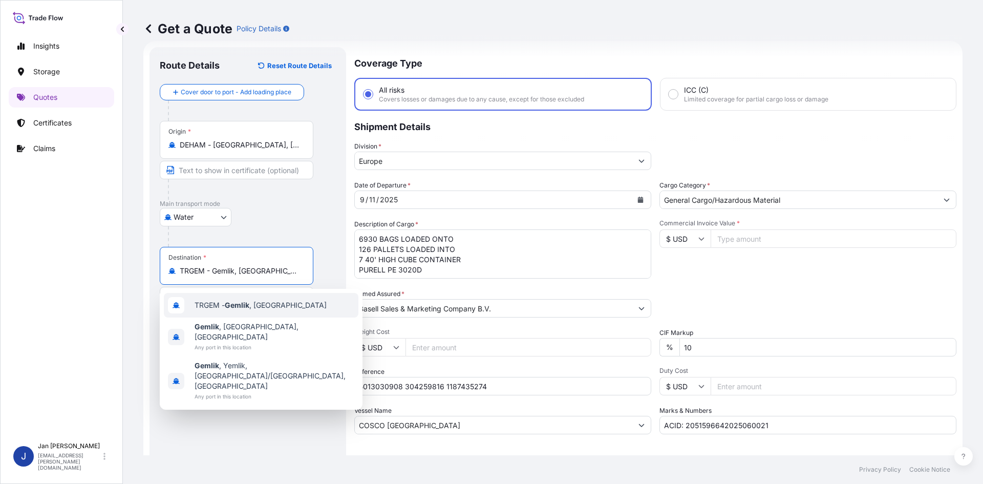
type input "TRGEM - Gemlik, [GEOGRAPHIC_DATA]"
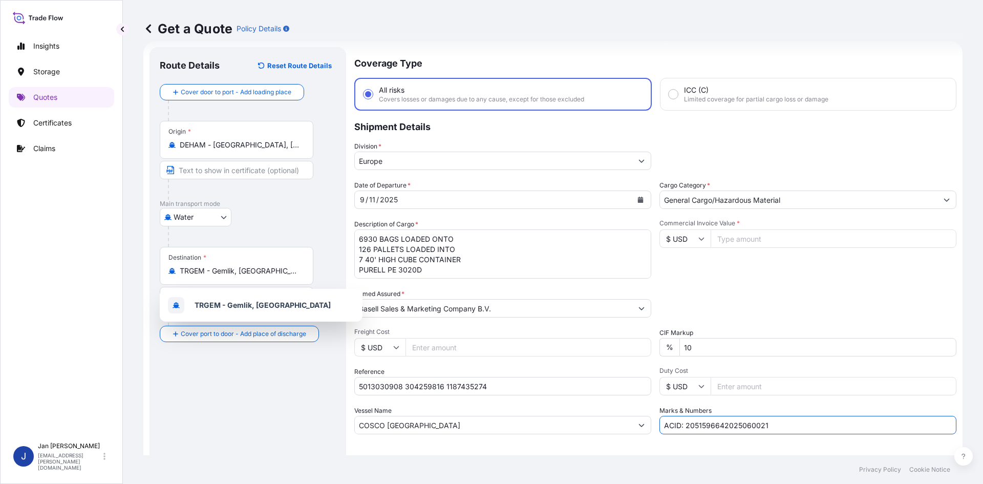
drag, startPoint x: 562, startPoint y: 411, endPoint x: 434, endPoint y: 395, distance: 129.5
click at [429, 394] on div "Date of Departure * [DATE] Cargo Category * General Cargo/Hazardous Material De…" at bounding box center [655, 307] width 602 height 254
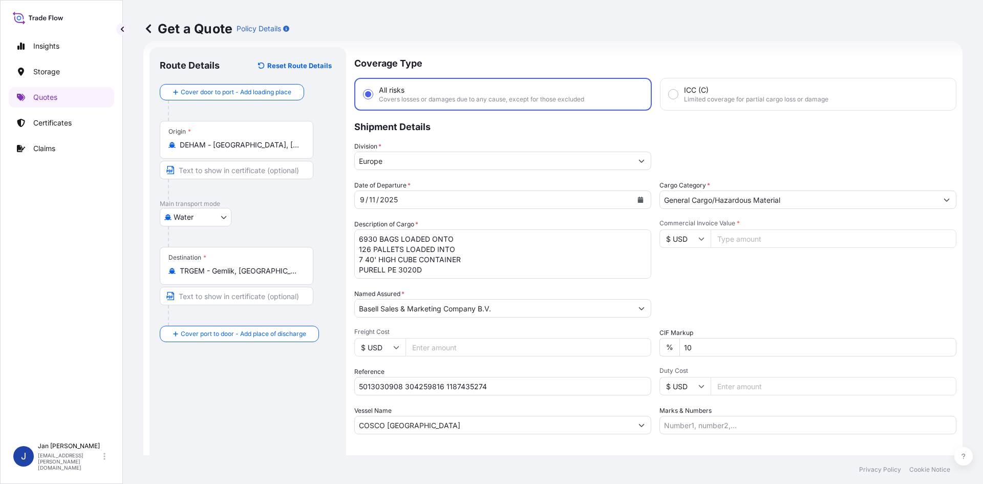
click at [725, 239] on input "Commercial Invoice Value *" at bounding box center [833, 238] width 246 height 18
paste input "23.13"
type input "23.13"
click at [686, 240] on input "$ USD" at bounding box center [684, 238] width 51 height 18
click at [684, 262] on div "€ EUR" at bounding box center [681, 266] width 43 height 19
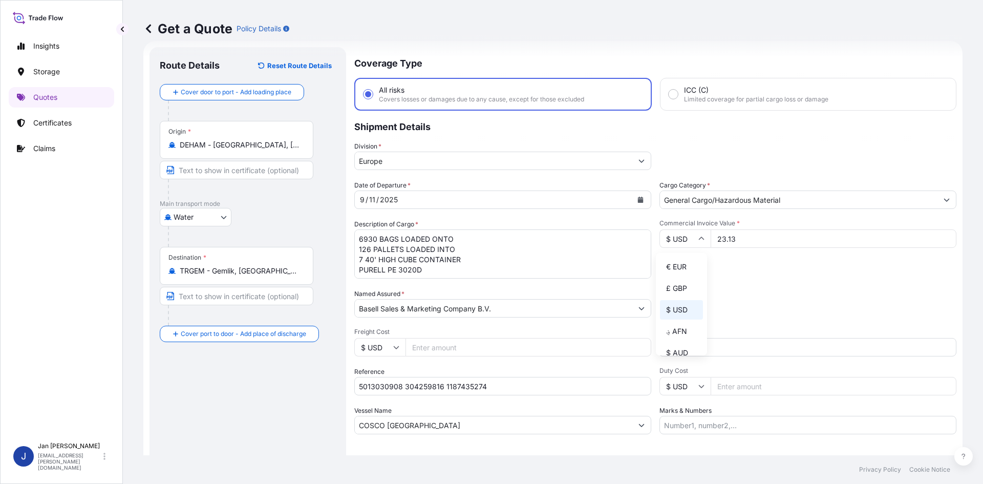
type input "€ EUR"
click at [757, 240] on input "23.13" at bounding box center [833, 238] width 246 height 18
type input "23133"
drag, startPoint x: 335, startPoint y: 240, endPoint x: 307, endPoint y: 219, distance: 35.1
click at [307, 219] on form "Route Details Reset Route Details Cover door to port - Add loading place Place …" at bounding box center [552, 278] width 819 height 475
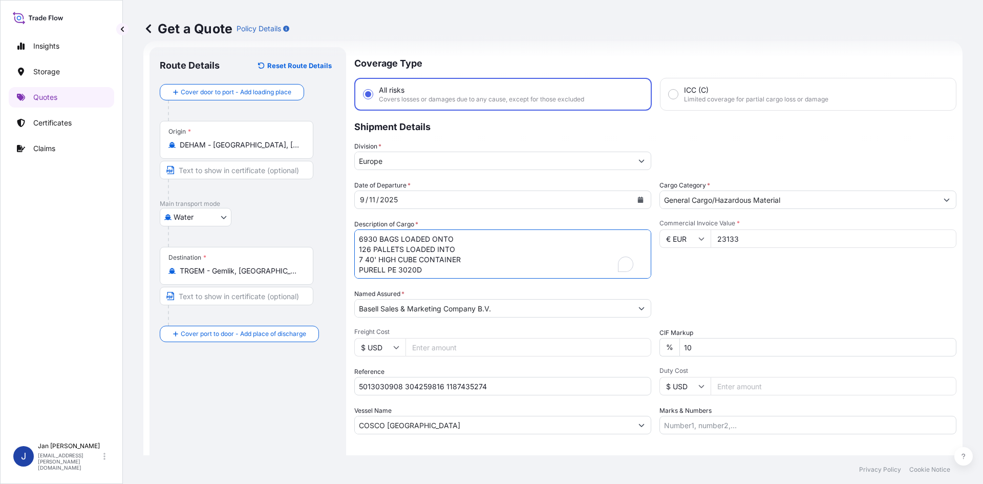
paste textarea "BAGS LOADED ONTO 8 PALLETS LOADED INTO 1 20' CONTAINER(S) HOSTACOM EP3307 C12A2"
click at [356, 238] on textarea "6930 BAGS LOADED ONTO 126 PALLETS LOADED INTO 7 40' HIGH CUBE CONTAINER PURELL …" at bounding box center [502, 253] width 297 height 49
click at [490, 270] on textarea "6930 BAGS LOADED ONTO 126 PALLETS LOADED INTO 7 40' HIGH CUBE CONTAINER PURELL …" at bounding box center [502, 253] width 297 height 49
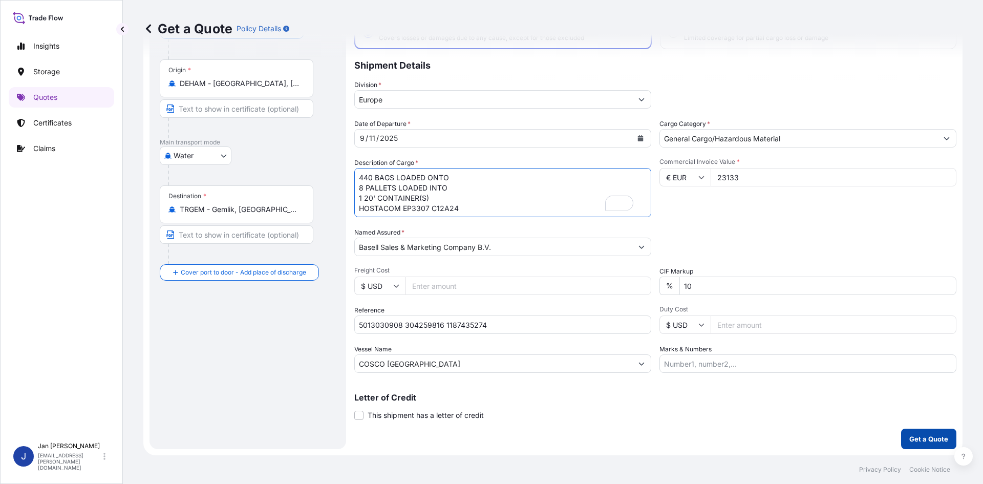
type textarea "440 BAGS LOADED ONTO 8 PALLETS LOADED INTO 1 20' CONTAINER(S) HOSTACOM EP3307 C…"
click at [931, 438] on p "Get a Quote" at bounding box center [928, 439] width 39 height 10
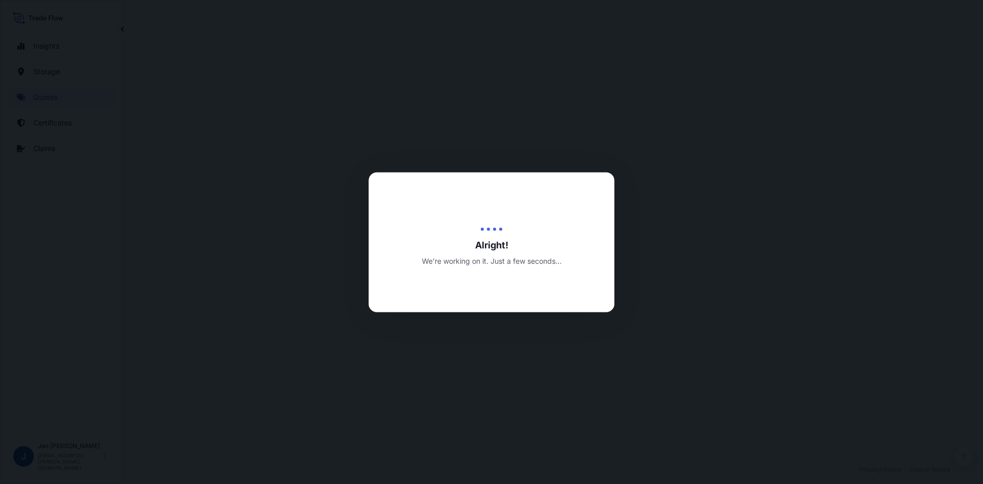
select select "Water"
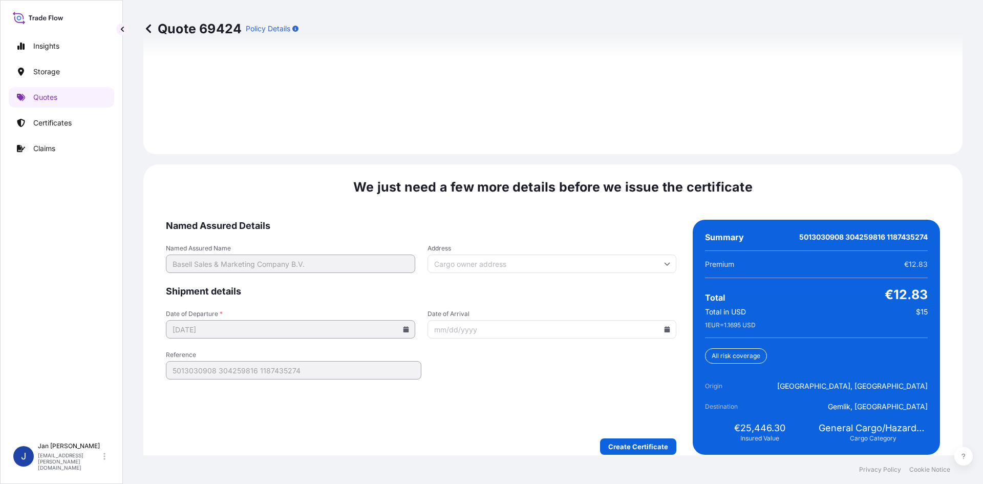
scroll to position [1468, 0]
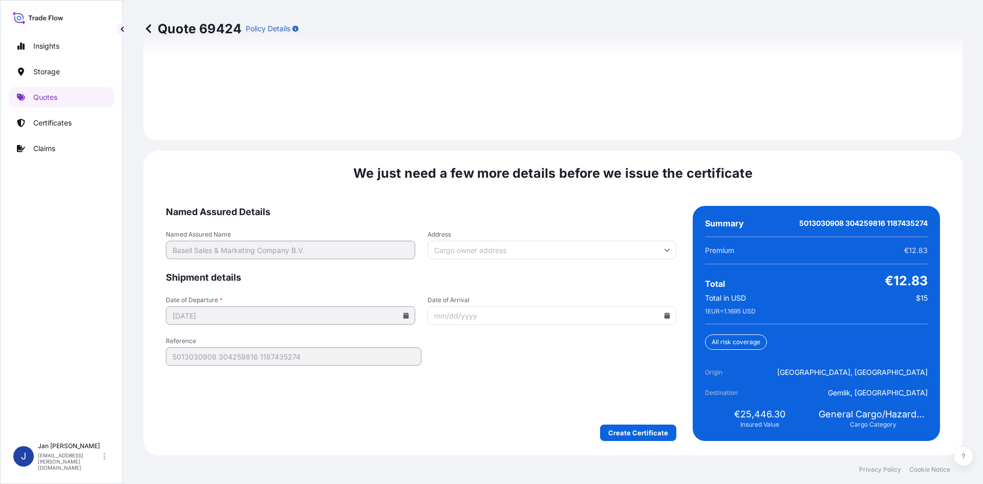
click at [664, 311] on input "Date of Arrival" at bounding box center [551, 315] width 249 height 18
click at [664, 314] on icon at bounding box center [667, 315] width 6 height 6
click at [570, 239] on button "26" at bounding box center [572, 243] width 16 height 16
type input "[DATE]"
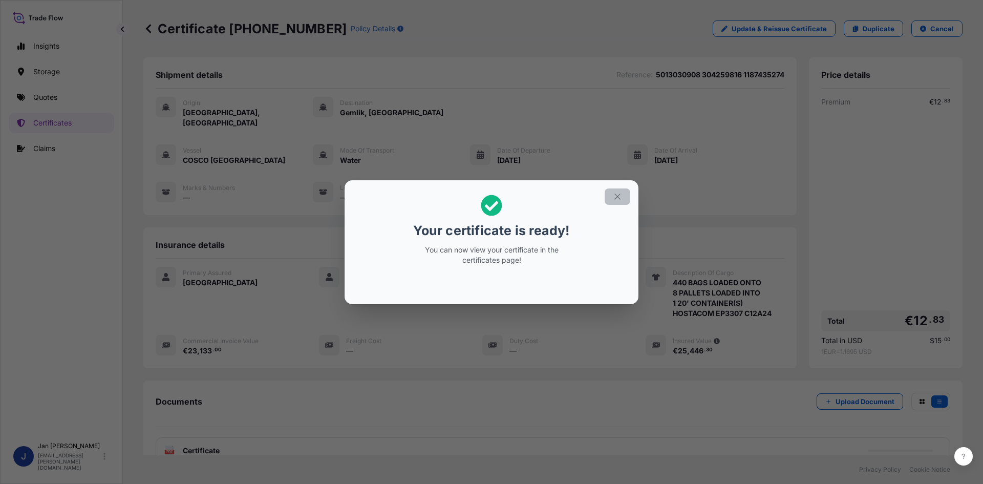
click at [615, 194] on icon "button" at bounding box center [617, 196] width 6 height 6
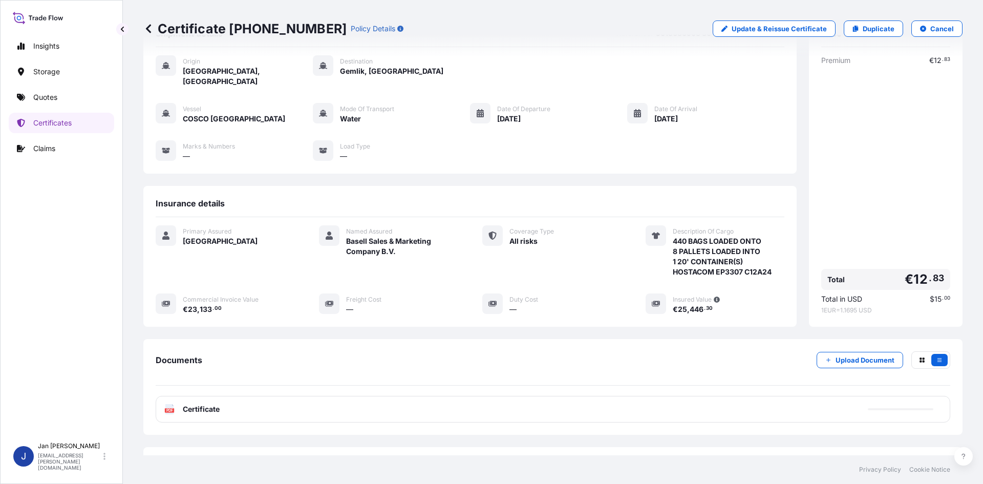
scroll to position [75, 0]
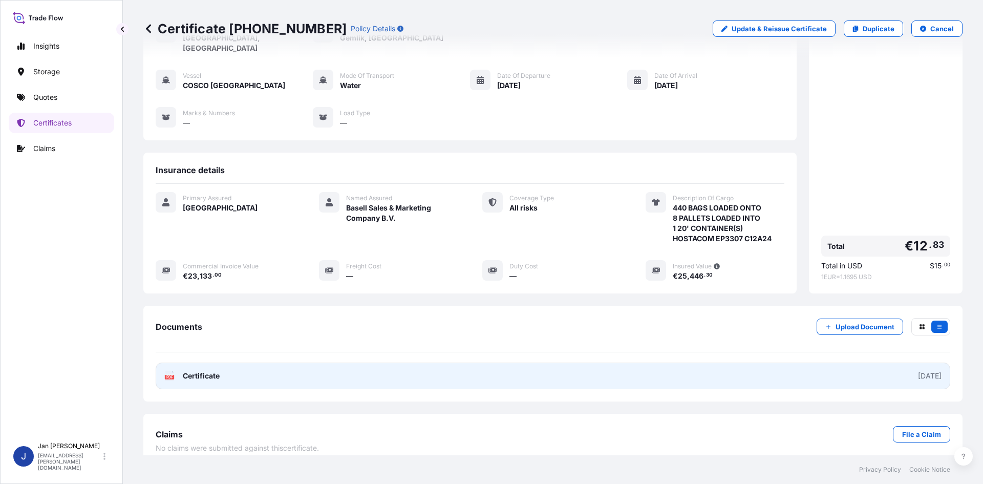
click at [168, 375] on text "PDF" at bounding box center [169, 377] width 7 height 4
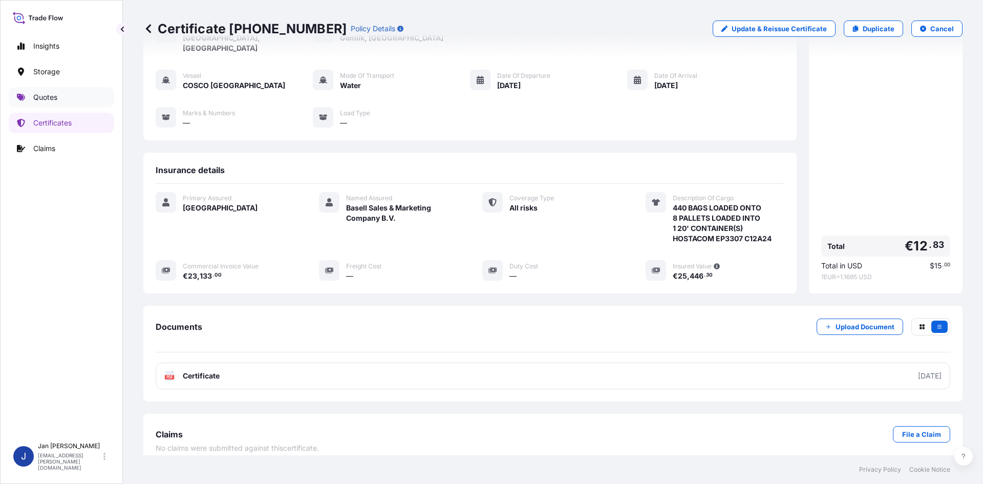
click at [48, 94] on p "Quotes" at bounding box center [45, 97] width 24 height 10
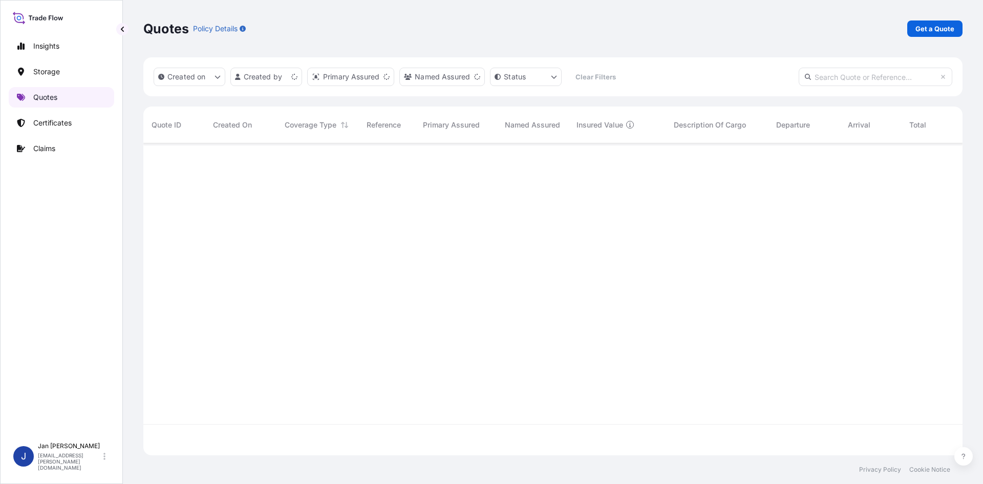
scroll to position [310, 811]
click at [214, 73] on button "Created on" at bounding box center [190, 77] width 72 height 18
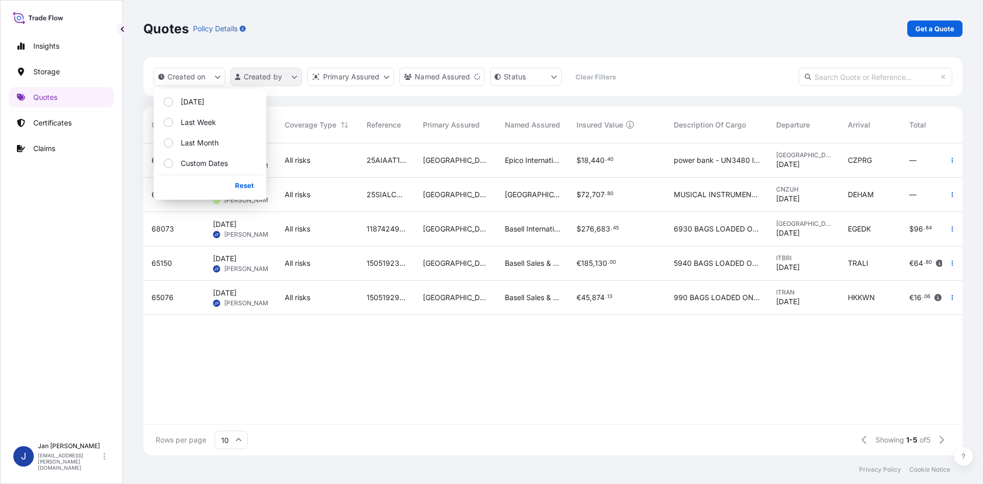
click at [264, 68] on html "Insights Storage Quotes Certificates Claims J [PERSON_NAME] [EMAIL_ADDRESS][PER…" at bounding box center [491, 242] width 983 height 484
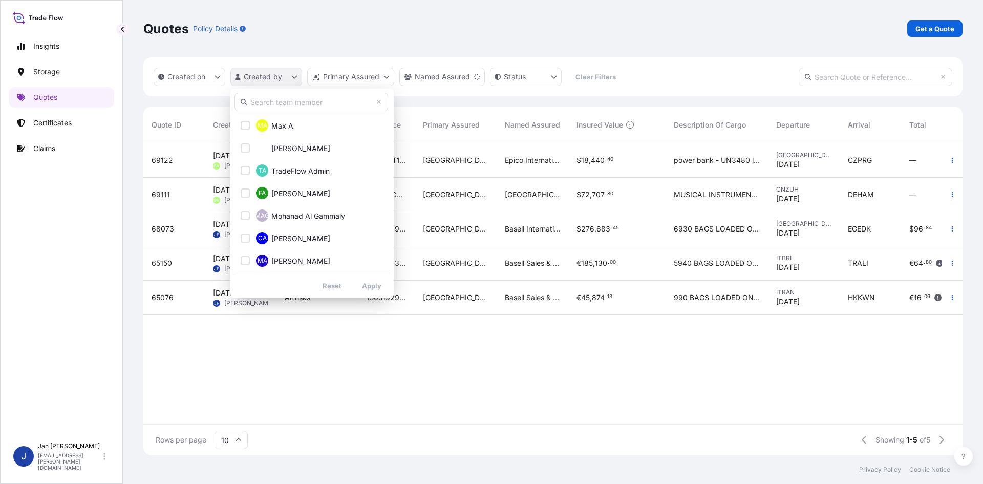
click at [264, 68] on html "Insights Storage Quotes Certificates Claims J [PERSON_NAME] [EMAIL_ADDRESS][PER…" at bounding box center [491, 242] width 983 height 484
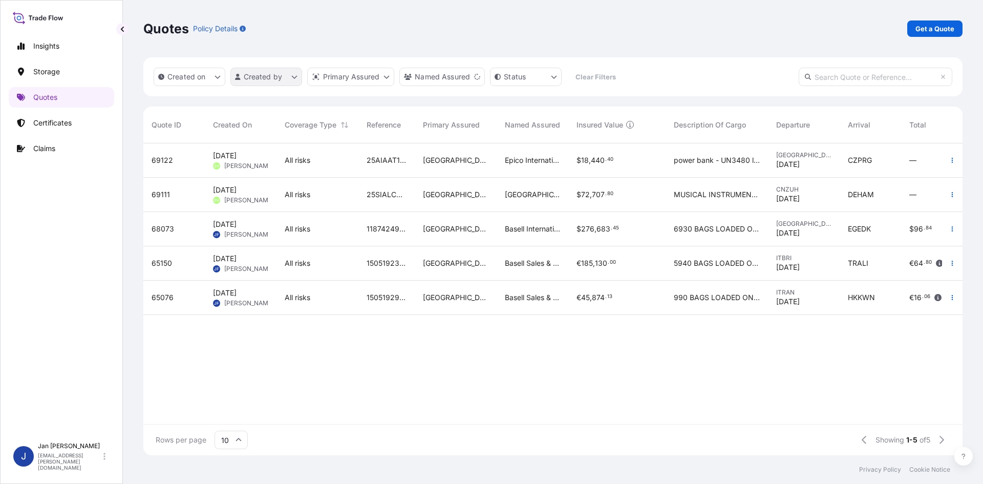
click at [277, 73] on html "Insights Storage Quotes Certificates Claims J [PERSON_NAME] [EMAIL_ADDRESS][PER…" at bounding box center [491, 242] width 983 height 484
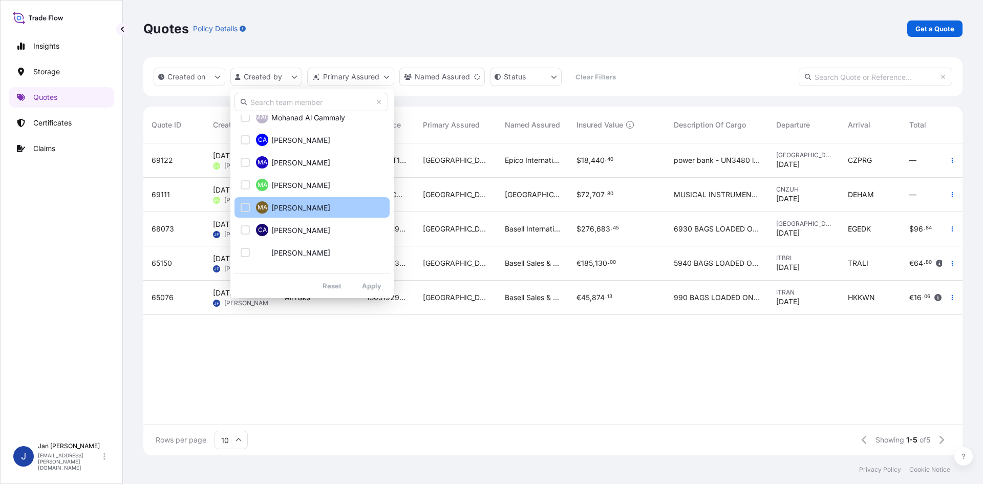
scroll to position [154, 0]
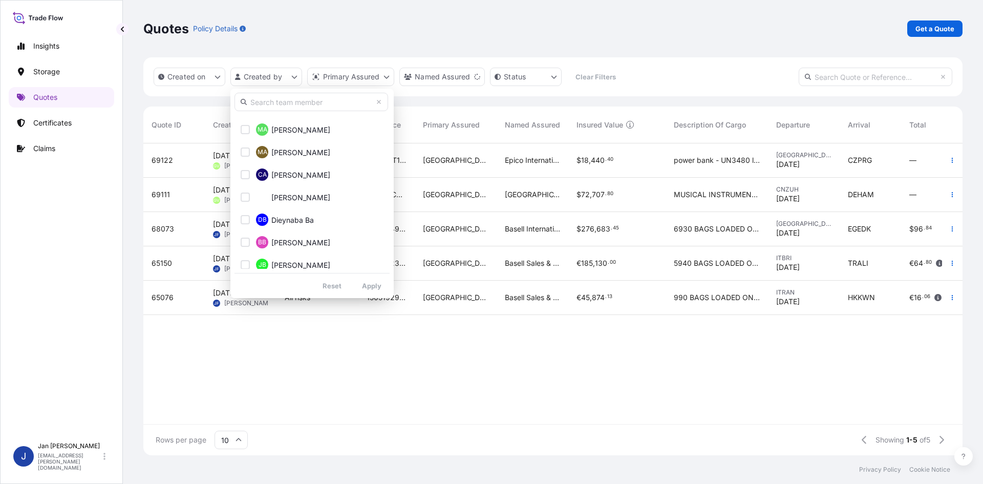
click at [304, 104] on input "text" at bounding box center [311, 102] width 154 height 18
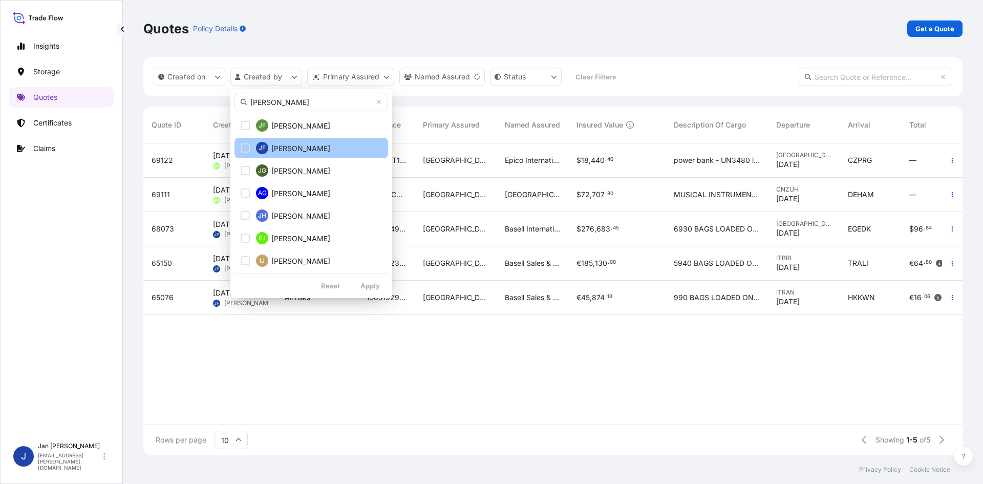
type input "[PERSON_NAME]"
click at [244, 146] on div "Select Option" at bounding box center [245, 147] width 9 height 9
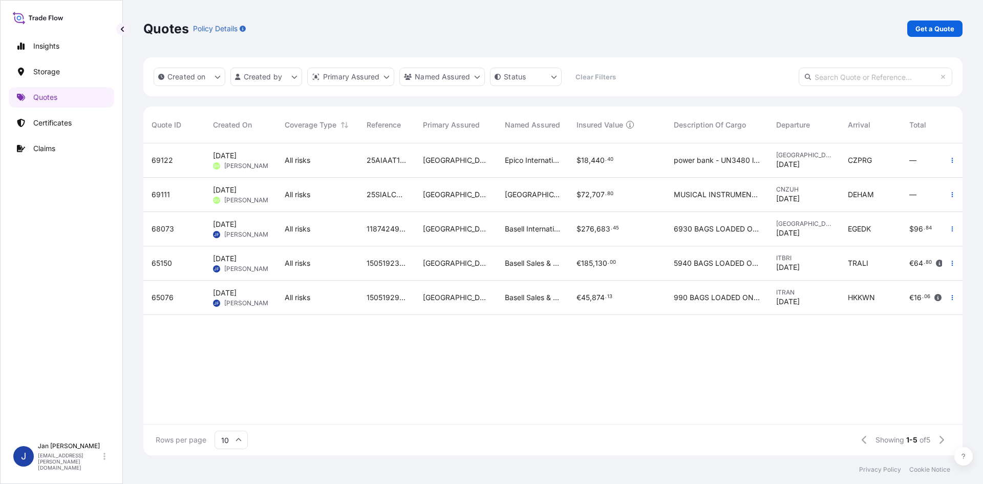
click at [844, 80] on input "text" at bounding box center [875, 77] width 154 height 18
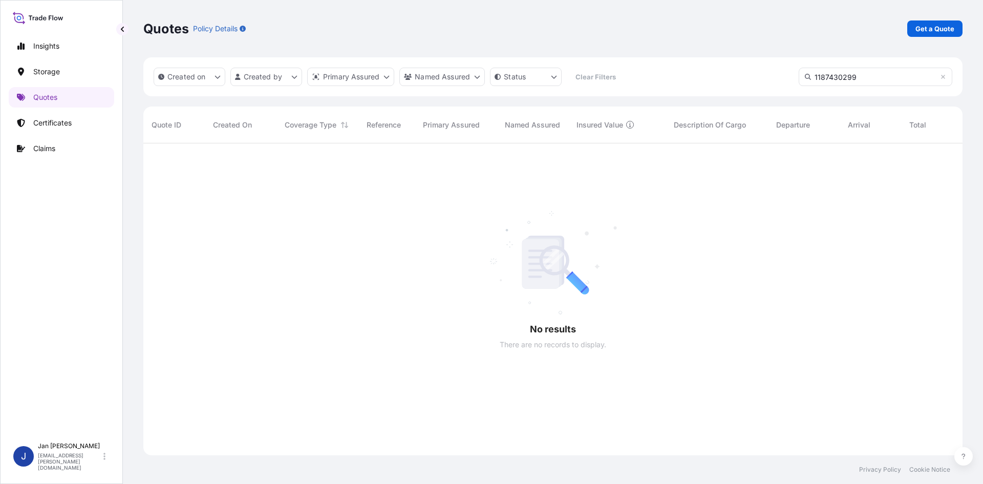
scroll to position [341, 811]
drag, startPoint x: 877, startPoint y: 78, endPoint x: 540, endPoint y: 70, distance: 336.3
click at [563, 70] on div "Created on Created by Primary Assured Named Assured Status Clear Filters 118743…" at bounding box center [552, 76] width 819 height 39
type input "5013081465"
click at [40, 123] on p "Certificates" at bounding box center [52, 123] width 38 height 10
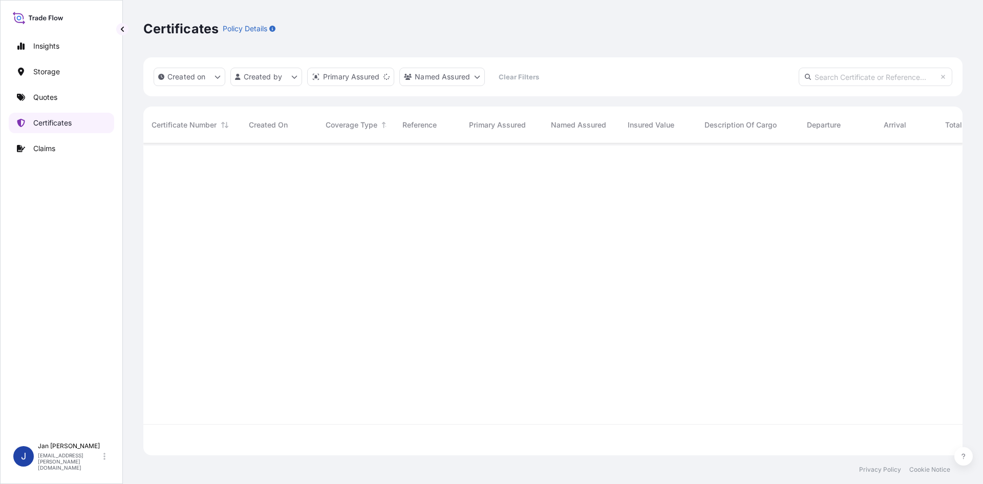
scroll to position [310, 811]
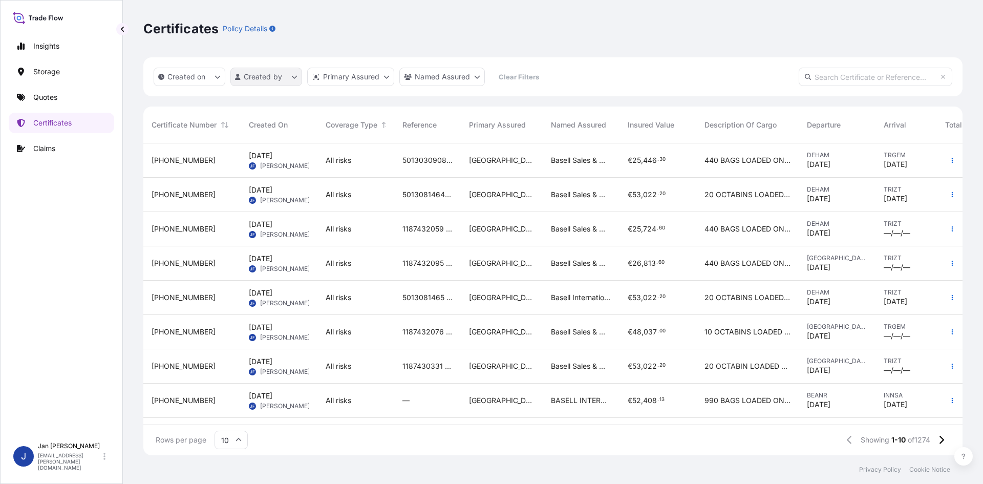
click at [298, 73] on html "Insights Storage Quotes Certificates Claims J [PERSON_NAME] [EMAIL_ADDRESS][PER…" at bounding box center [491, 242] width 983 height 484
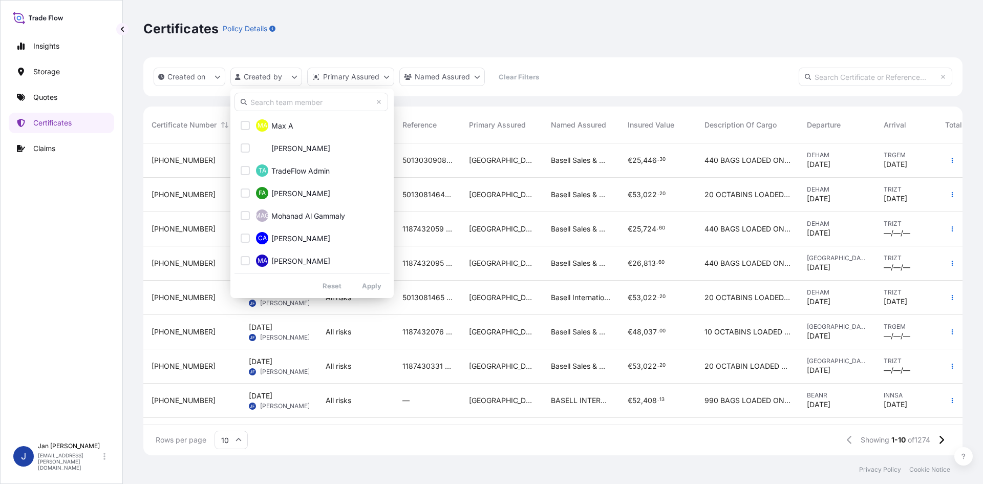
click at [295, 75] on html "Insights Storage Quotes Certificates Claims J [PERSON_NAME] [EMAIL_ADDRESS][PER…" at bounding box center [491, 242] width 983 height 484
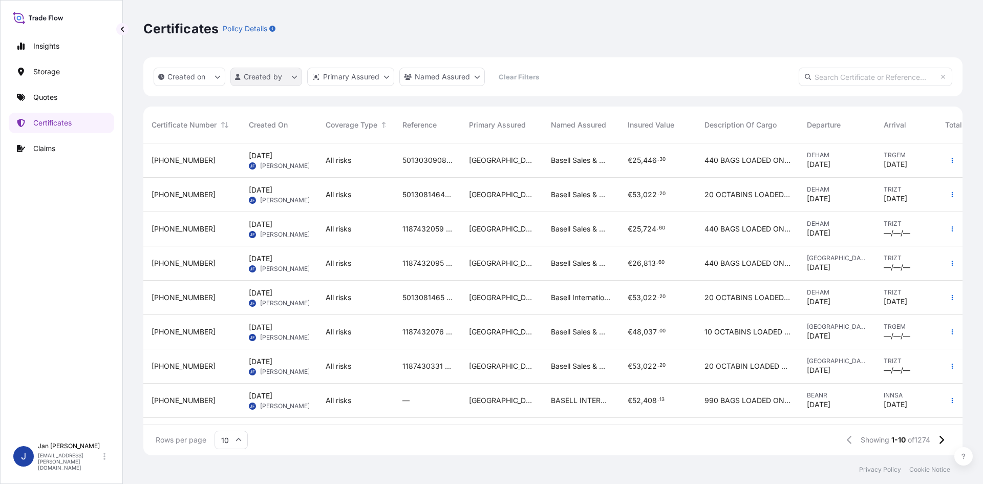
click at [279, 77] on html "Insights Storage Quotes Certificates Claims J [PERSON_NAME] [EMAIL_ADDRESS][PER…" at bounding box center [491, 242] width 983 height 484
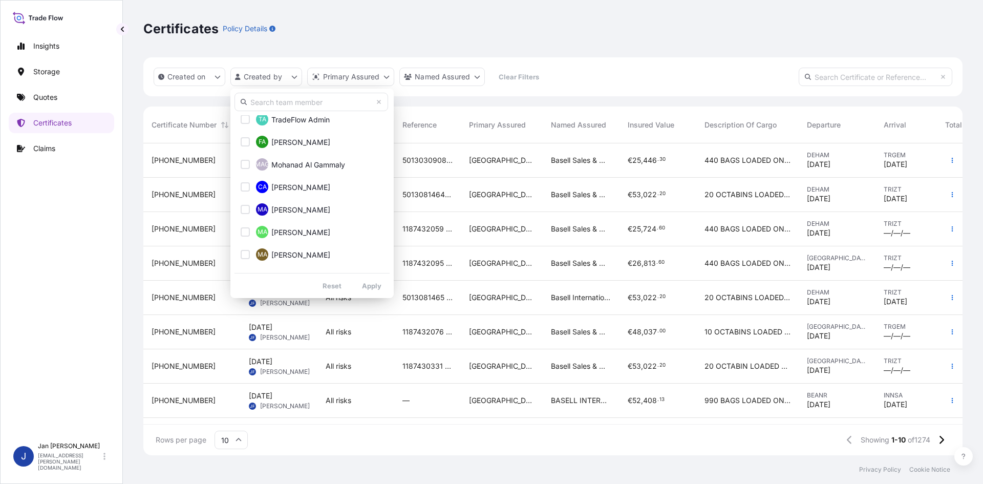
scroll to position [0, 0]
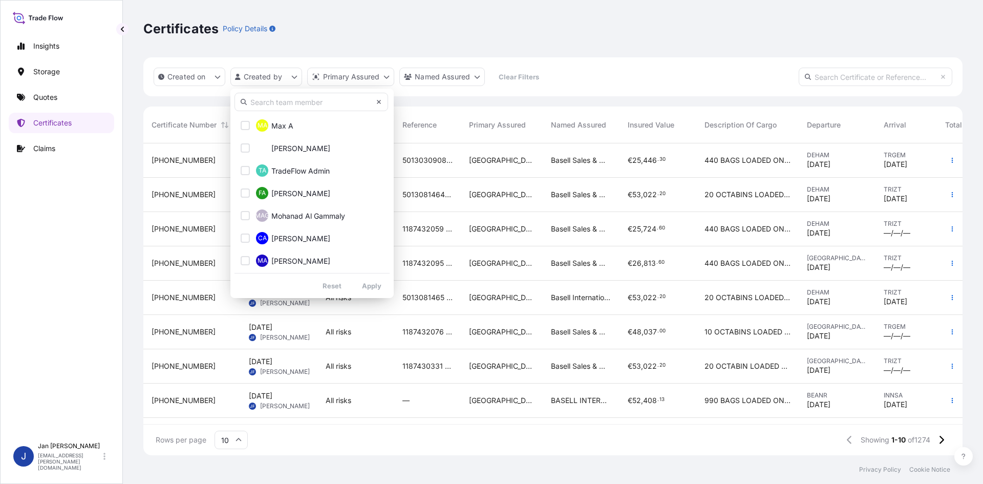
click at [378, 102] on icon at bounding box center [379, 102] width 4 height 4
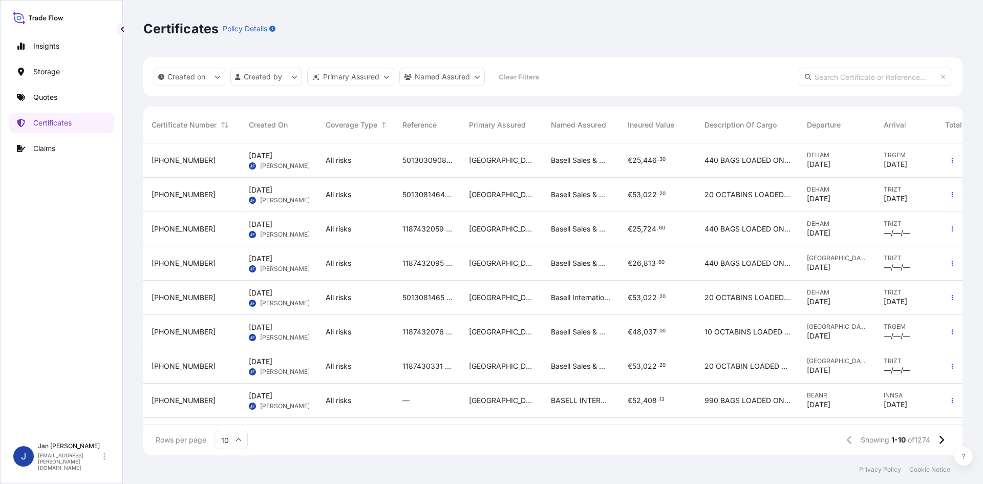
click at [529, 75] on html "Insights Storage Quotes Certificates Claims J [PERSON_NAME] [EMAIL_ADDRESS][PER…" at bounding box center [491, 242] width 983 height 484
click at [51, 102] on p "Quotes" at bounding box center [45, 97] width 24 height 10
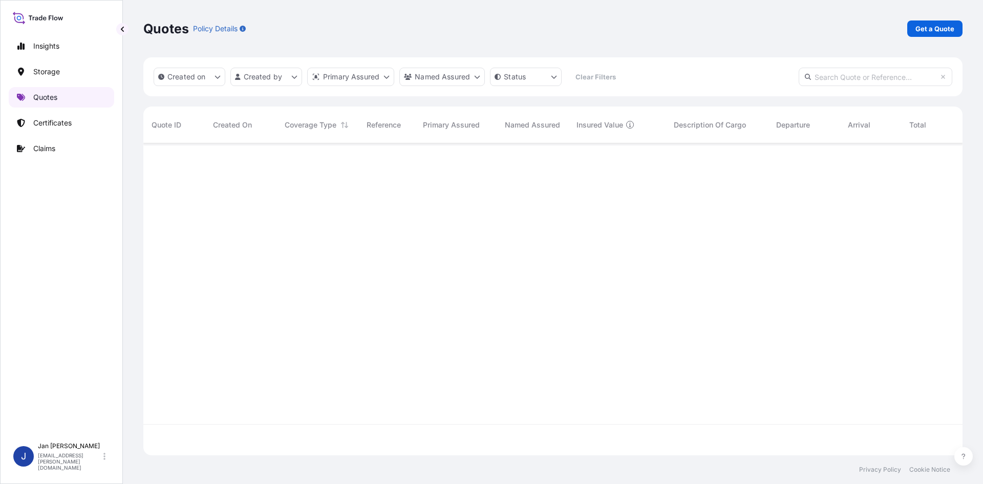
scroll to position [310, 811]
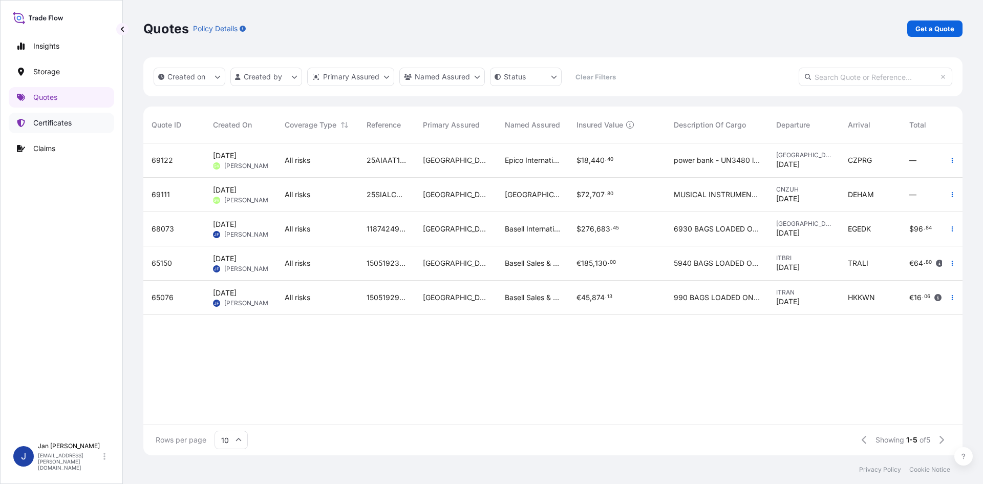
click at [47, 120] on p "Certificates" at bounding box center [52, 123] width 38 height 10
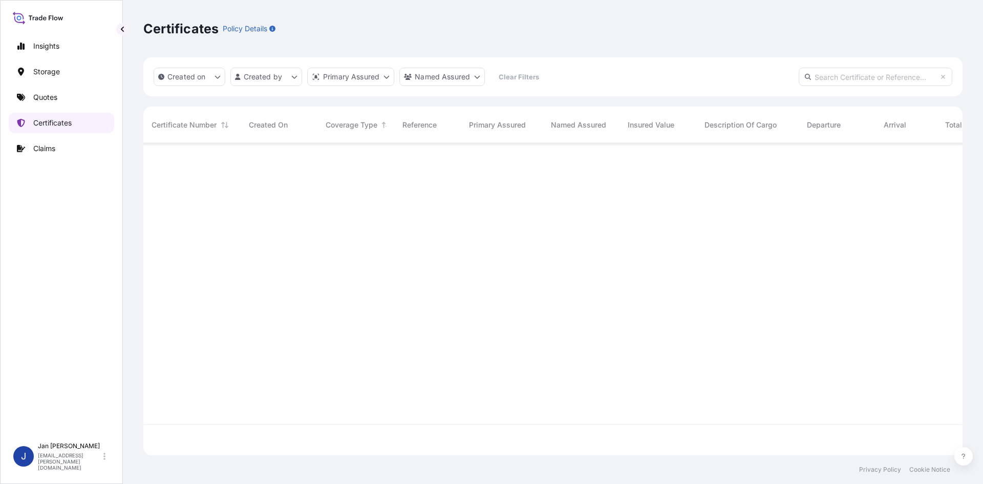
scroll to position [310, 811]
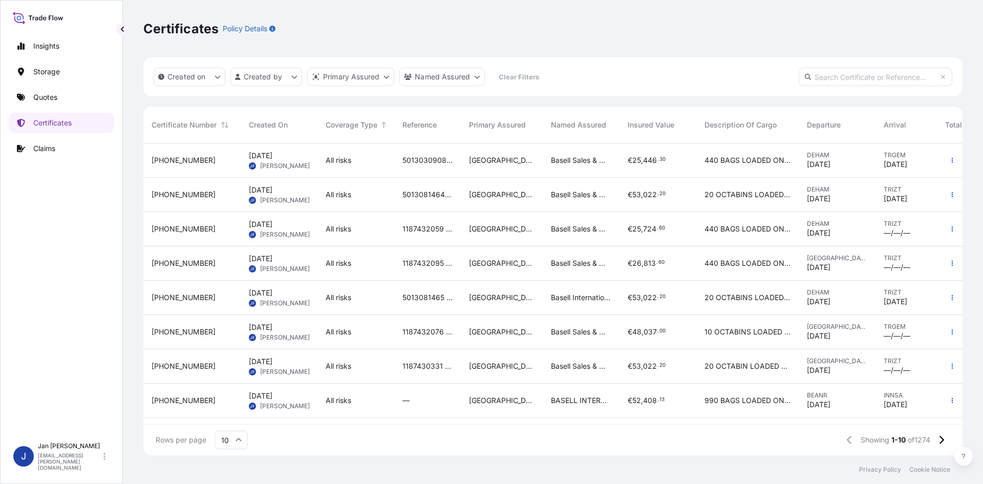
click at [817, 78] on input "text" at bounding box center [875, 77] width 154 height 18
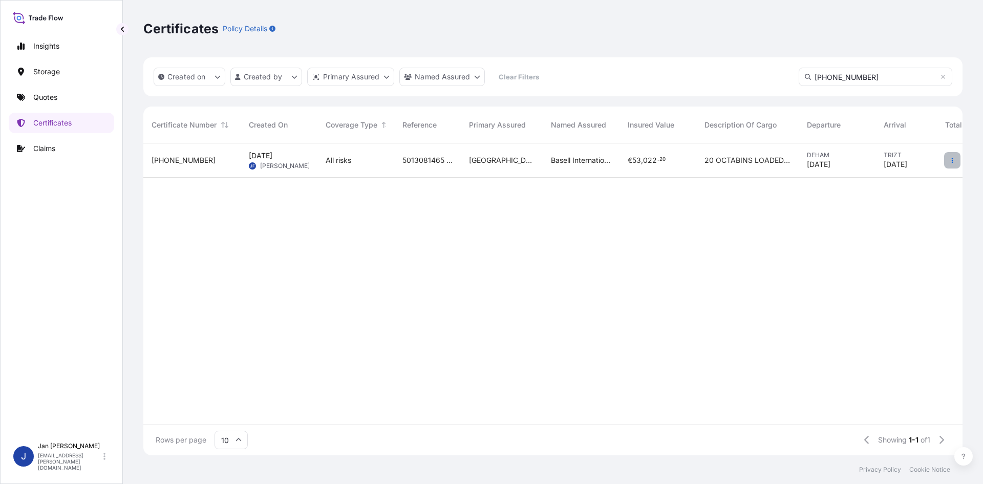
type input "[PHONE_NUMBER]"
click at [946, 159] on button "button" at bounding box center [952, 160] width 16 height 16
click at [908, 164] on p "Duplicate quote" at bounding box center [894, 162] width 53 height 10
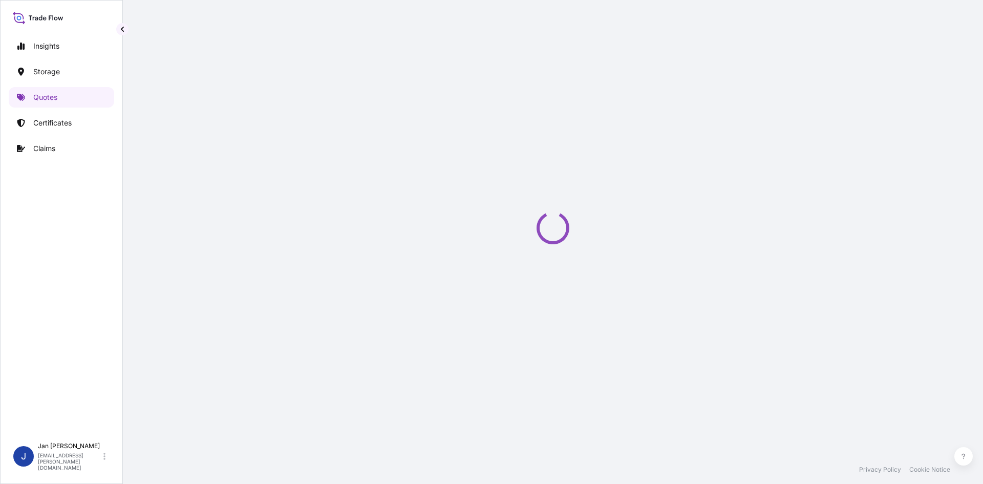
select select "Water"
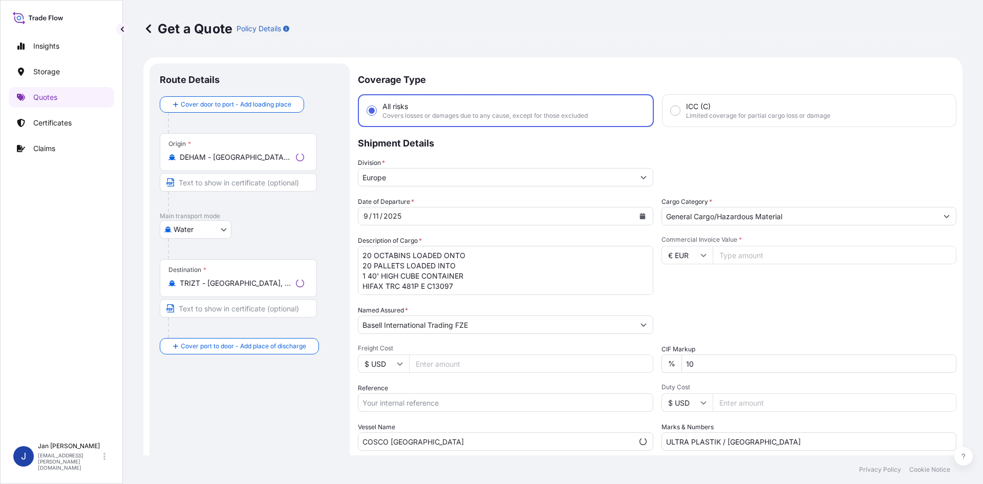
scroll to position [16, 0]
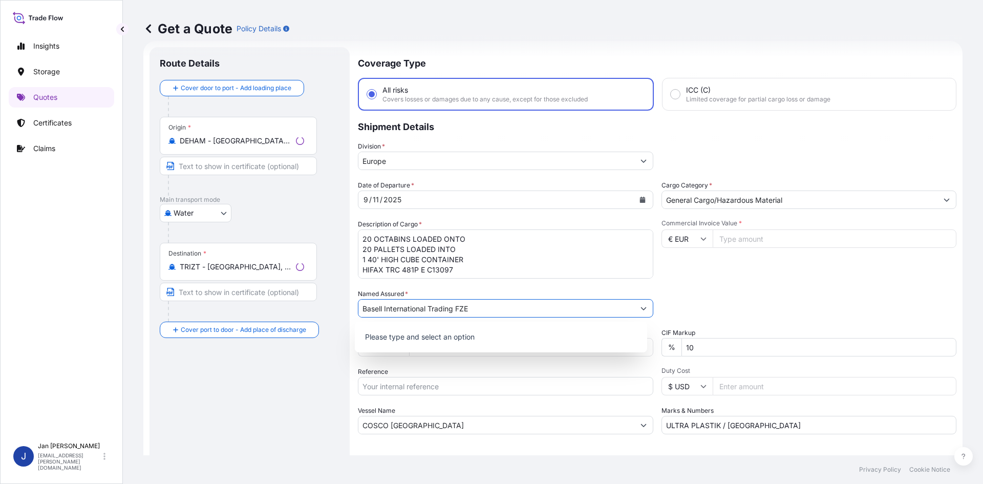
drag, startPoint x: 497, startPoint y: 308, endPoint x: 153, endPoint y: 284, distance: 345.3
click at [156, 284] on form "Route Details Cover door to port - Add loading place Place of loading Road / [G…" at bounding box center [552, 278] width 819 height 475
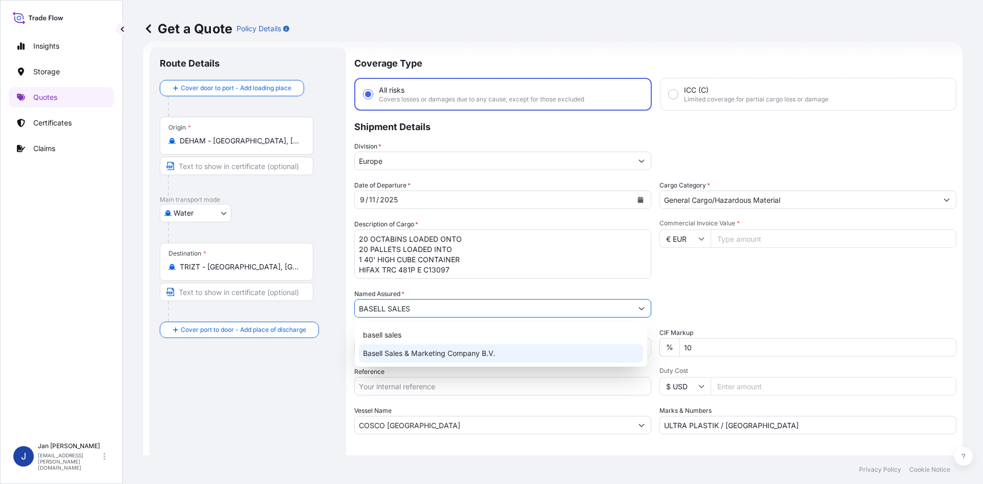
click at [416, 354] on span "Basell Sales & Marketing Company B.V." at bounding box center [429, 353] width 132 height 10
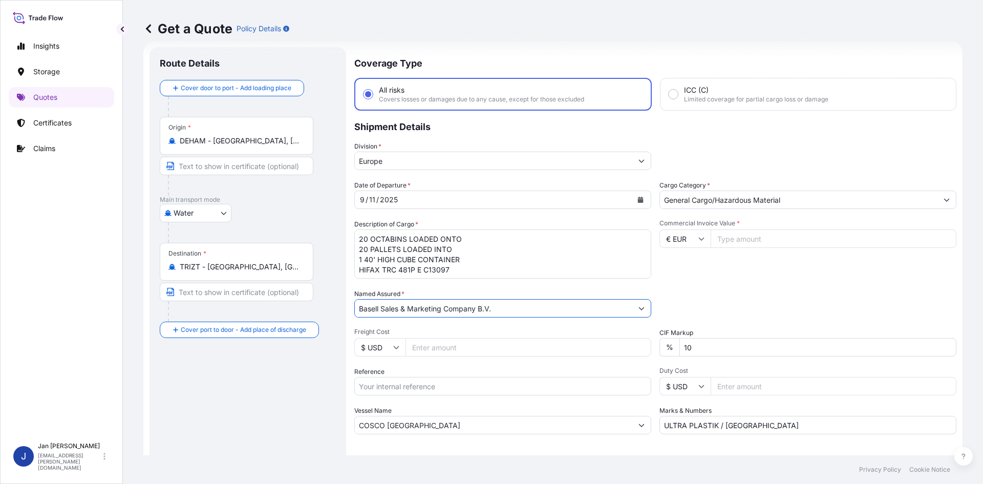
type input "Basell Sales & Marketing Company B.V."
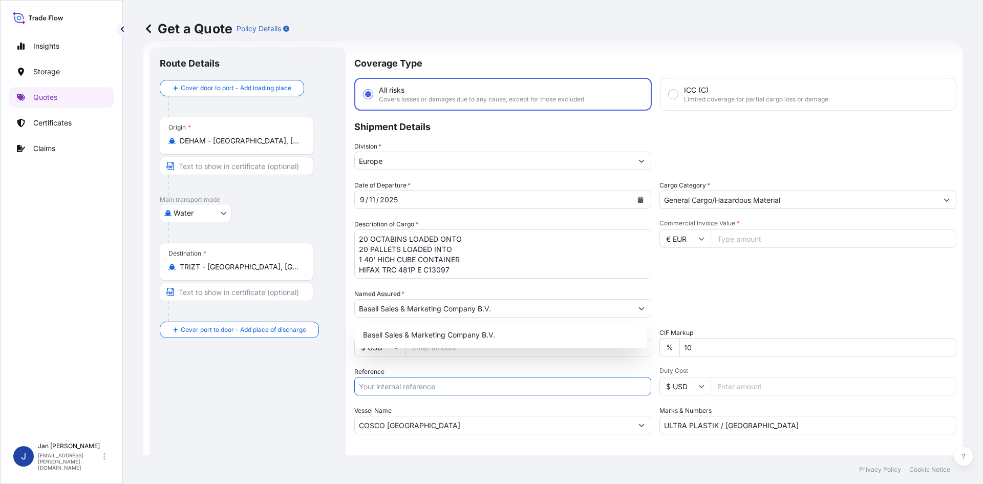
click at [387, 387] on input "Reference" at bounding box center [502, 386] width 297 height 18
paste input "Retrieving data. Wait a few seconds and try to cut or copy again."
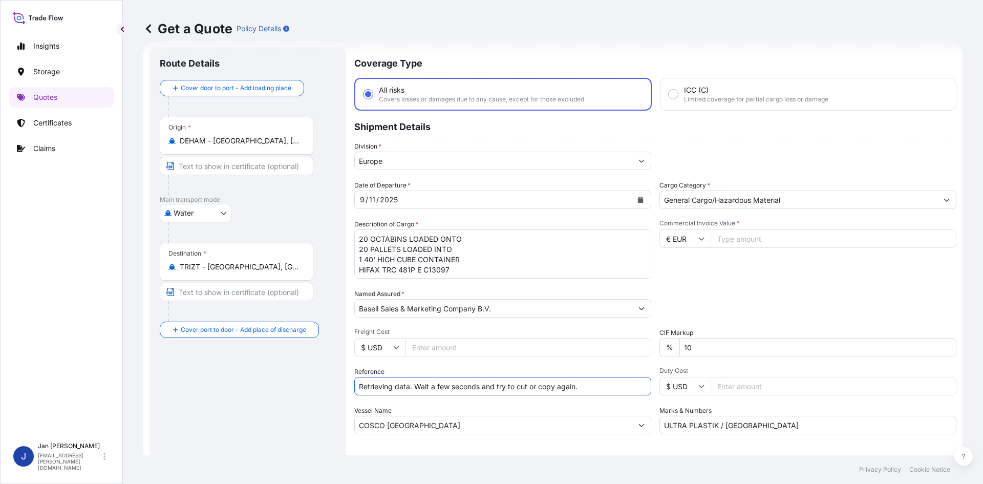
drag, startPoint x: 195, startPoint y: 375, endPoint x: 146, endPoint y: 367, distance: 49.7
click at [146, 367] on form "Route Details Cover door to port - Add loading place Place of loading Road / [G…" at bounding box center [552, 278] width 819 height 475
paste input "5013081465"
paste input "Retrieving data. Wait a few seconds and try to cut or copy again."
drag, startPoint x: 402, startPoint y: 386, endPoint x: 641, endPoint y: 385, distance: 239.0
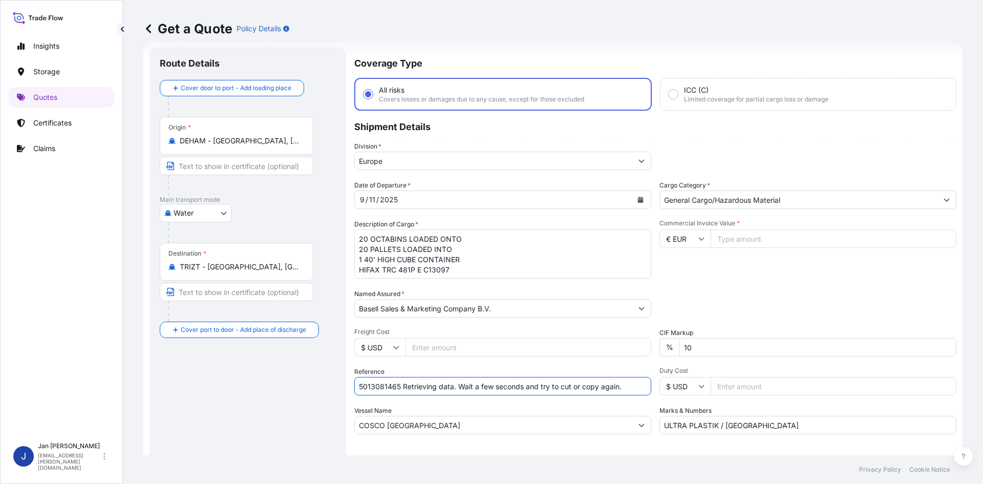
click at [641, 385] on input "5013081465 Retrieving data. Wait a few seconds and try to cut or copy again." at bounding box center [502, 386] width 297 height 18
paste input "304252827"
paste input "1187430299"
type input "5013081465 304252827 1187430299"
click at [746, 244] on input "Commercial Invoice Value *" at bounding box center [833, 238] width 246 height 18
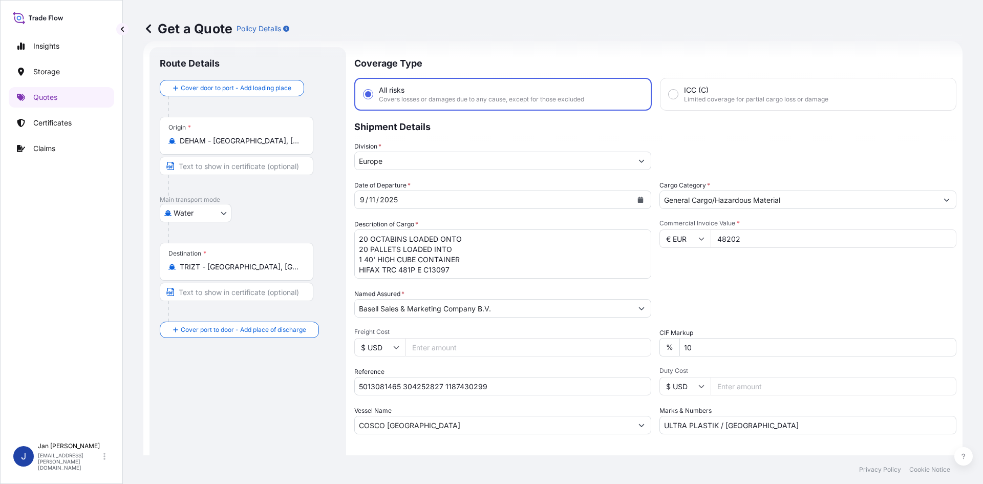
type input "48202"
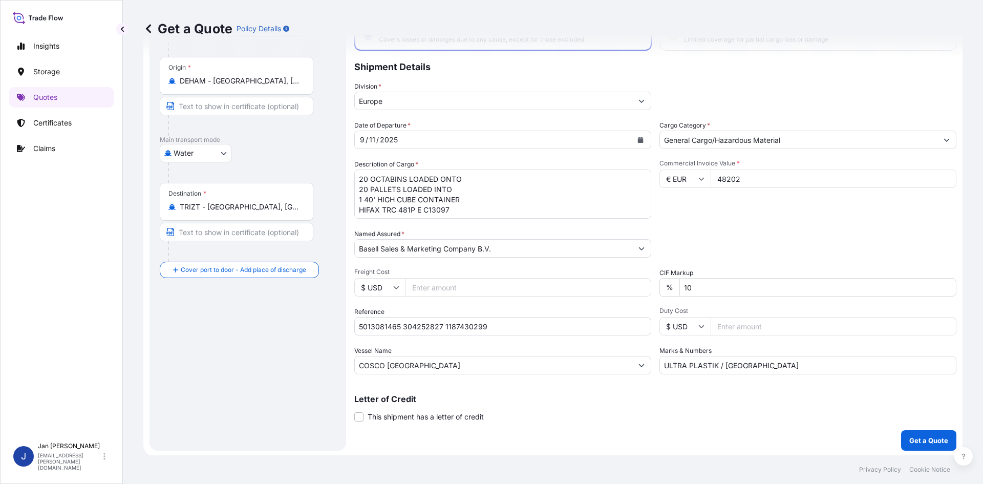
scroll to position [78, 0]
click at [909, 435] on p "Get a Quote" at bounding box center [928, 439] width 39 height 10
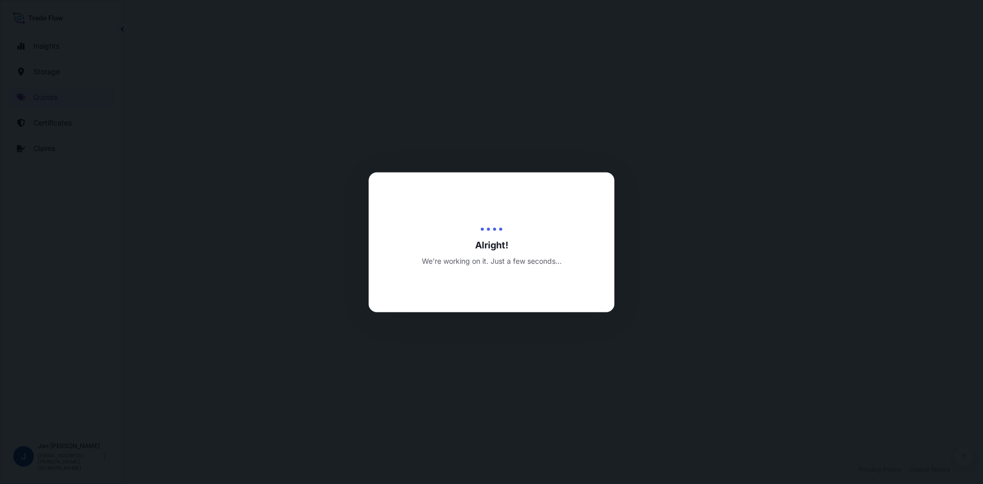
select select "Water"
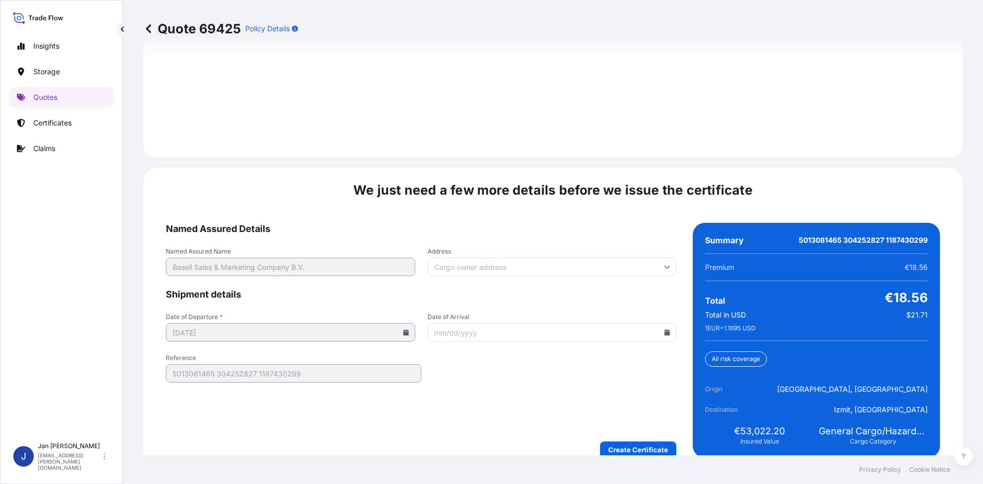
scroll to position [1468, 0]
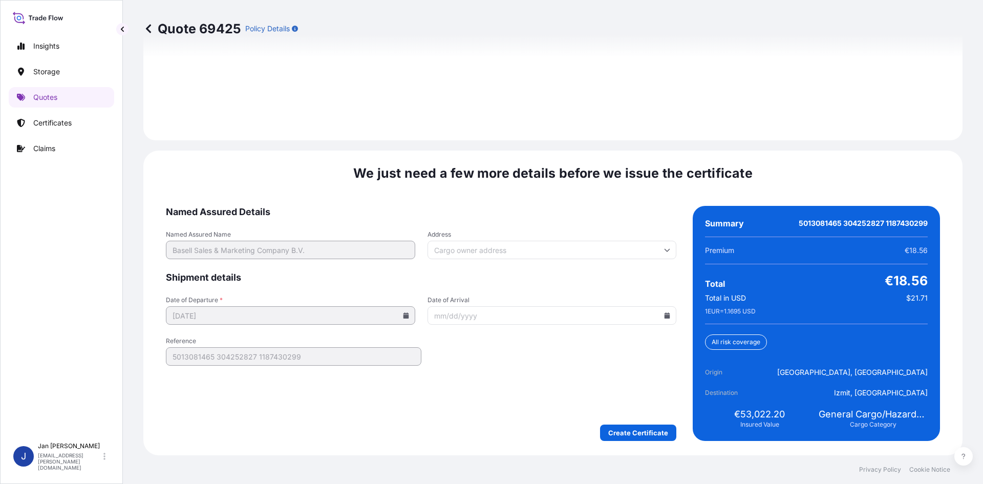
click at [664, 316] on icon at bounding box center [667, 315] width 6 height 6
click at [576, 243] on button "26" at bounding box center [572, 243] width 16 height 16
type input "[DATE]"
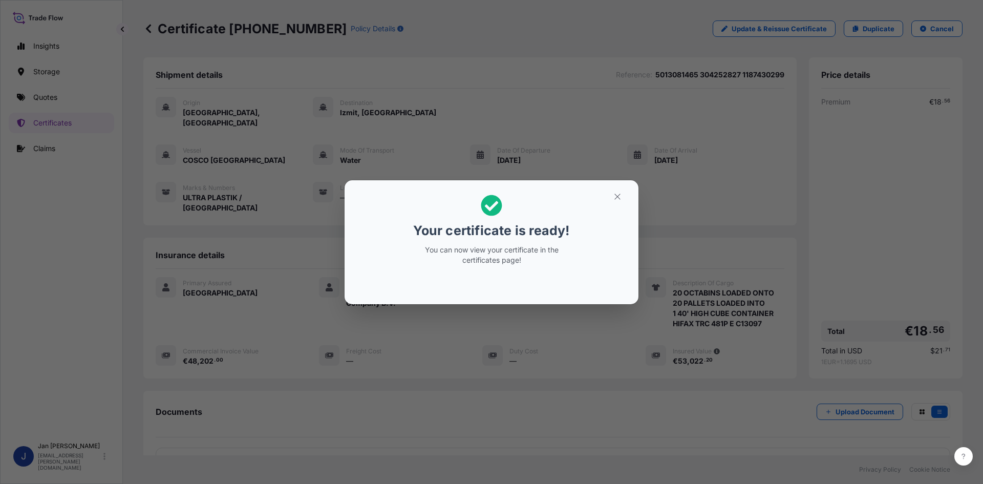
click at [622, 197] on button "button" at bounding box center [617, 196] width 26 height 16
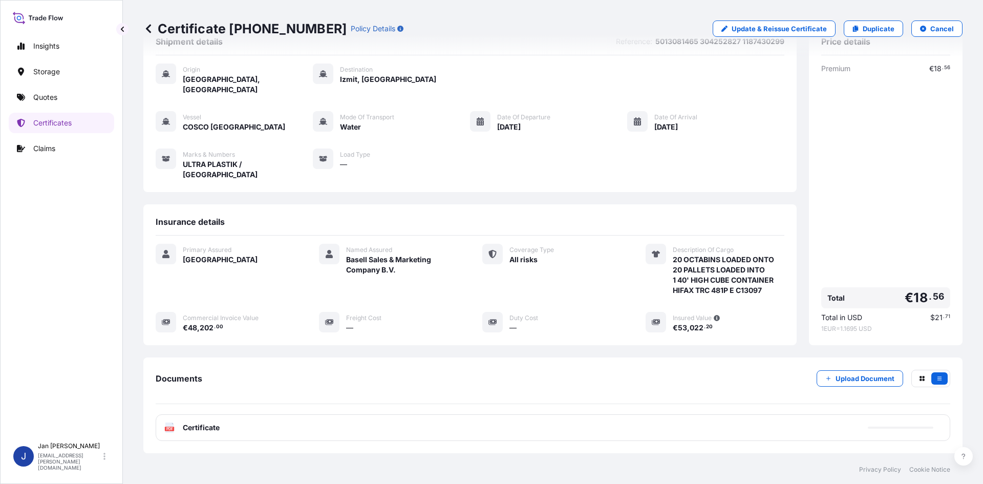
scroll to position [51, 0]
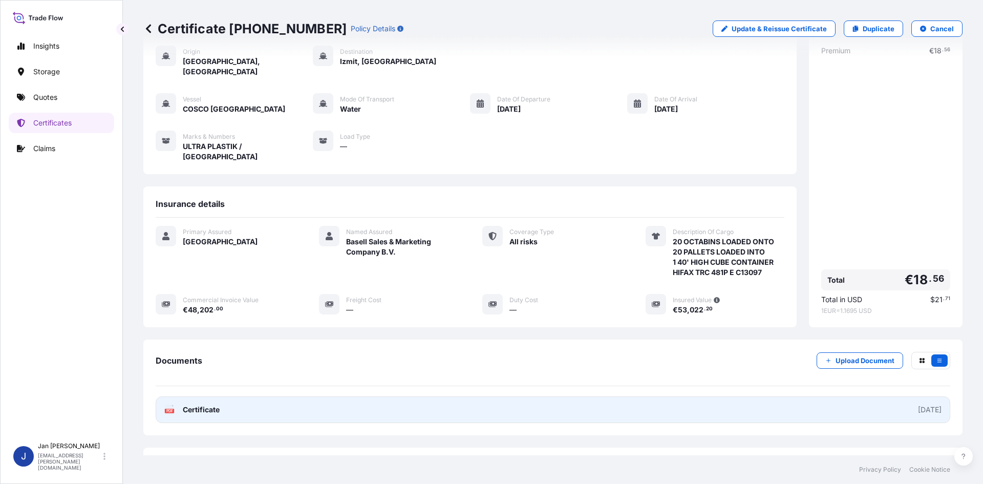
click at [169, 404] on icon at bounding box center [169, 409] width 9 height 10
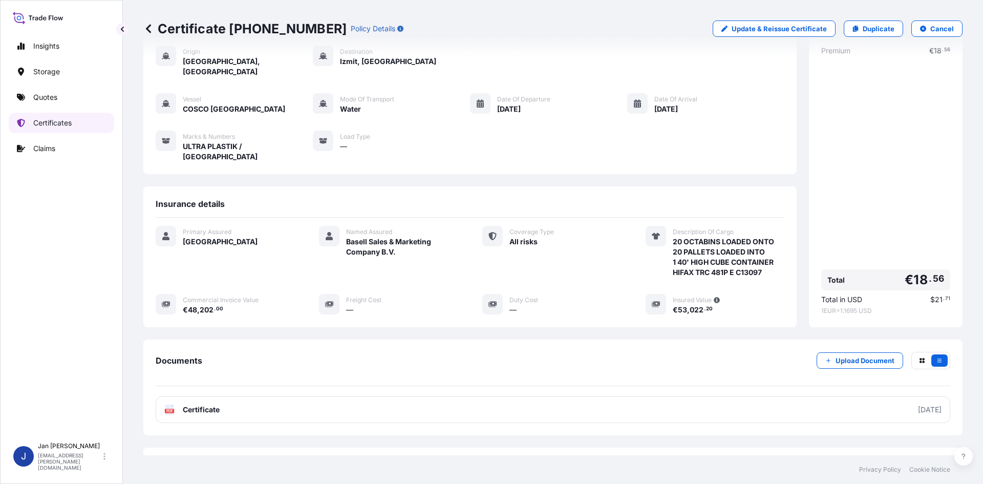
click at [52, 117] on link "Certificates" at bounding box center [61, 123] width 105 height 20
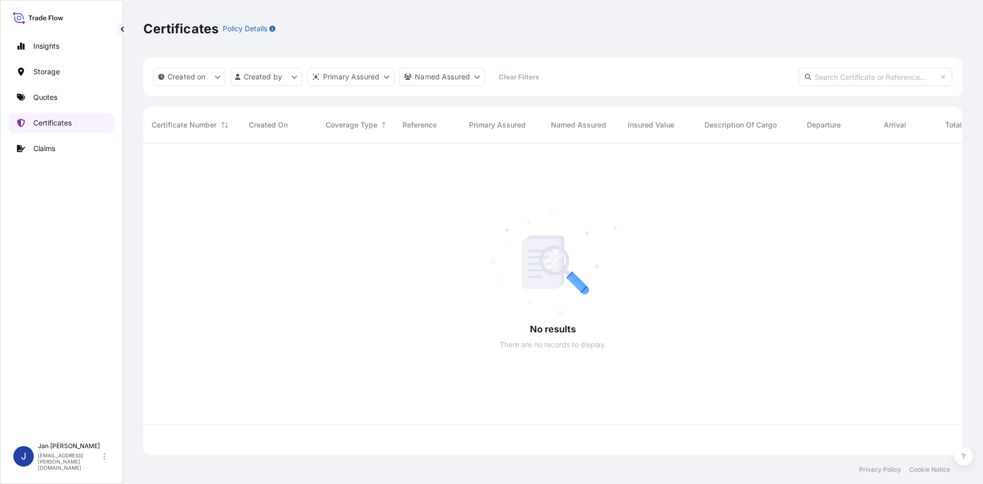
scroll to position [310, 811]
